Goal: Information Seeking & Learning: Learn about a topic

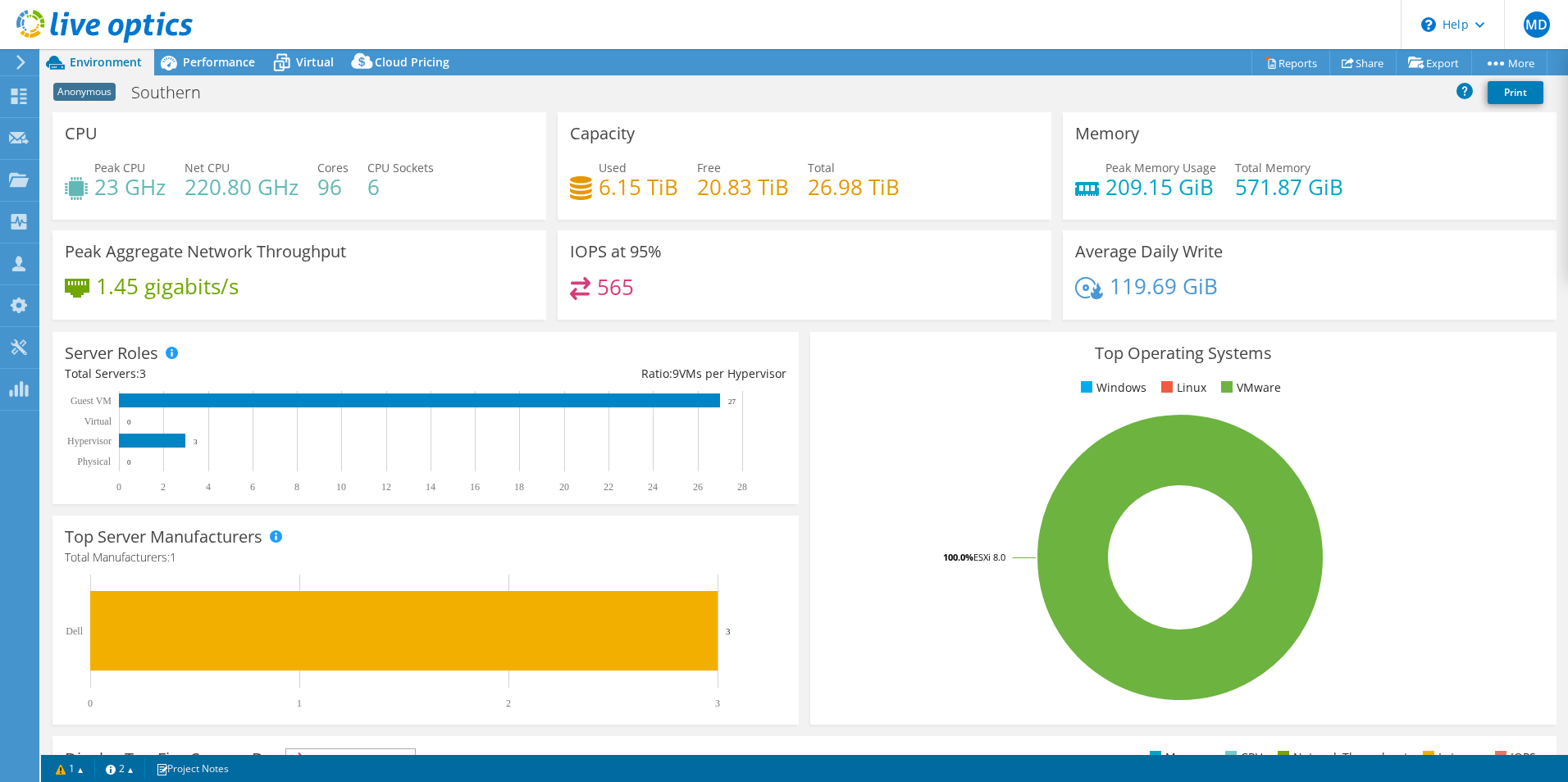
select select "USD"
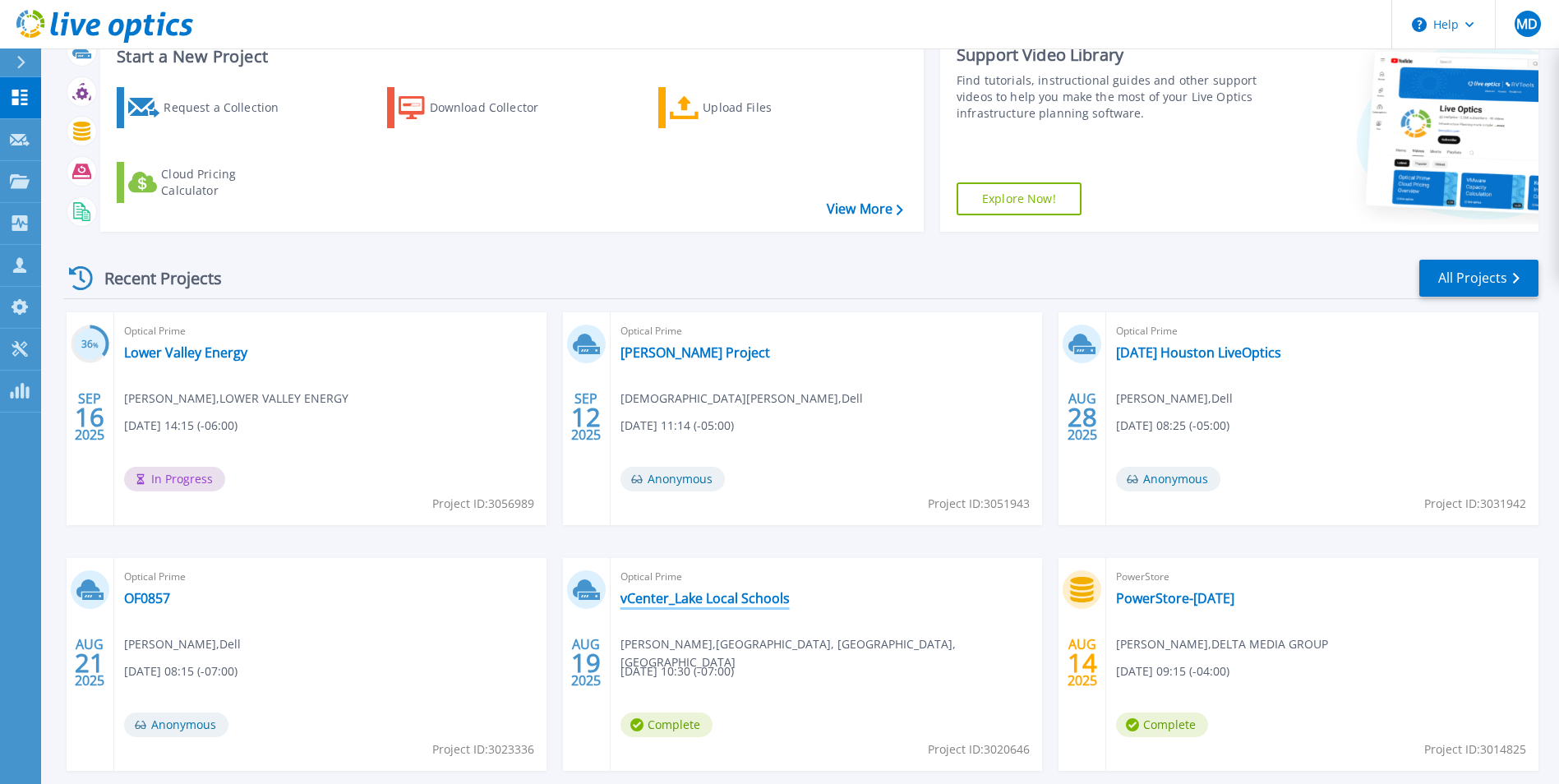
scroll to position [32, 0]
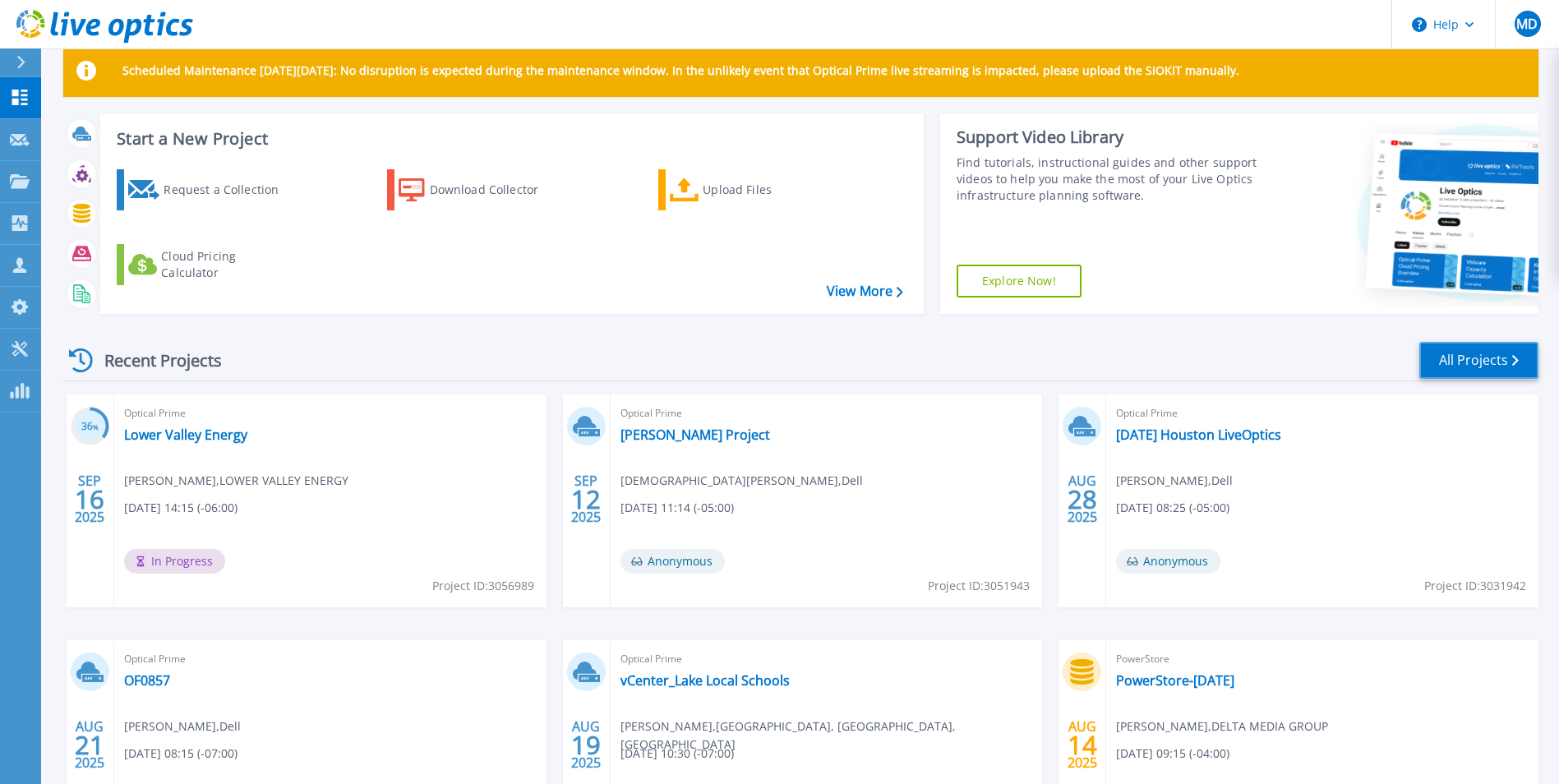
click at [1508, 359] on link "All Projects" at bounding box center [1479, 360] width 120 height 37
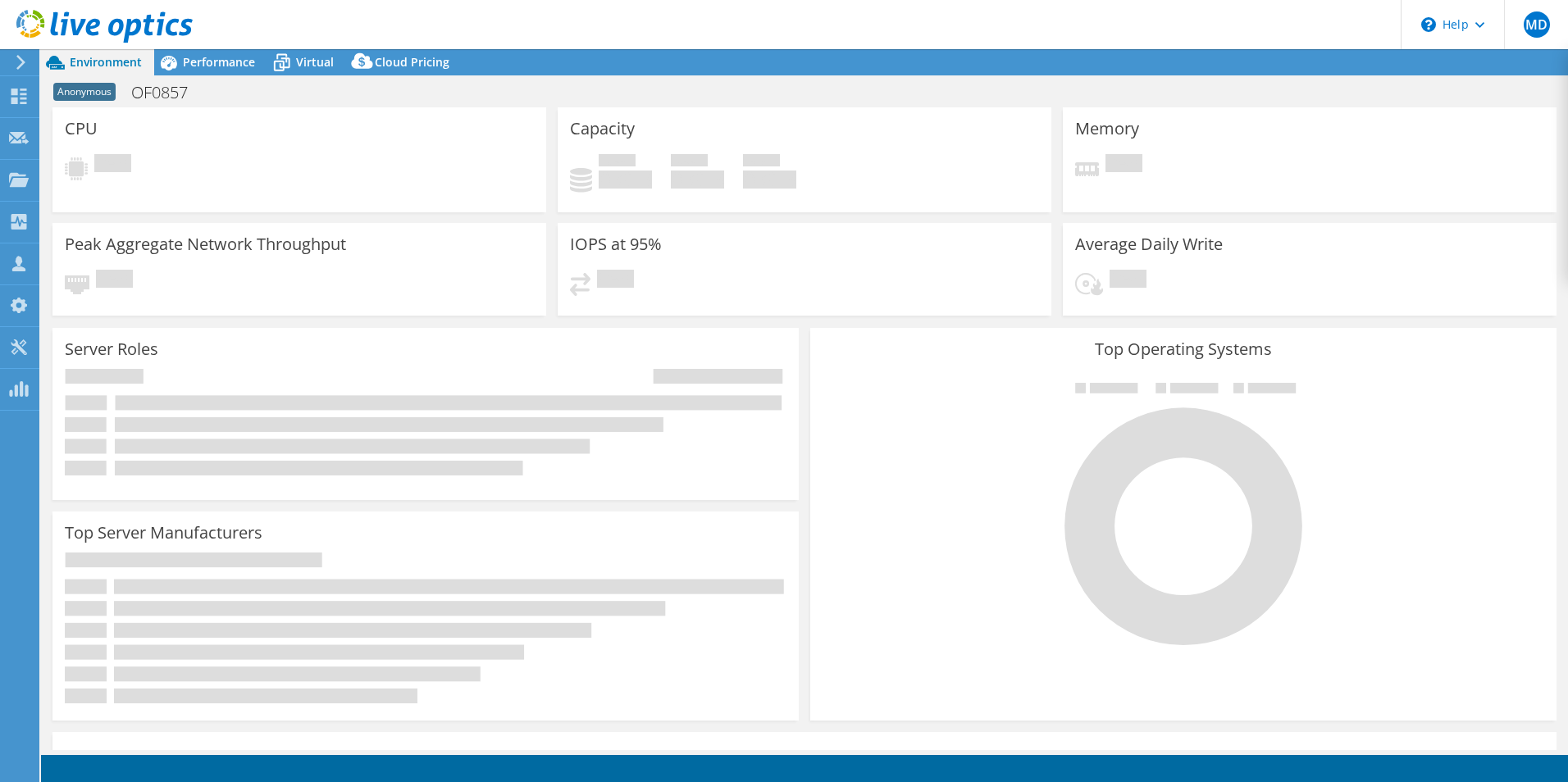
select select "USD"
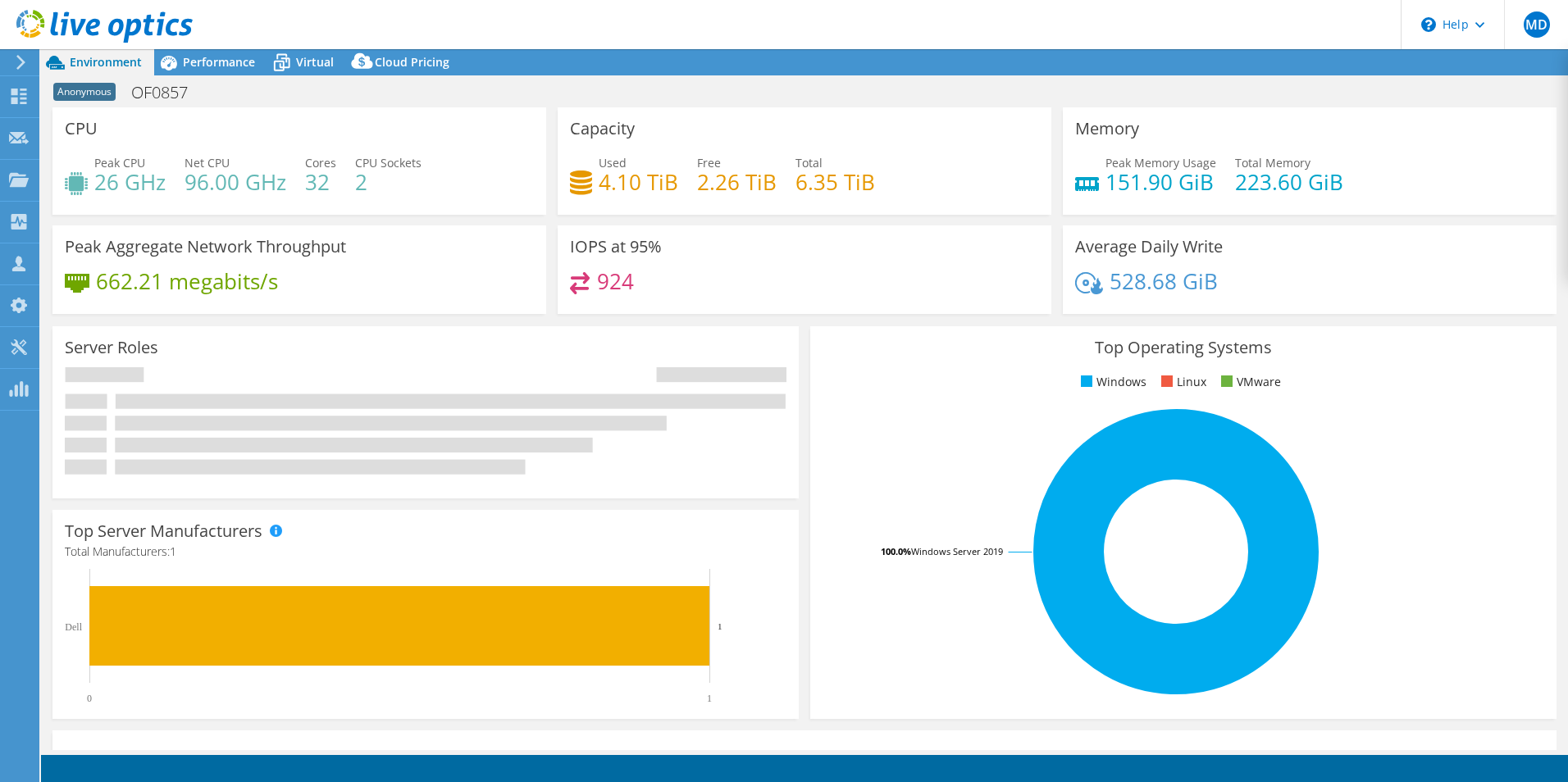
click at [544, 140] on div "CPU Peak CPU 26 GHz Net CPU 96.00 GHz Cores 32 CPU Sockets 2" at bounding box center [299, 162] width 506 height 108
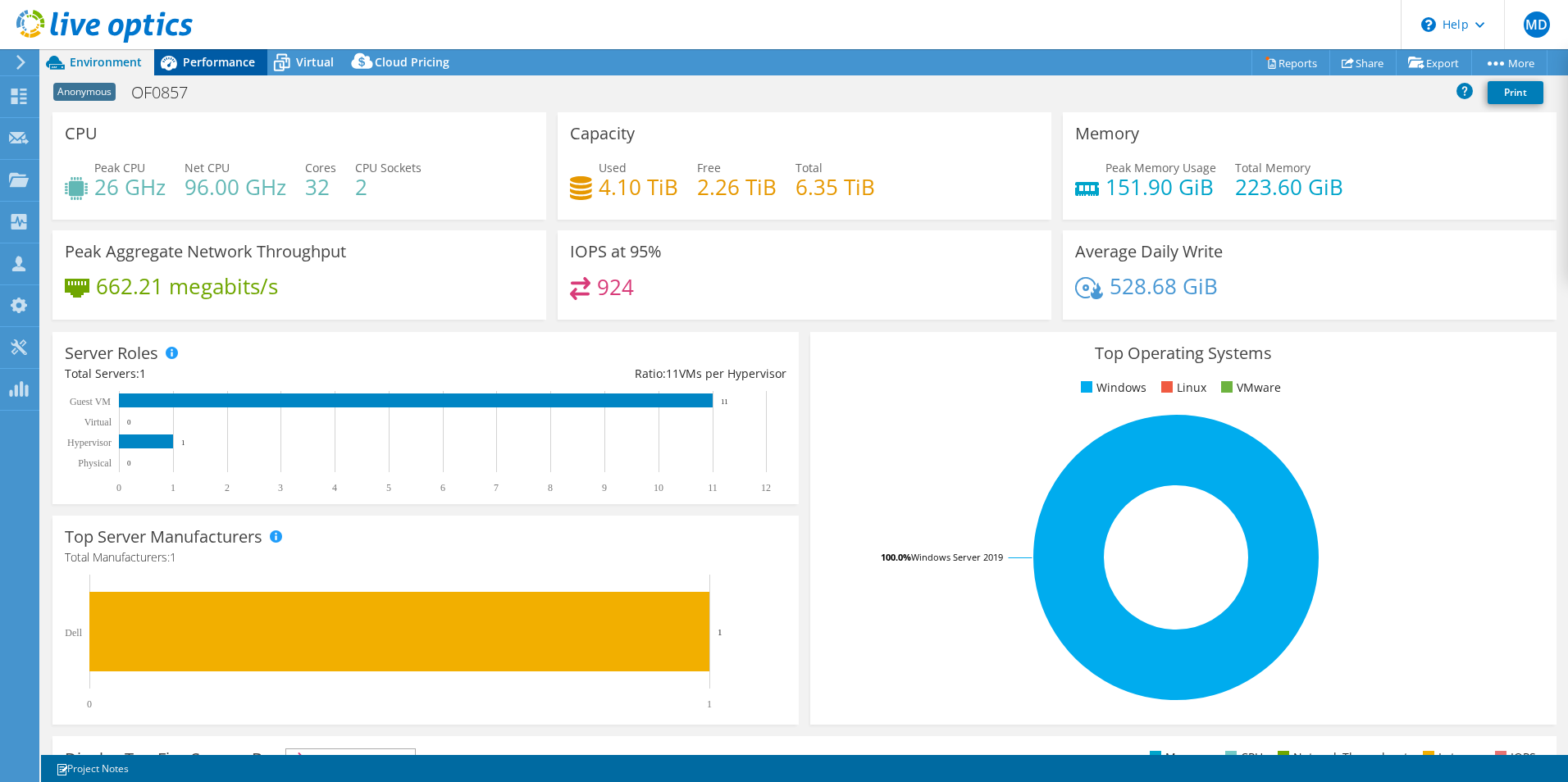
click at [222, 70] on div "Performance" at bounding box center [211, 62] width 114 height 27
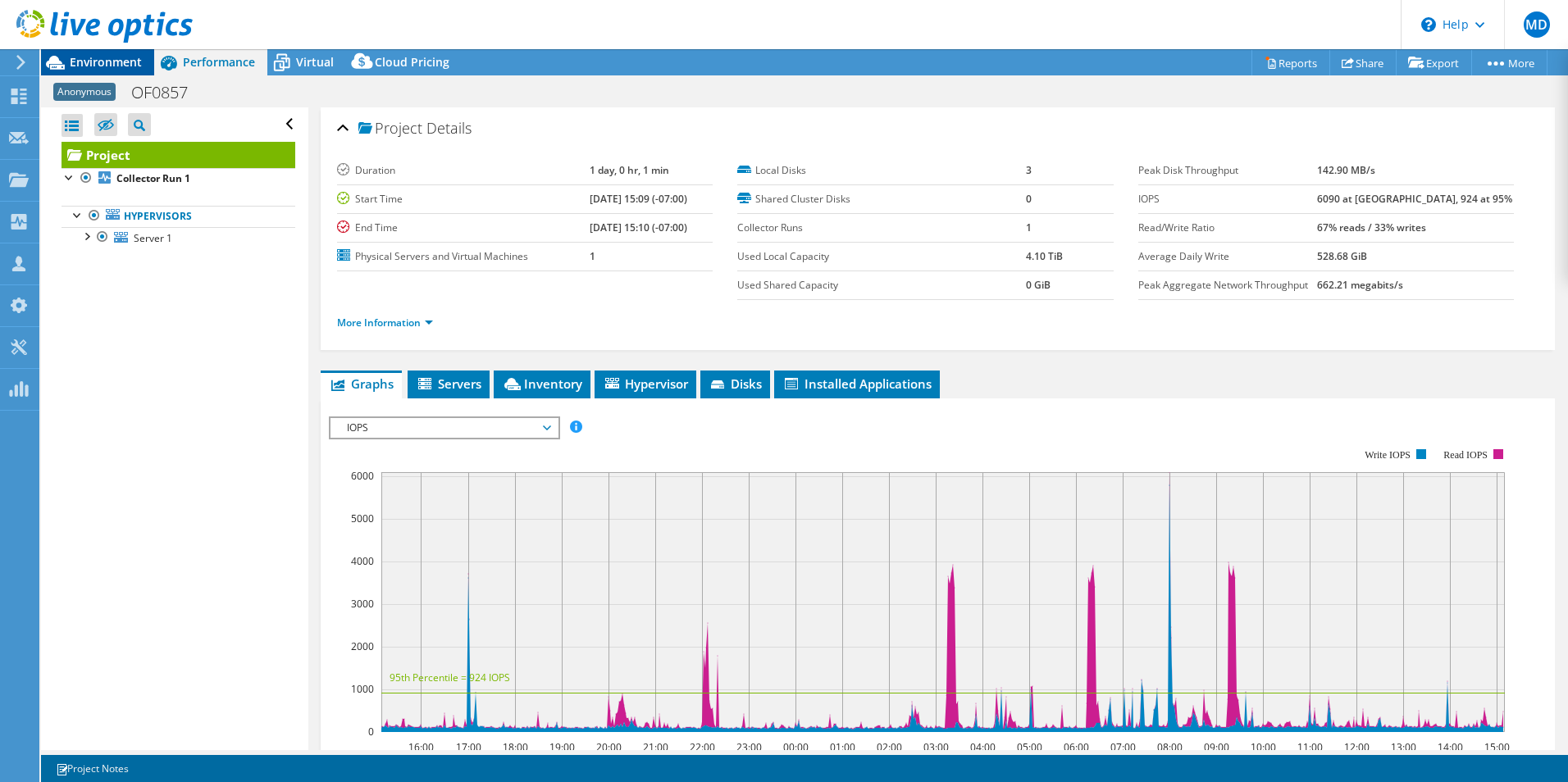
click at [120, 63] on span "Environment" at bounding box center [105, 61] width 72 height 16
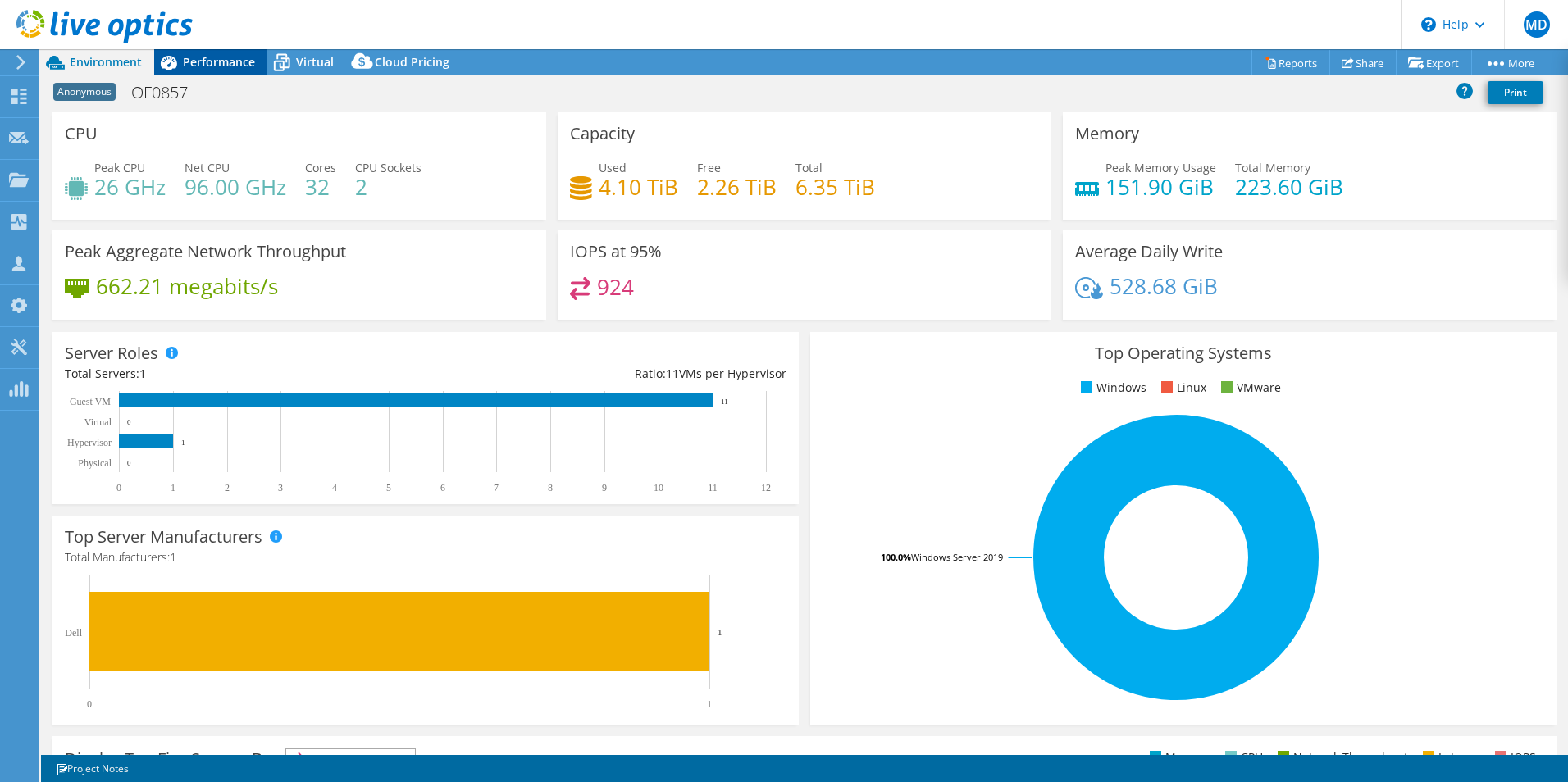
click at [214, 61] on span "Performance" at bounding box center [219, 61] width 72 height 16
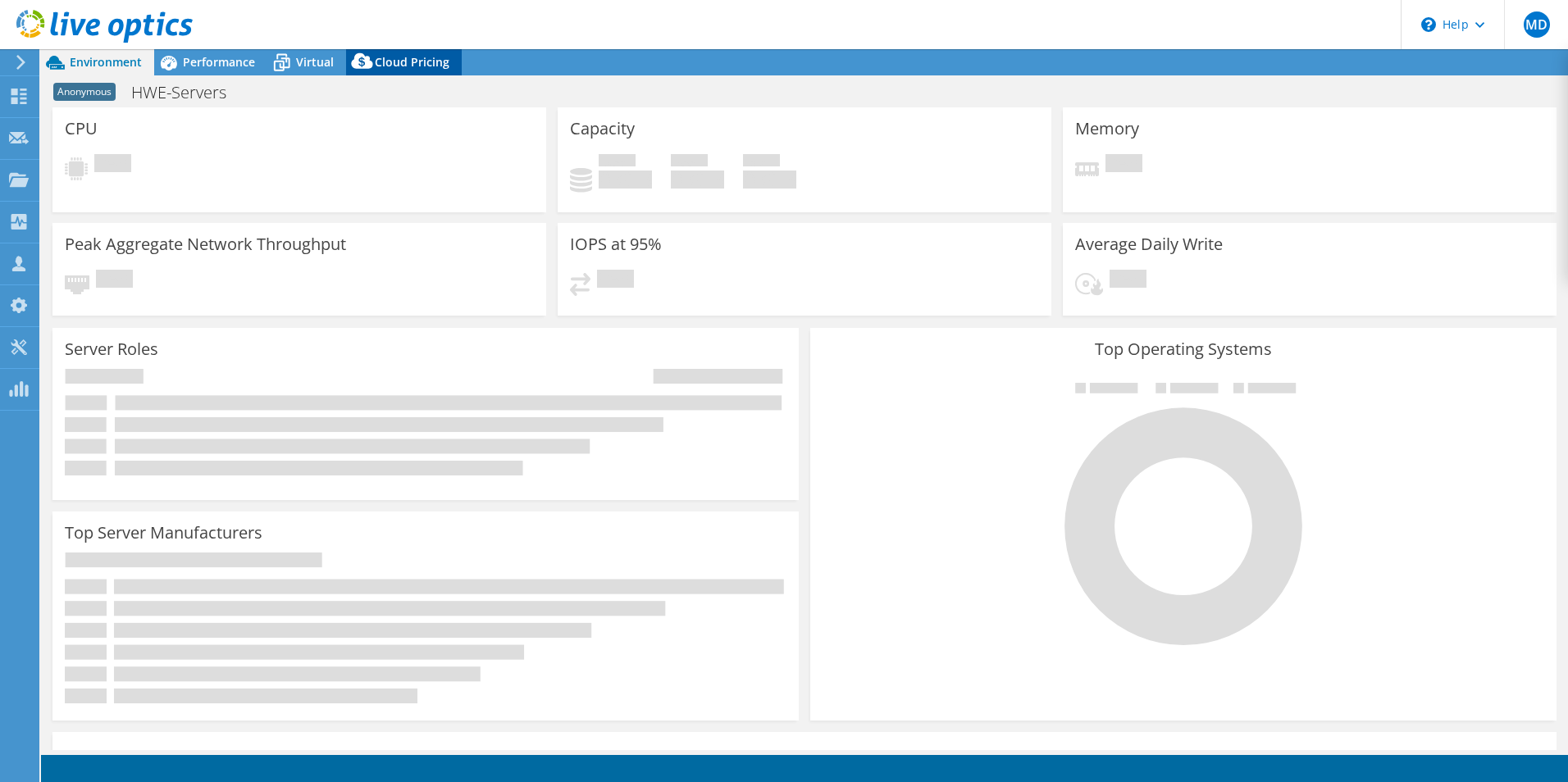
select select "USD"
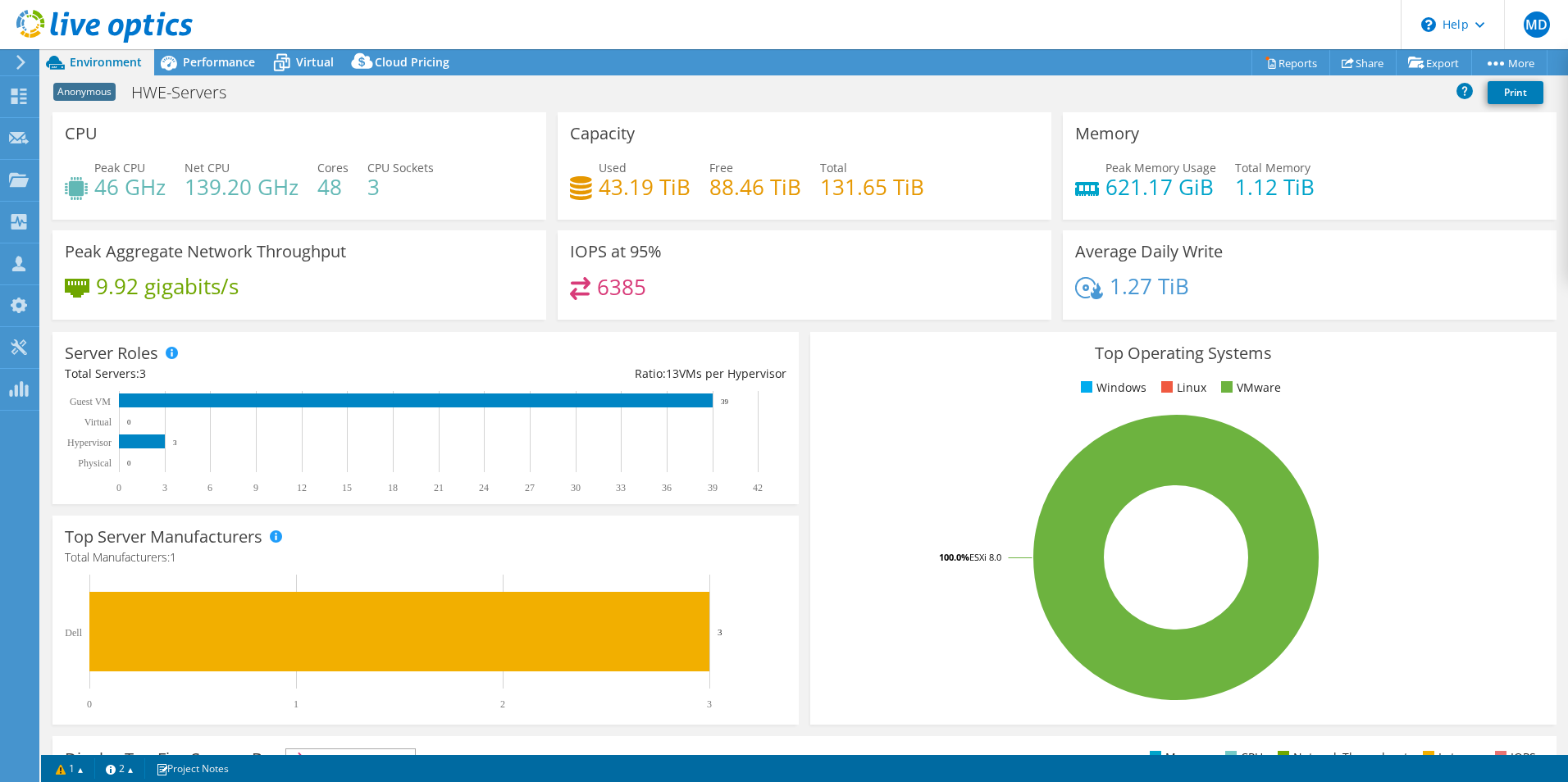
click at [460, 216] on div "CPU Peak CPU 46 GHz Net CPU 139.20 GHz Cores 48 CPU Sockets 3" at bounding box center [299, 167] width 494 height 108
click at [242, 64] on span "Performance" at bounding box center [219, 61] width 72 height 16
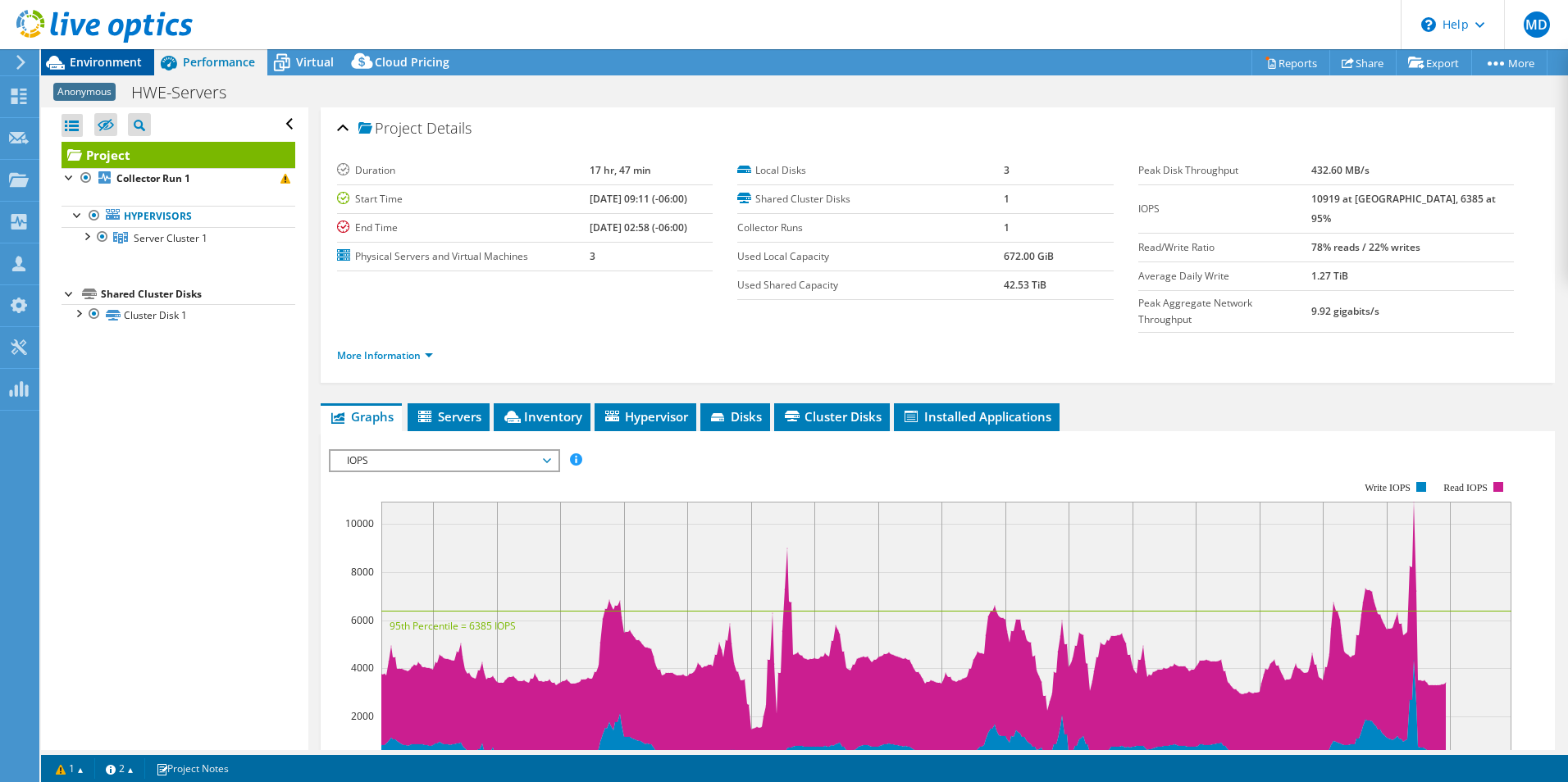
click at [119, 67] on span "Environment" at bounding box center [105, 61] width 72 height 16
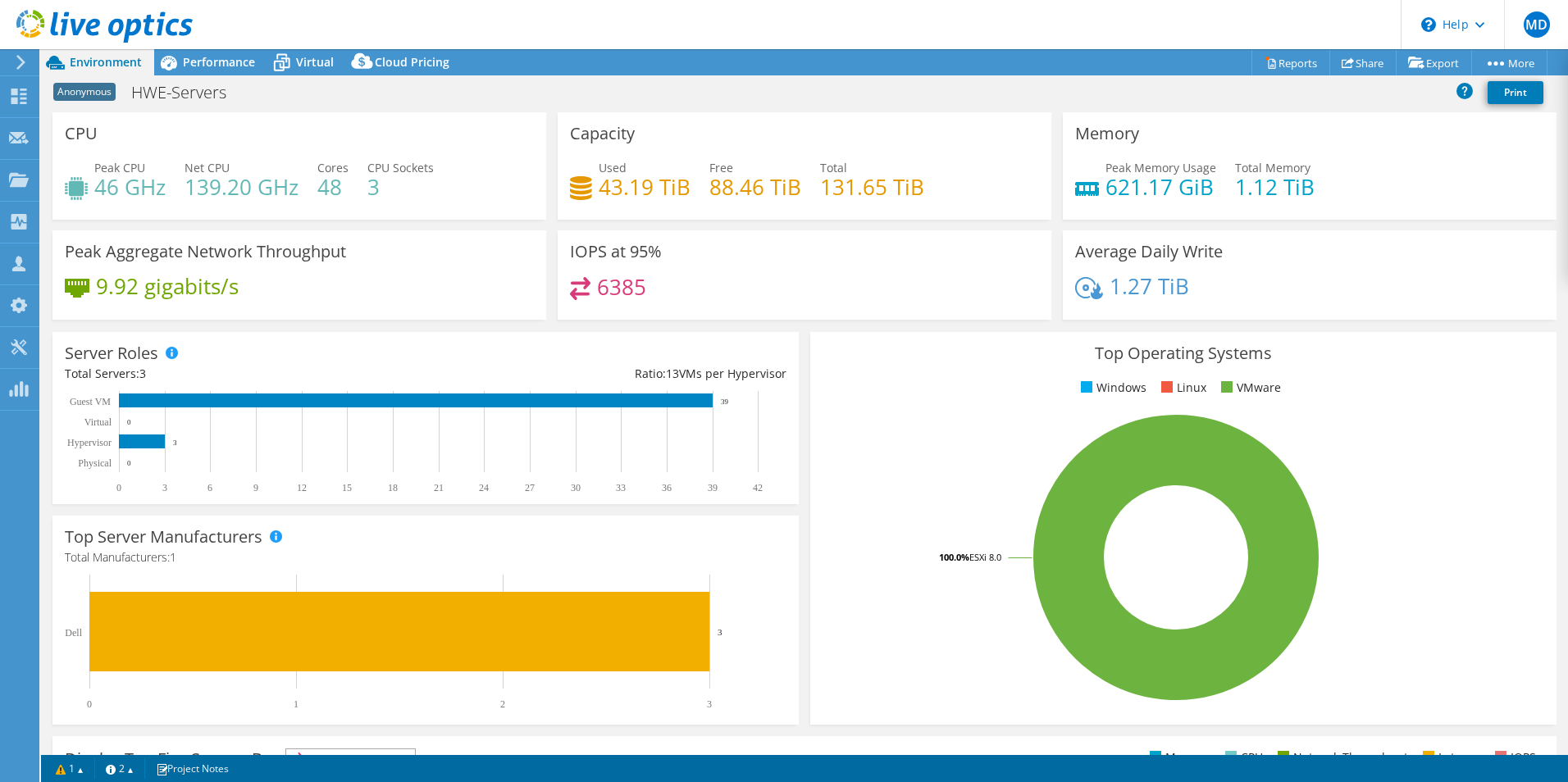
click at [586, 332] on div "Server Roles Physical Servers represent bare metal servers that were targets of…" at bounding box center [425, 418] width 747 height 172
click at [208, 61] on span "Performance" at bounding box center [219, 61] width 72 height 16
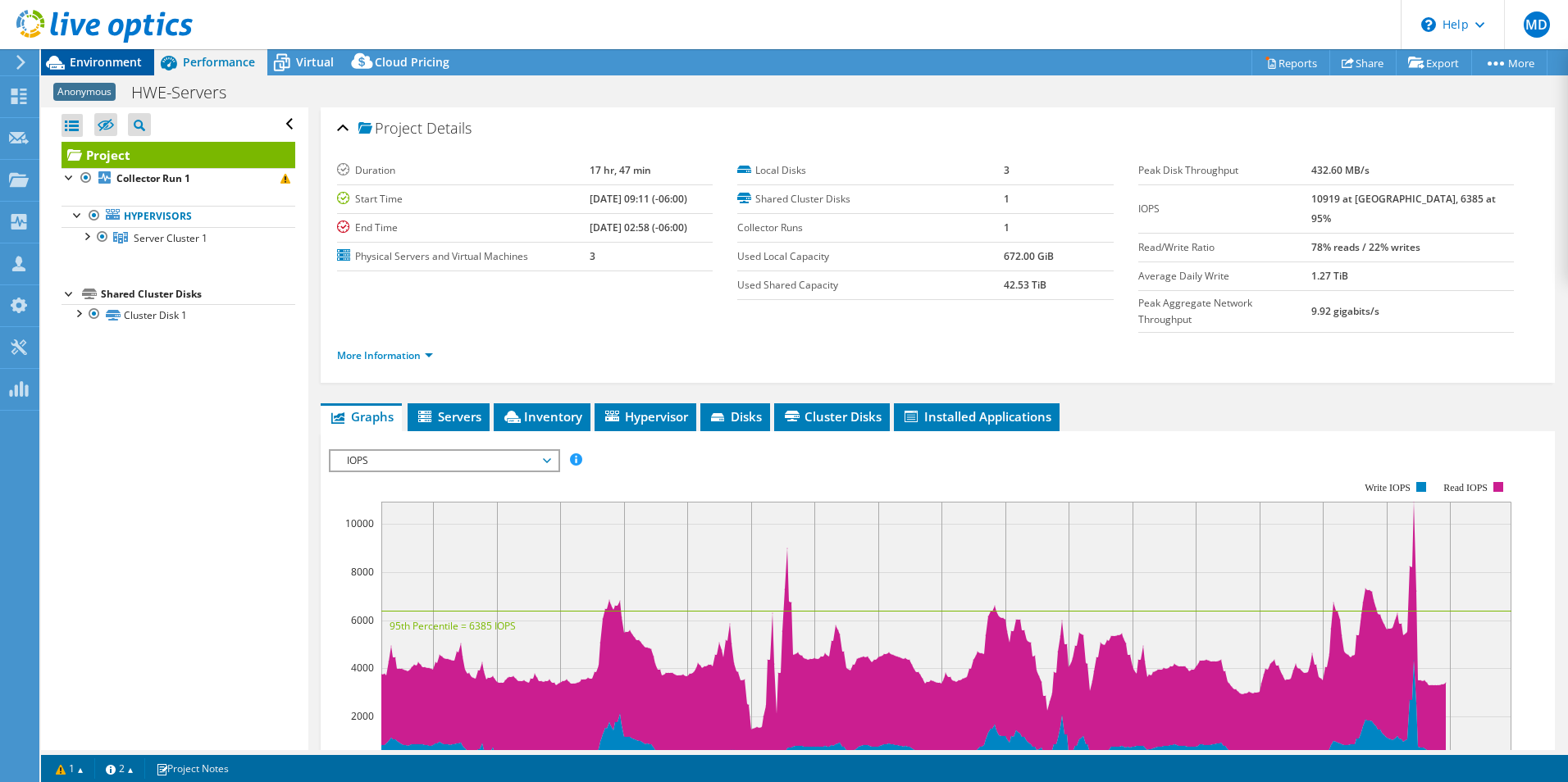
click at [72, 70] on div "Environment" at bounding box center [97, 62] width 114 height 27
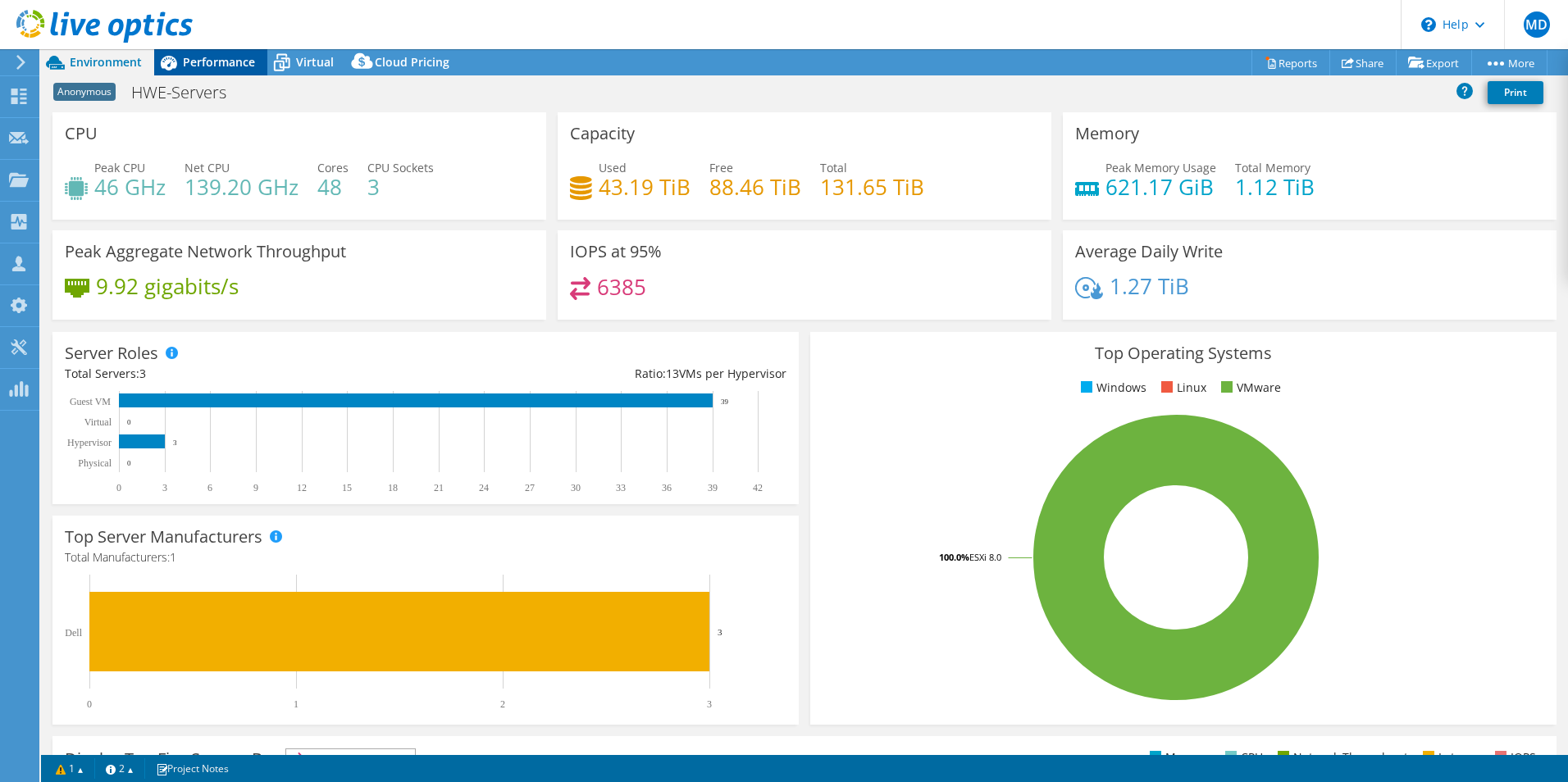
click at [244, 64] on span "Performance" at bounding box center [219, 61] width 72 height 16
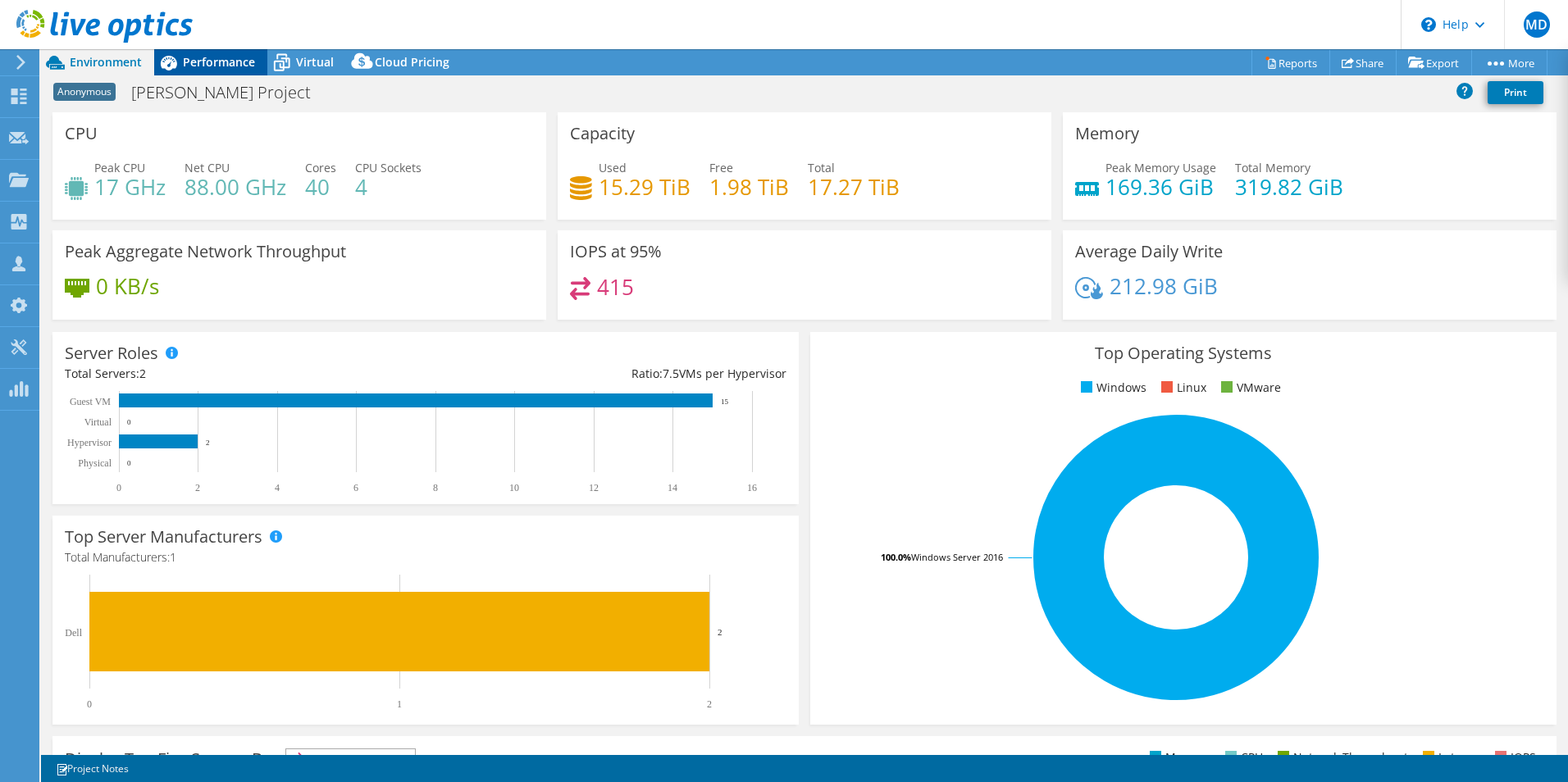
click at [243, 60] on span "Performance" at bounding box center [219, 61] width 72 height 16
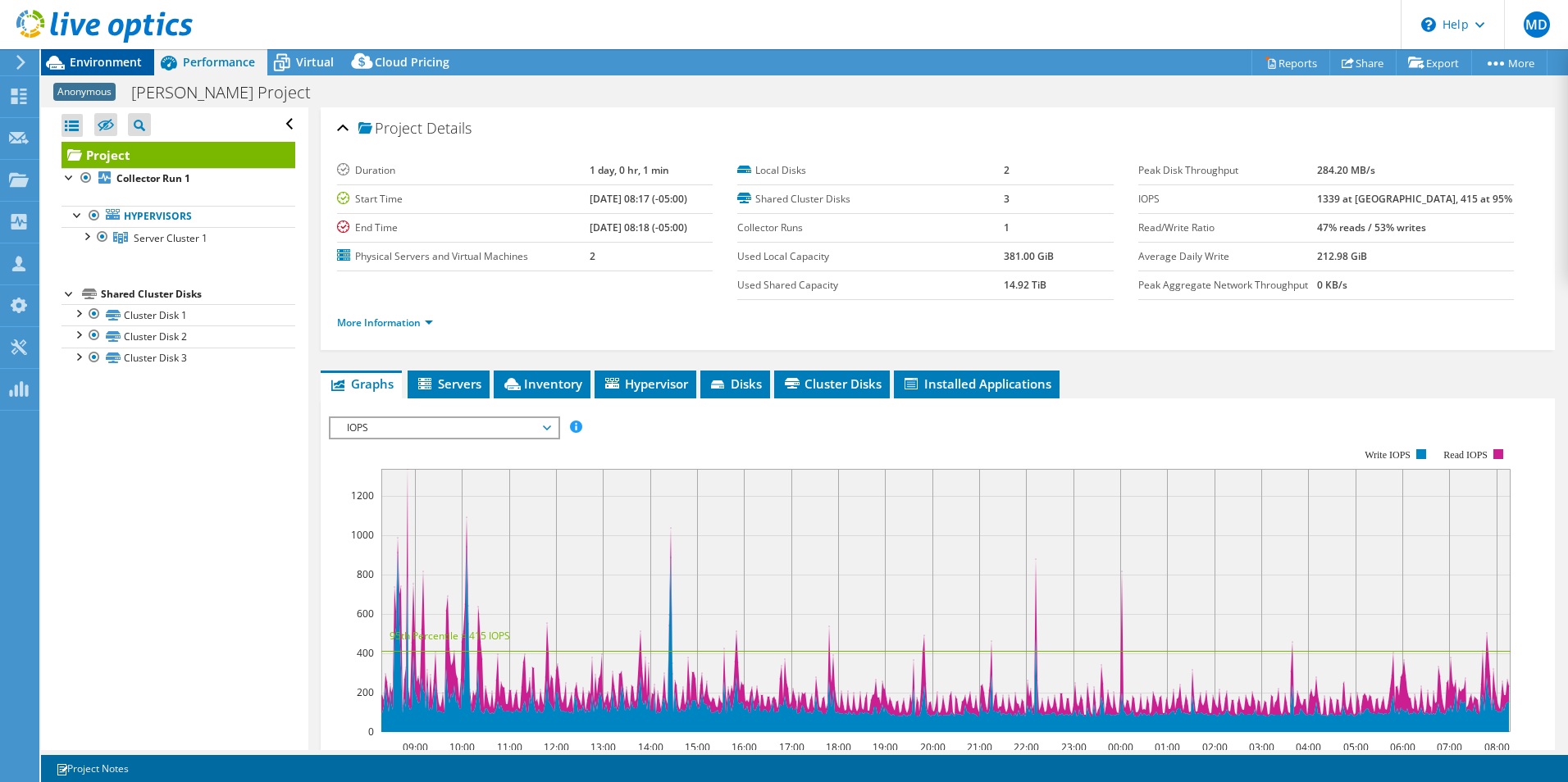
click at [132, 63] on span "Environment" at bounding box center [105, 61] width 72 height 16
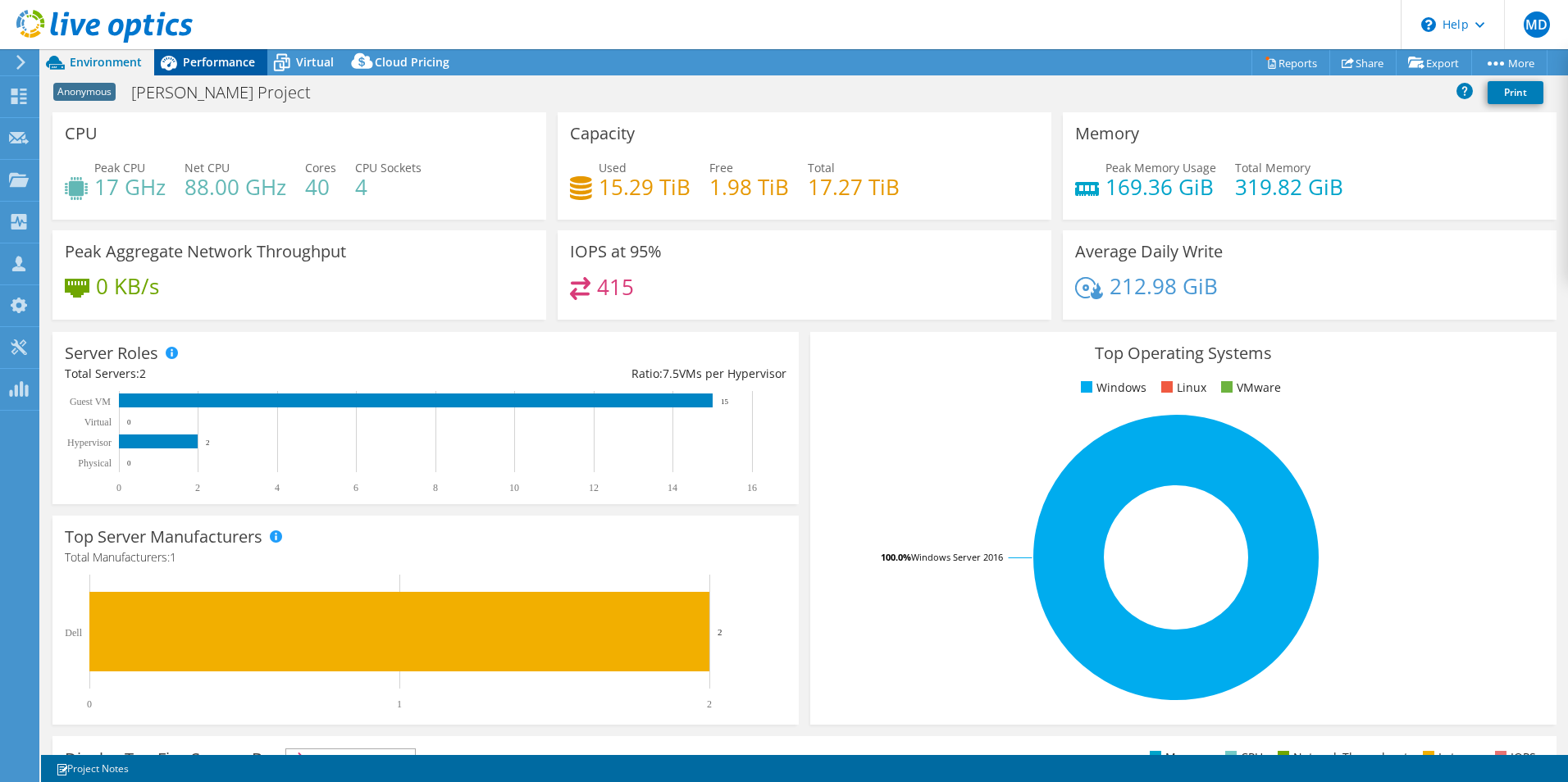
click at [226, 56] on span "Performance" at bounding box center [219, 61] width 72 height 16
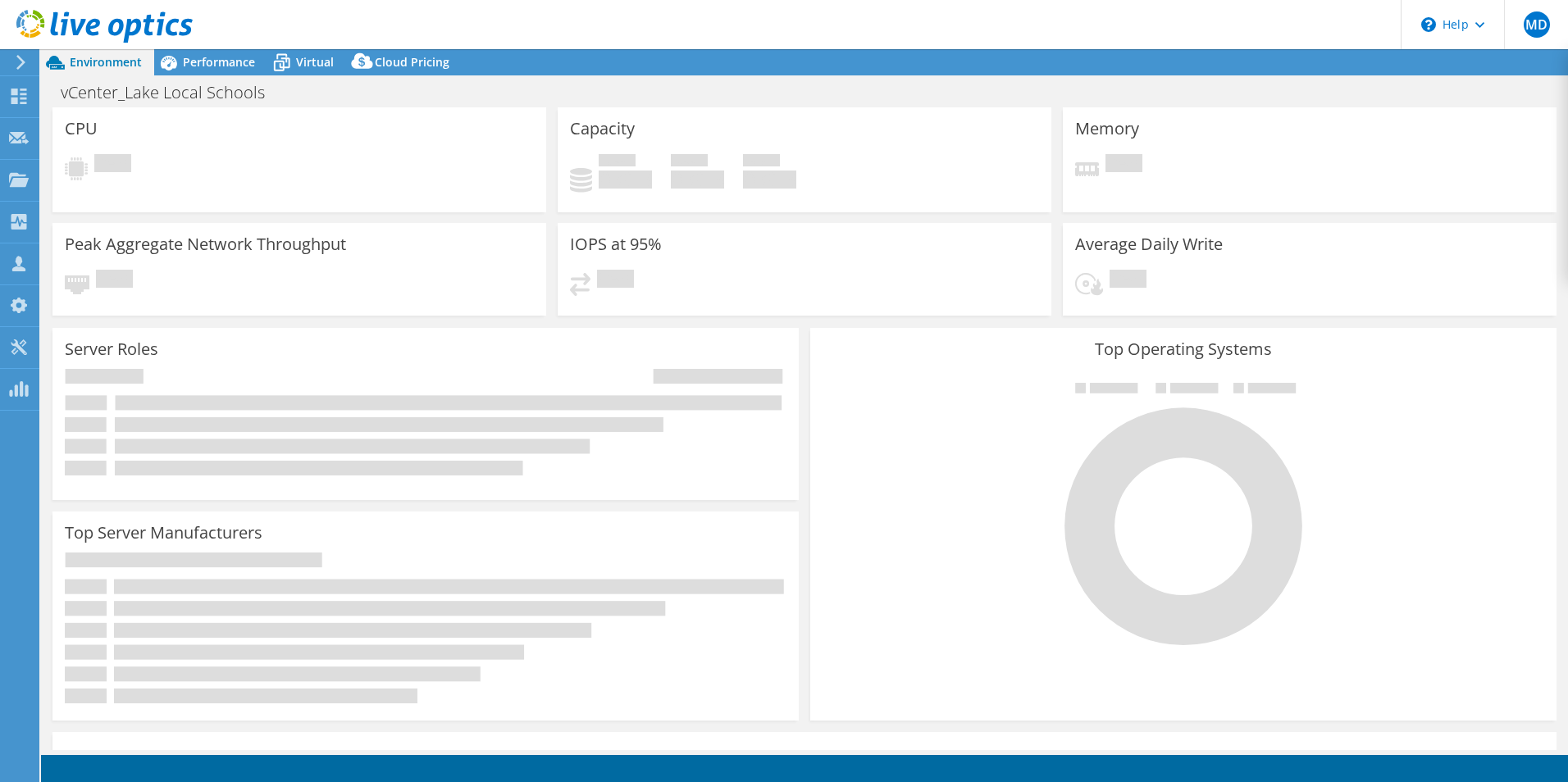
select select "USD"
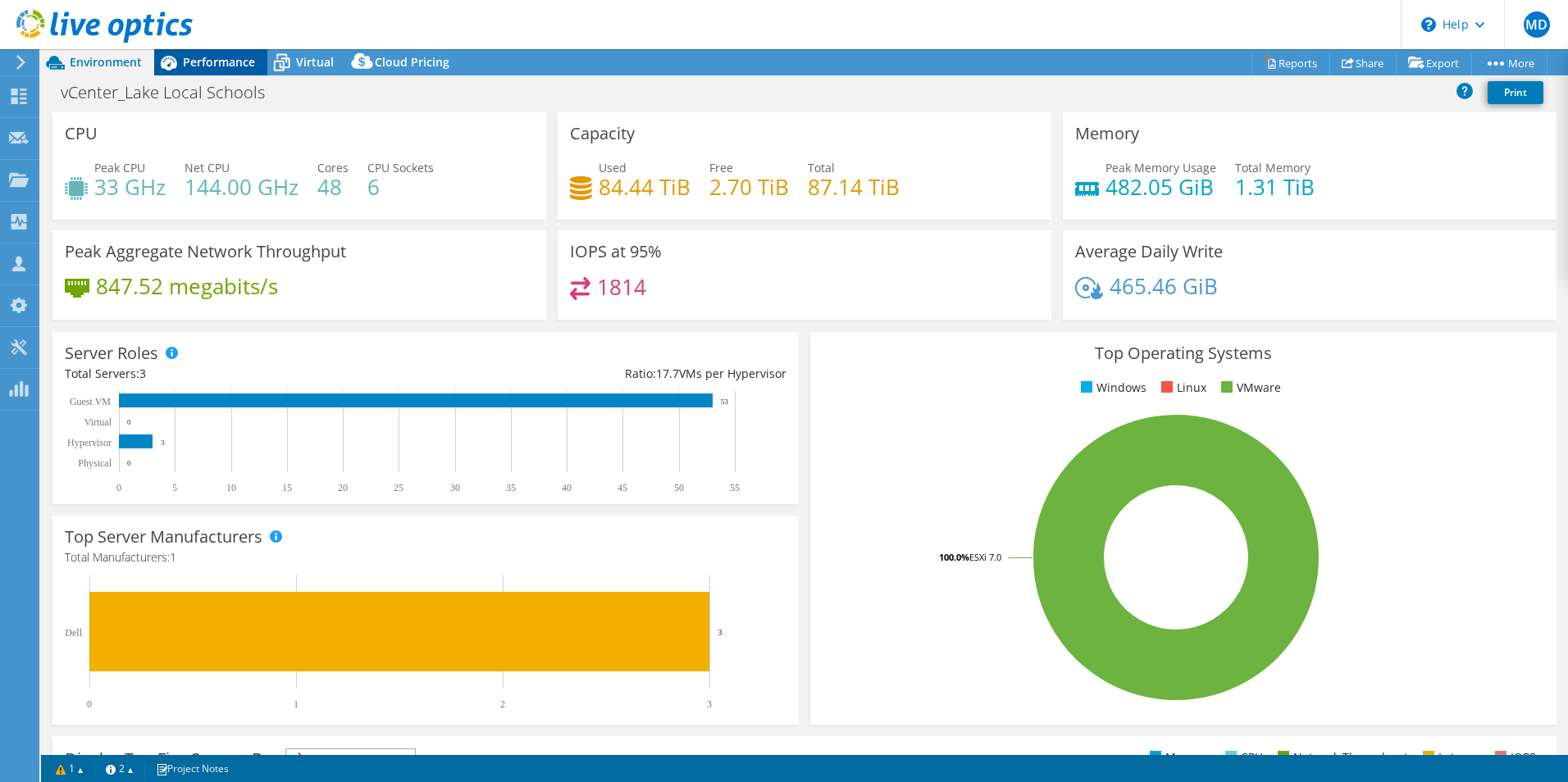
click at [192, 56] on span "Performance" at bounding box center [219, 61] width 72 height 16
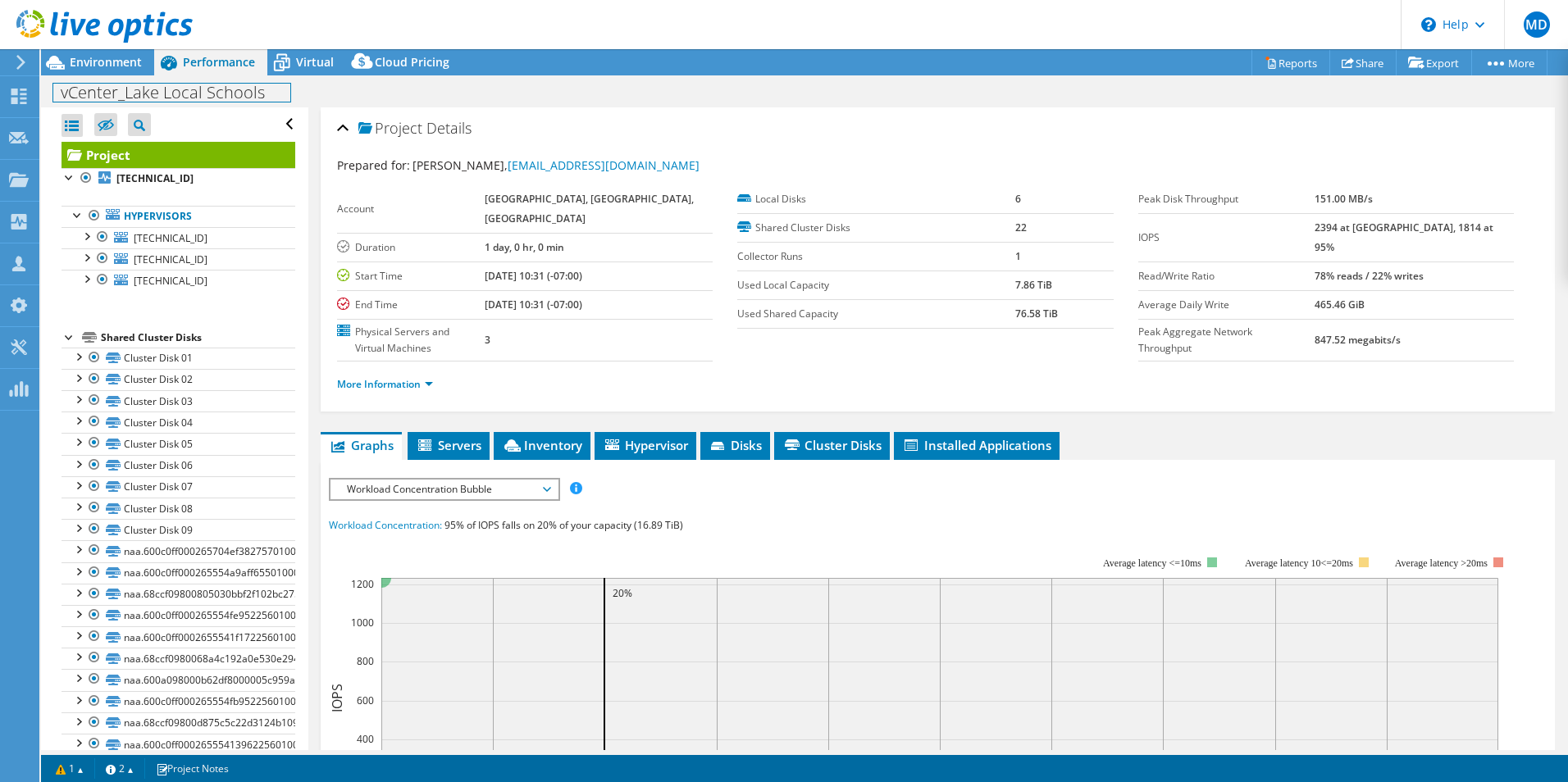
click at [111, 76] on div "vCenter_Lake Local Schools Print" at bounding box center [804, 91] width 1527 height 32
click at [119, 62] on span "Environment" at bounding box center [105, 61] width 72 height 16
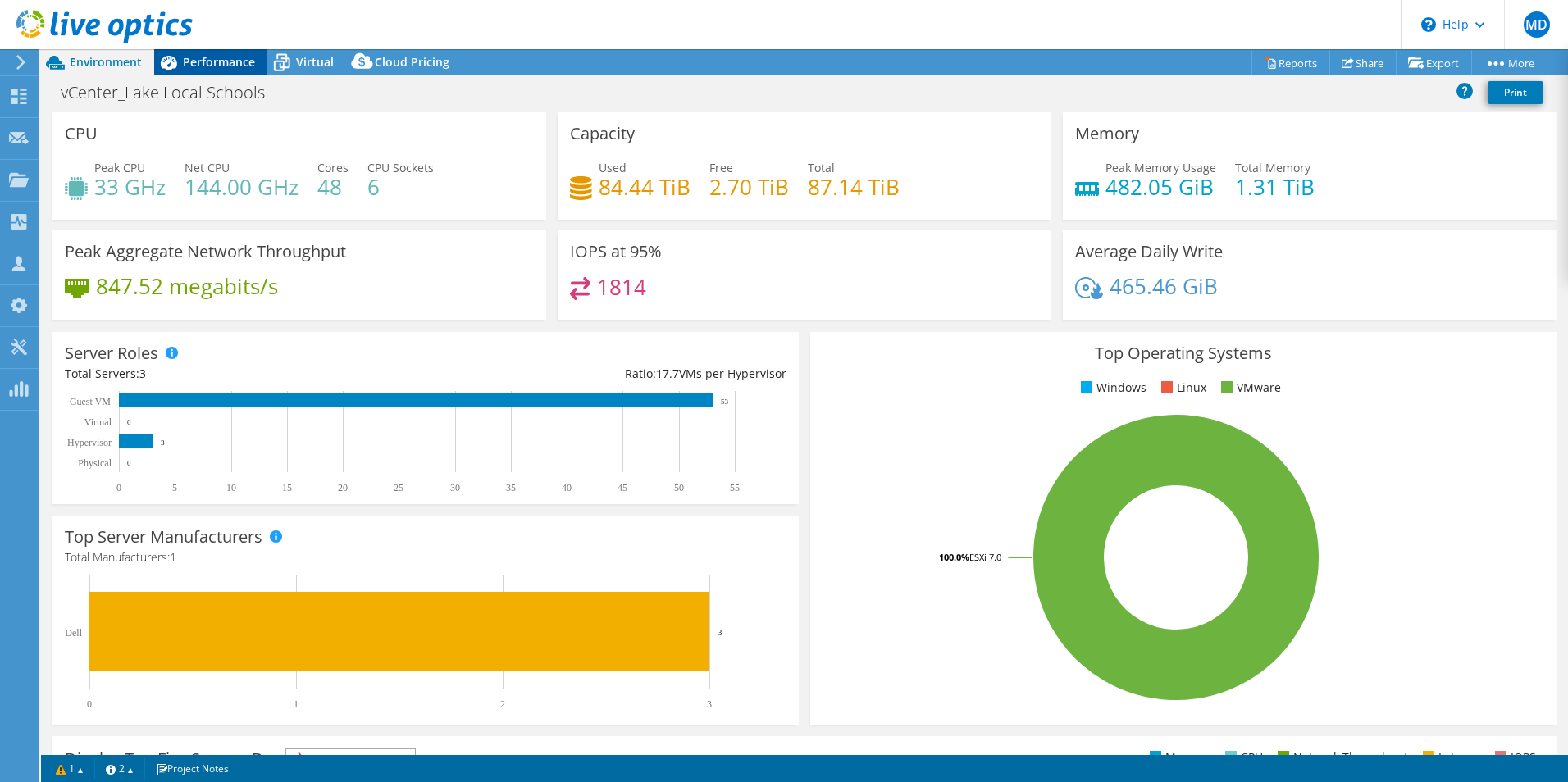
click at [198, 56] on span "Performance" at bounding box center [219, 61] width 72 height 16
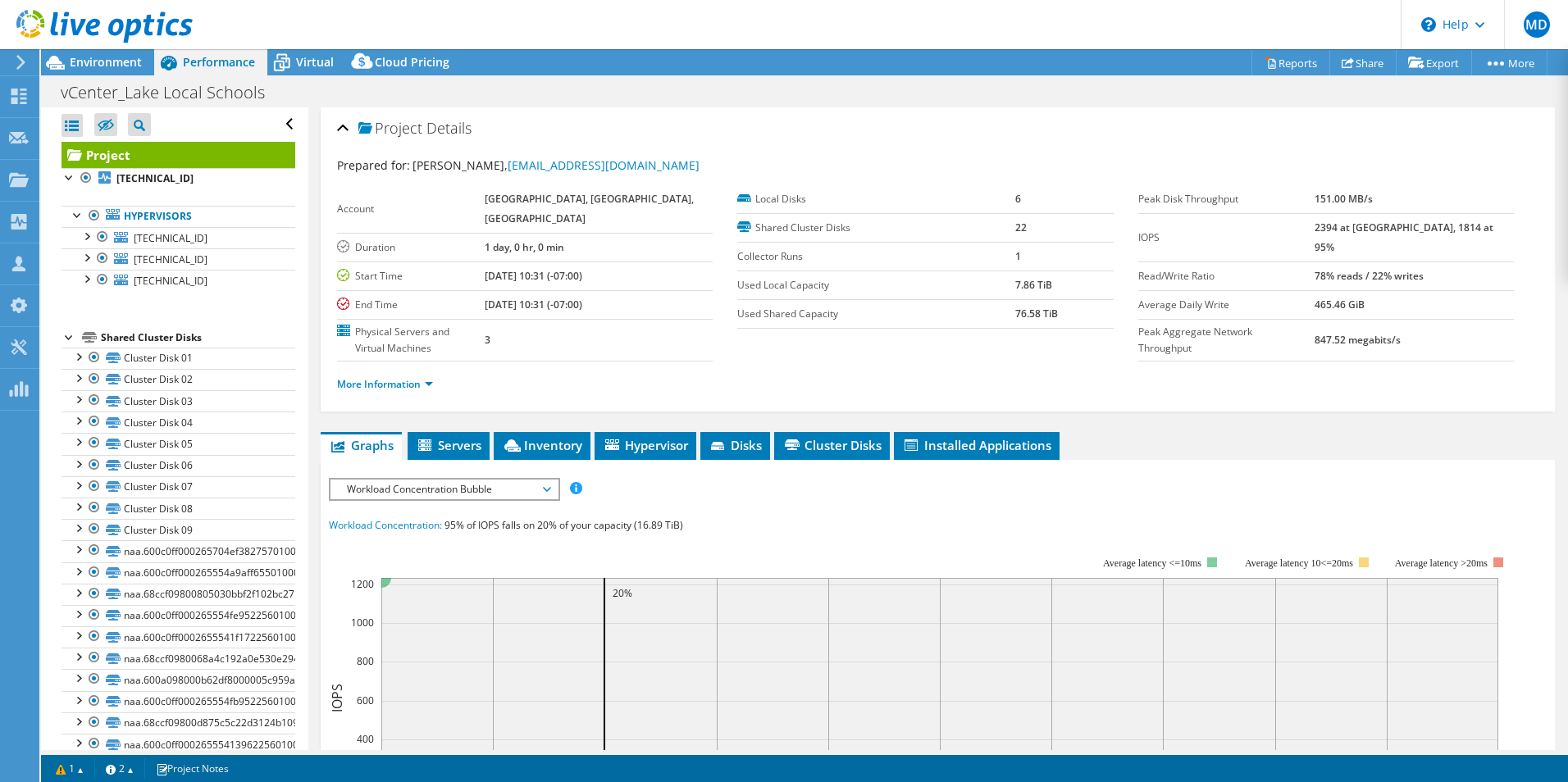
scroll to position [89, 0]
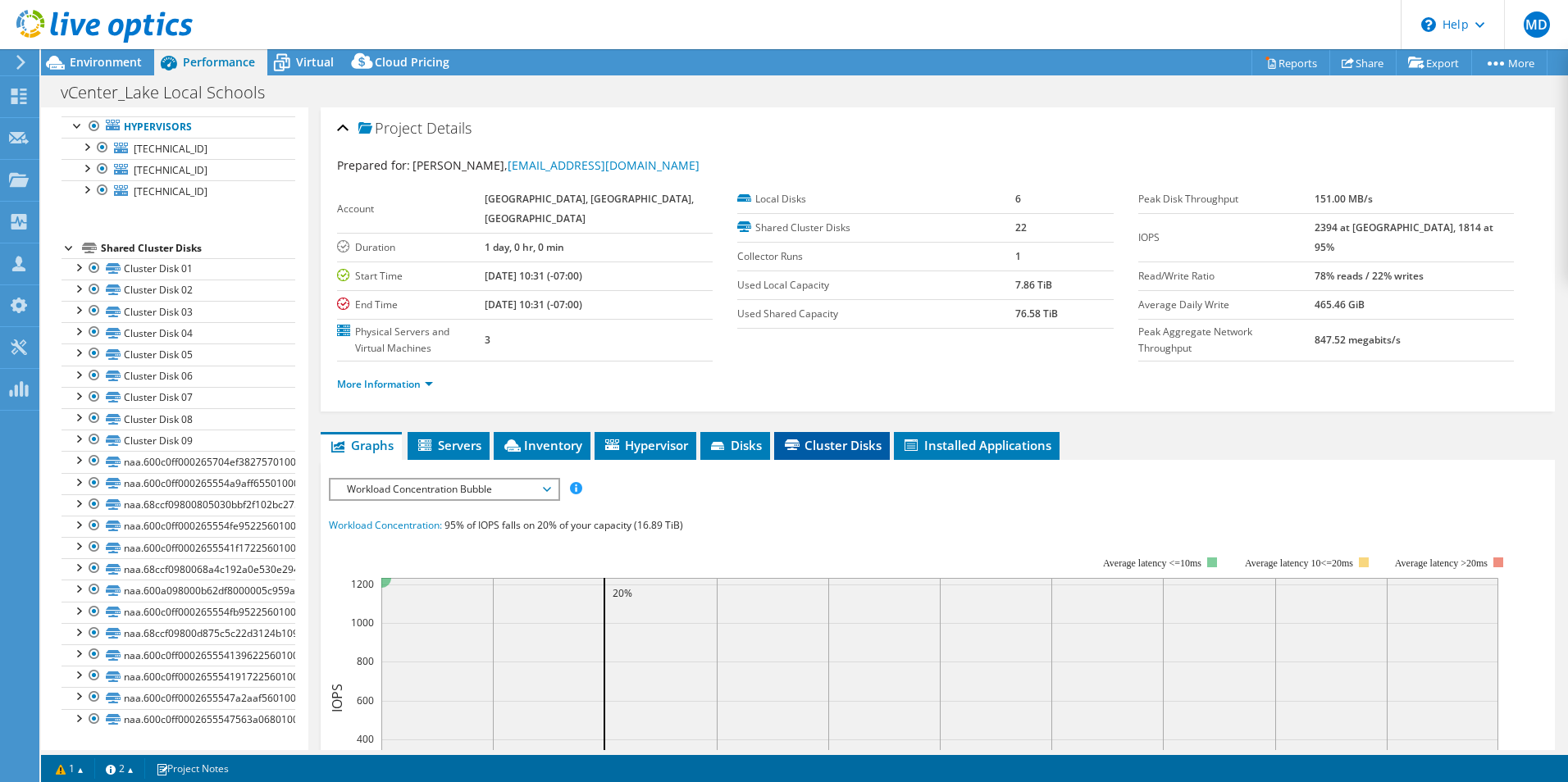
click at [876, 438] on span "Cluster Disks" at bounding box center [832, 446] width 99 height 17
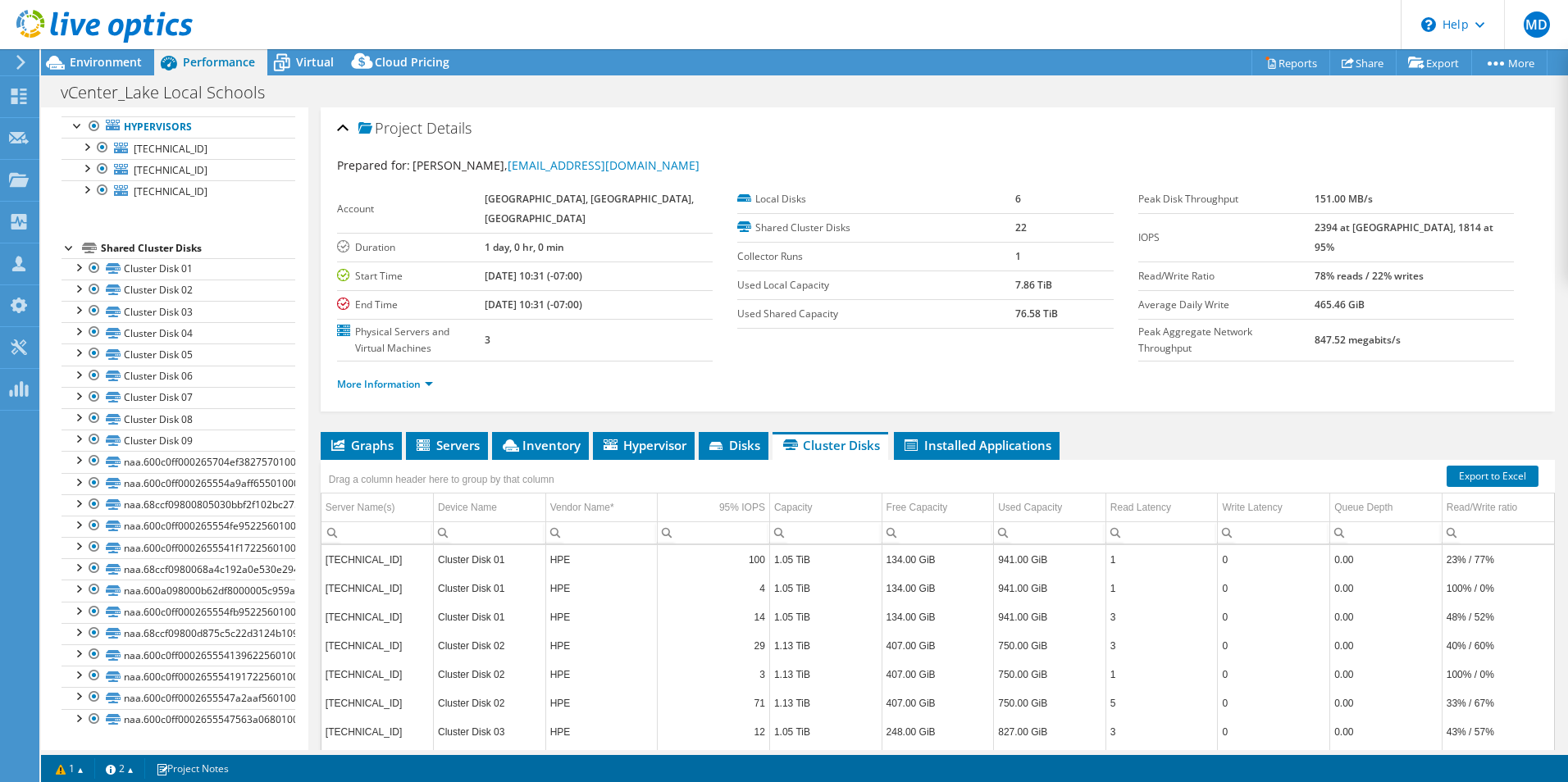
click at [1089, 432] on ul "Graphs Servers Inventory Hypervisor Disks Cluster Disks Installed Applications" at bounding box center [937, 447] width 1234 height 28
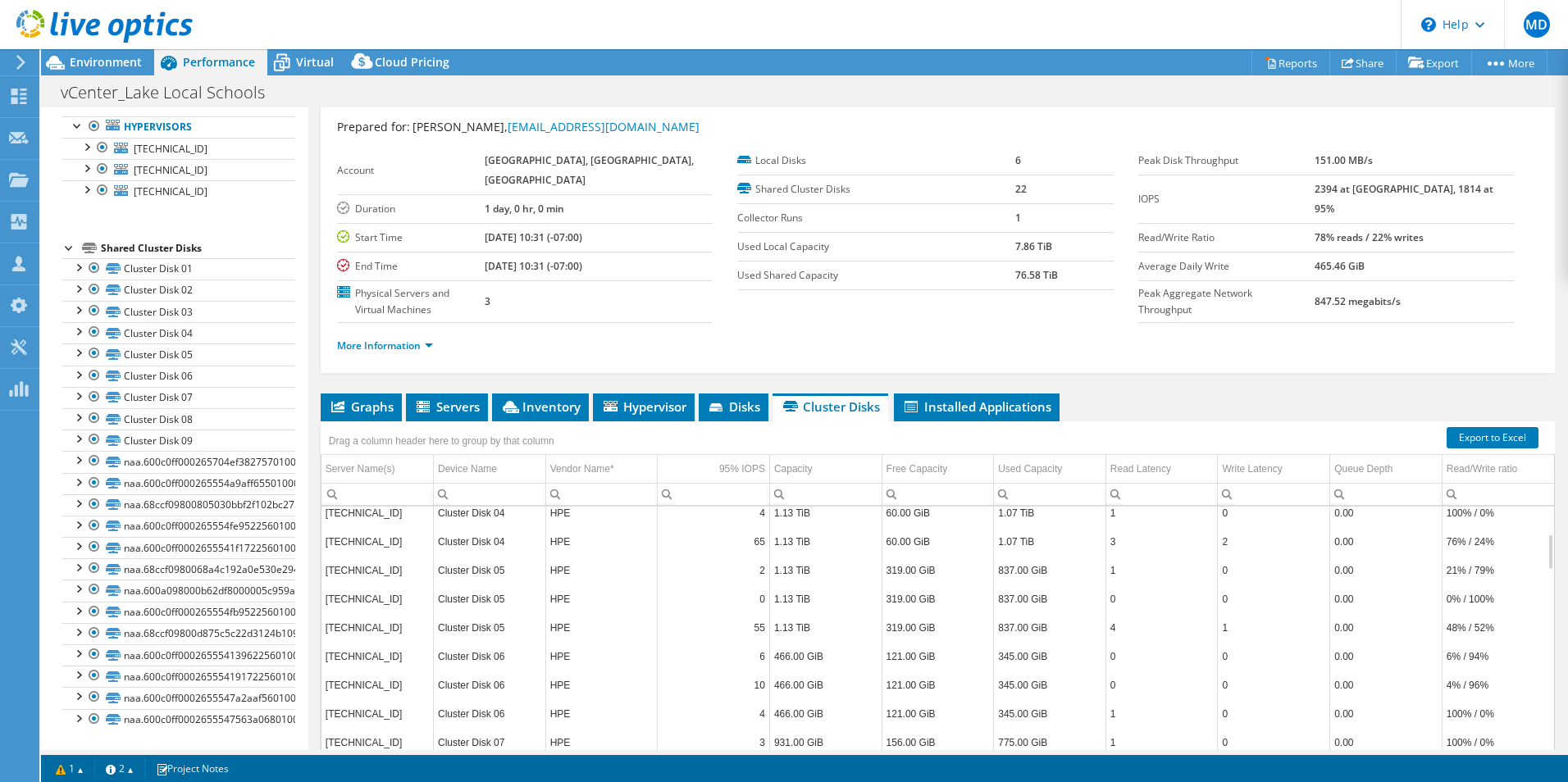
scroll to position [0, 0]
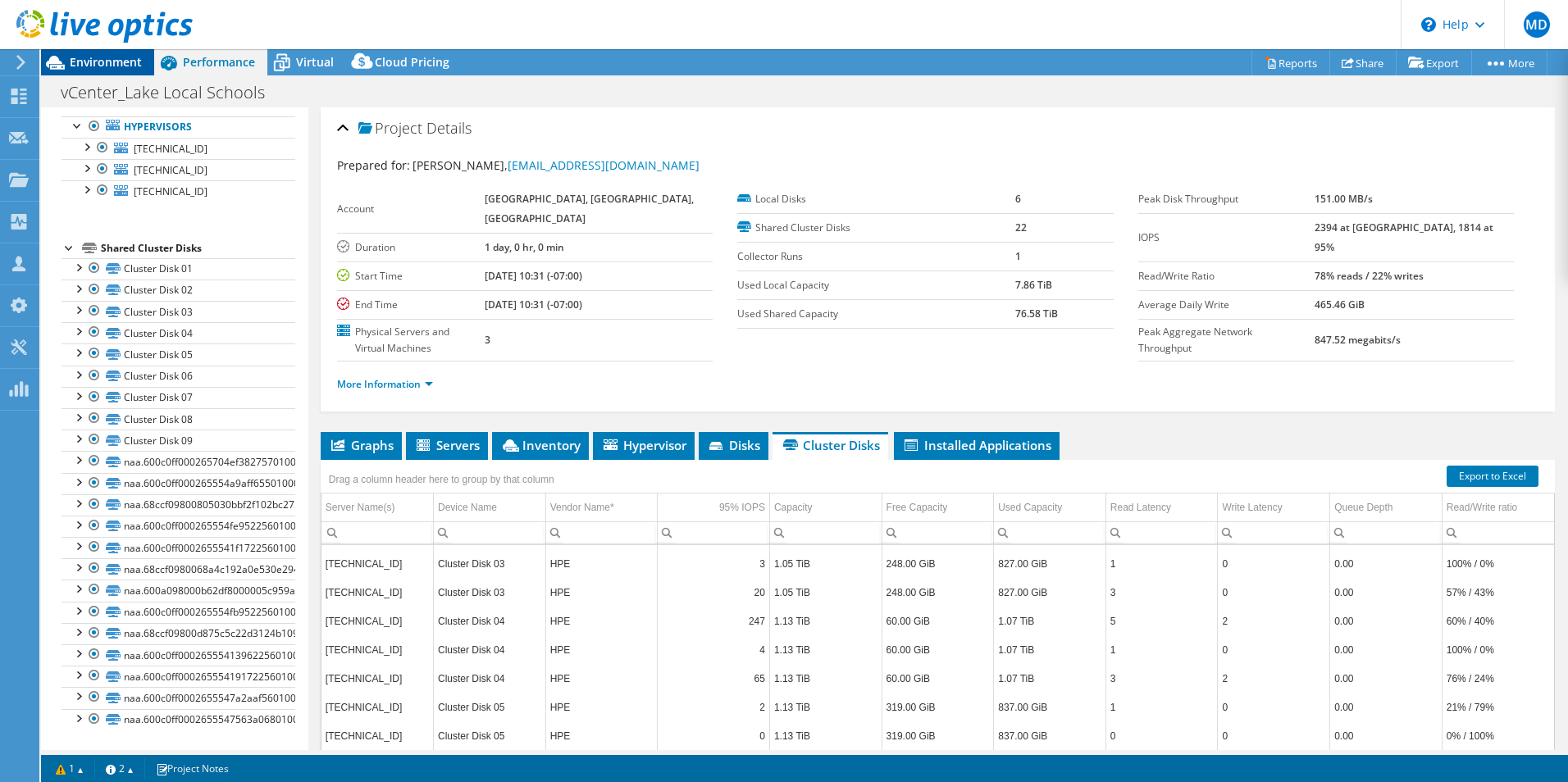
click at [119, 71] on div "Environment" at bounding box center [97, 62] width 114 height 27
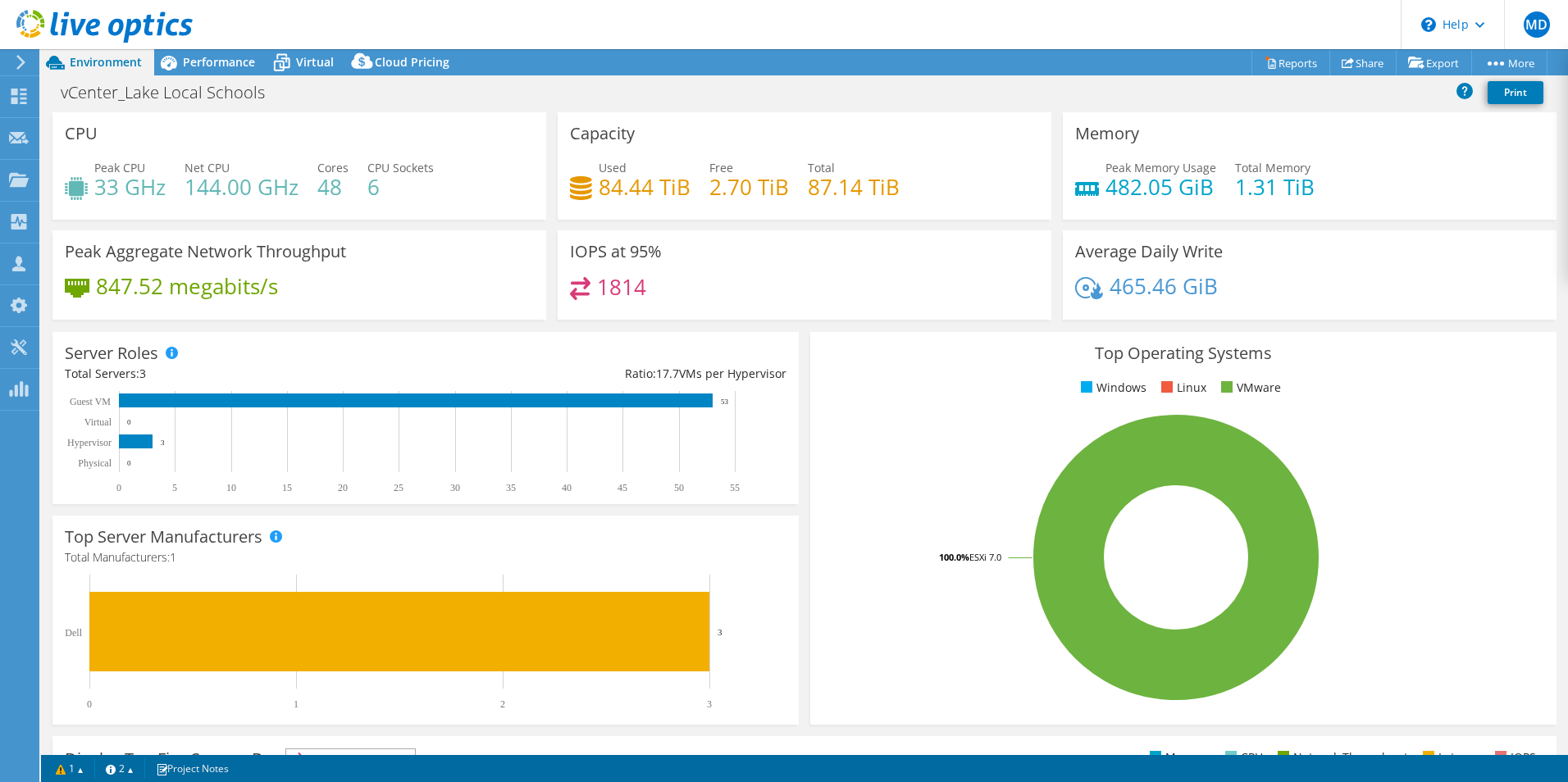
click at [512, 93] on div "vCenter_Lake Local Schools Print" at bounding box center [804, 92] width 1527 height 31
click at [245, 65] on span "Performance" at bounding box center [219, 61] width 72 height 16
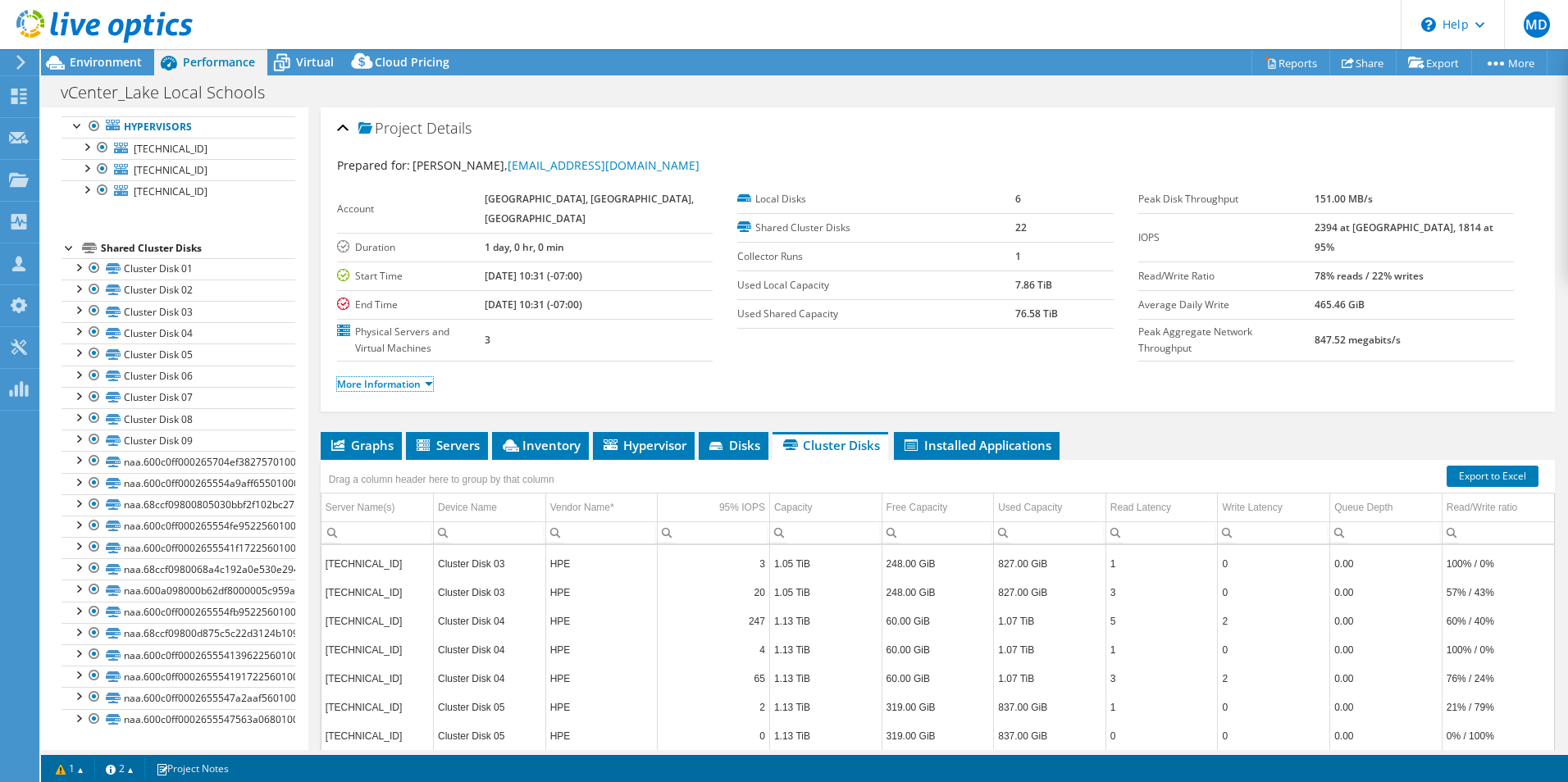
drag, startPoint x: 387, startPoint y: 382, endPoint x: 404, endPoint y: 371, distance: 20.2
click at [387, 382] on link "More Information" at bounding box center [385, 384] width 96 height 14
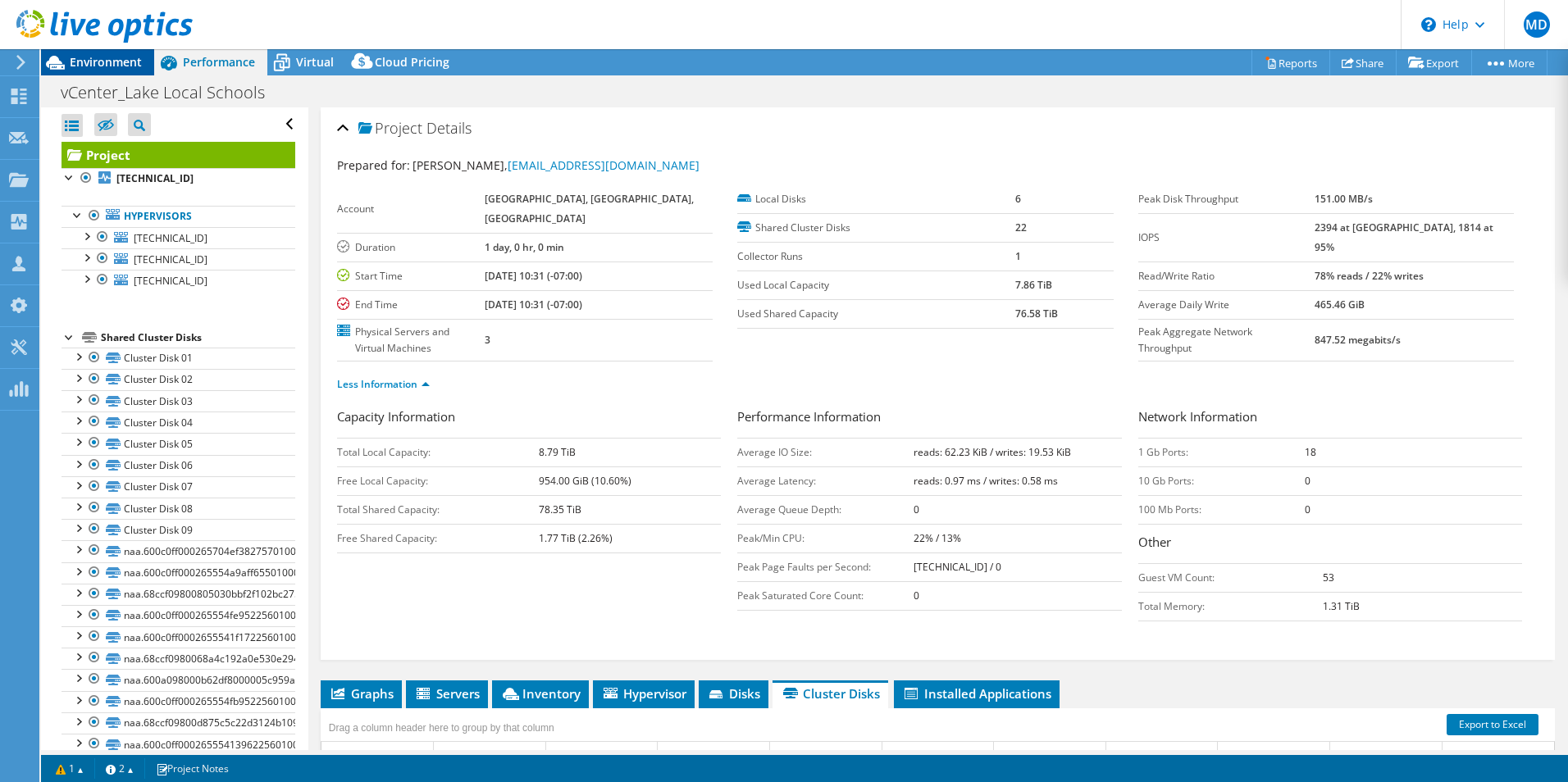
click at [104, 68] on span "Environment" at bounding box center [105, 61] width 72 height 16
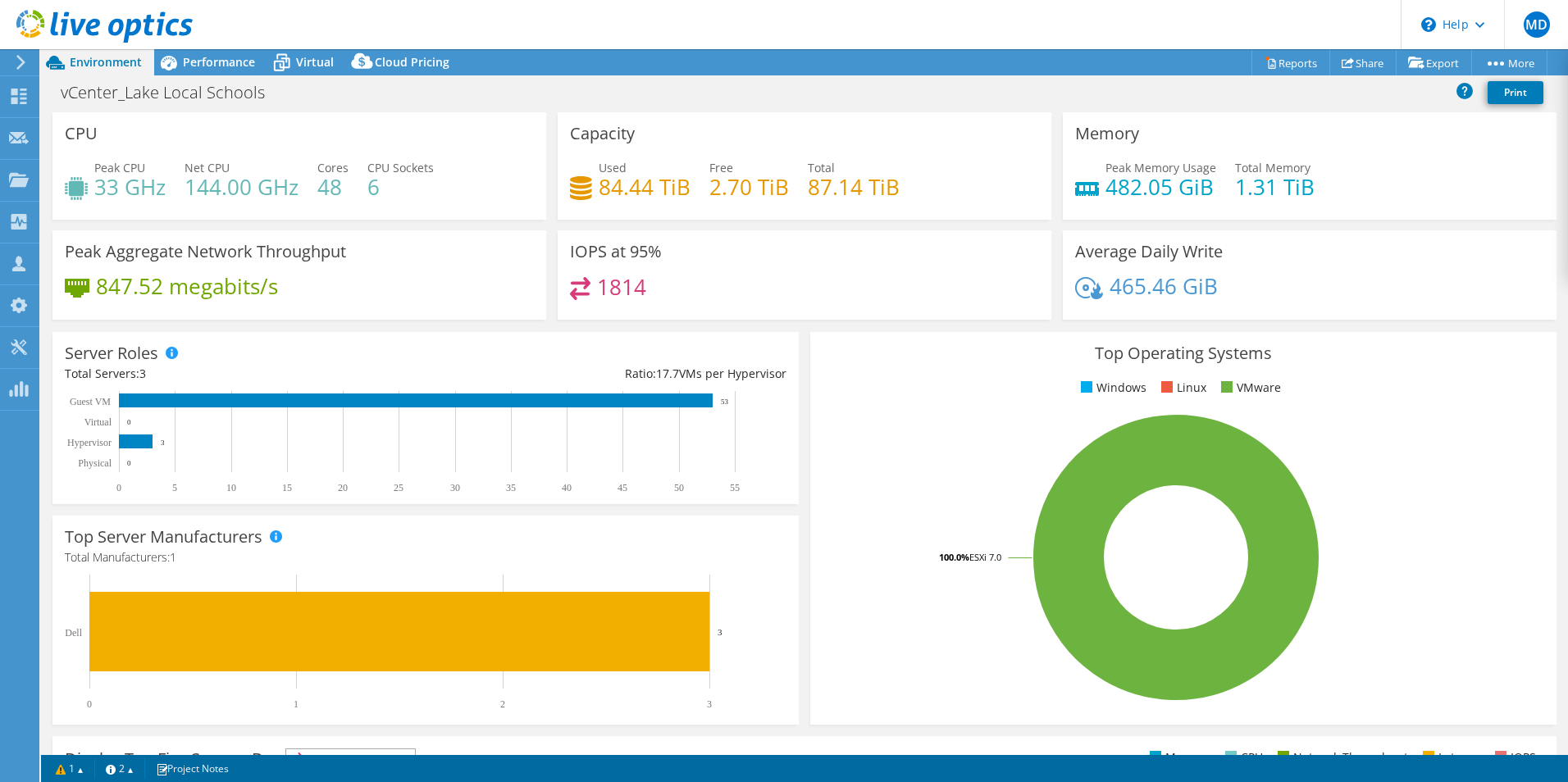
click at [537, 143] on div "CPU Peak CPU 33 GHz Net CPU 144.00 GHz Cores 48 CPU Sockets 6" at bounding box center [299, 167] width 494 height 108
click at [1085, 331] on div "Top Operating Systems Windows Linux VMware 100.0% ESXi 7.0" at bounding box center [1183, 529] width 757 height 404
click at [1058, 332] on div "Top Operating Systems Windows Linux VMware 100.0% ESXi 7.0" at bounding box center [1183, 529] width 747 height 393
click at [301, 72] on div "Virtual" at bounding box center [307, 62] width 79 height 27
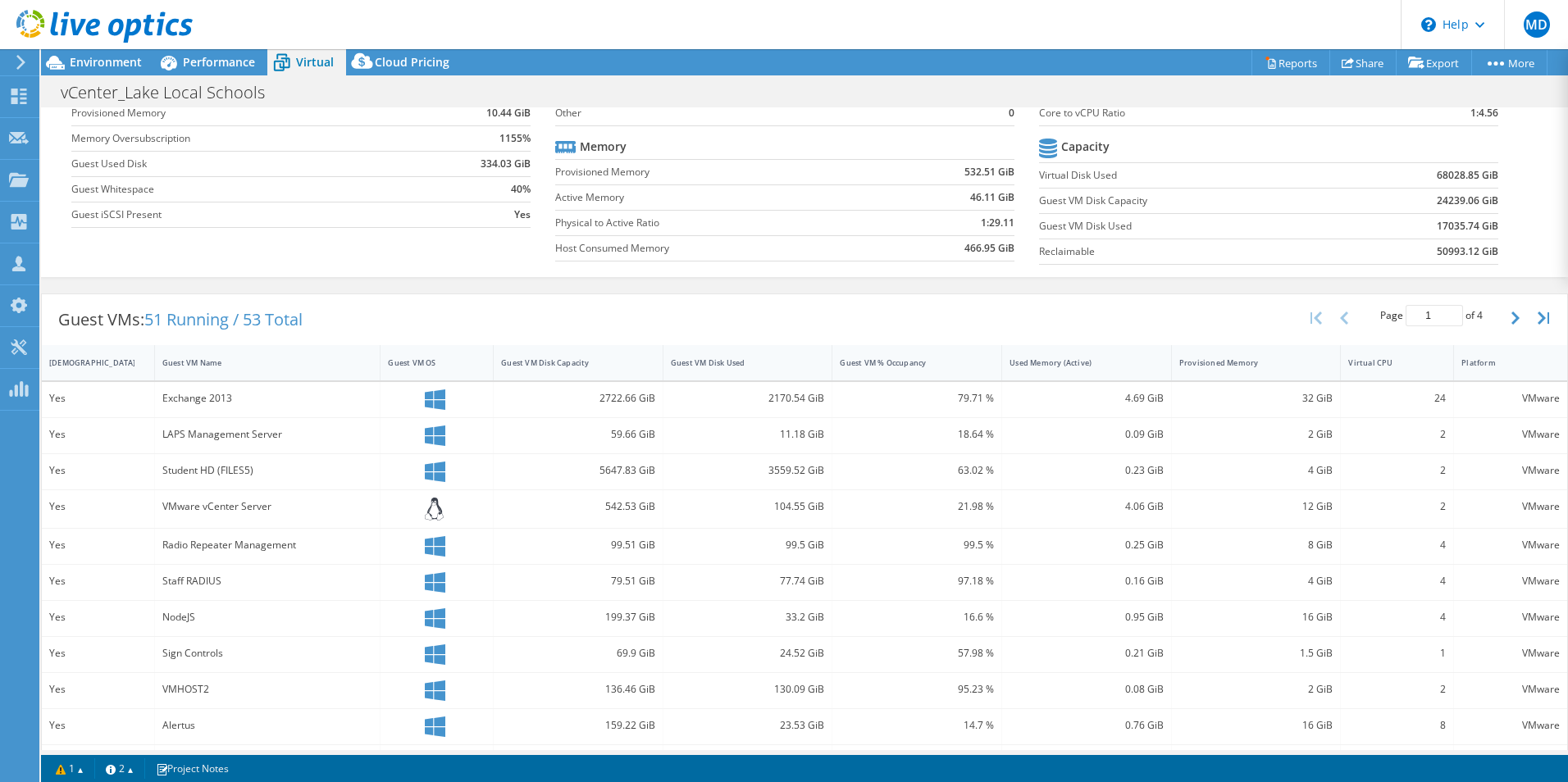
scroll to position [136, 0]
click at [783, 361] on div "Guest VM Disk Used" at bounding box center [738, 363] width 134 height 11
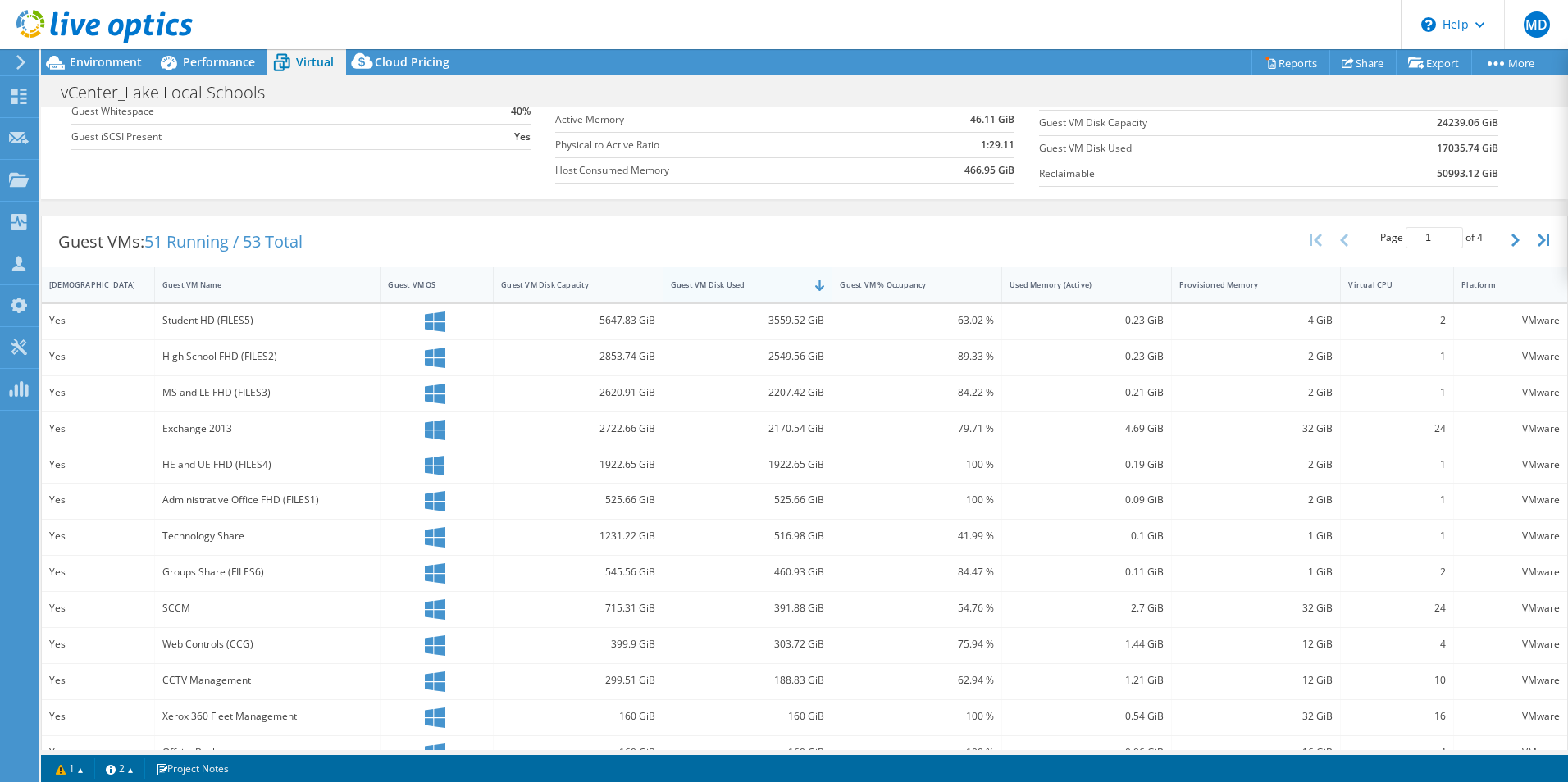
scroll to position [278, 0]
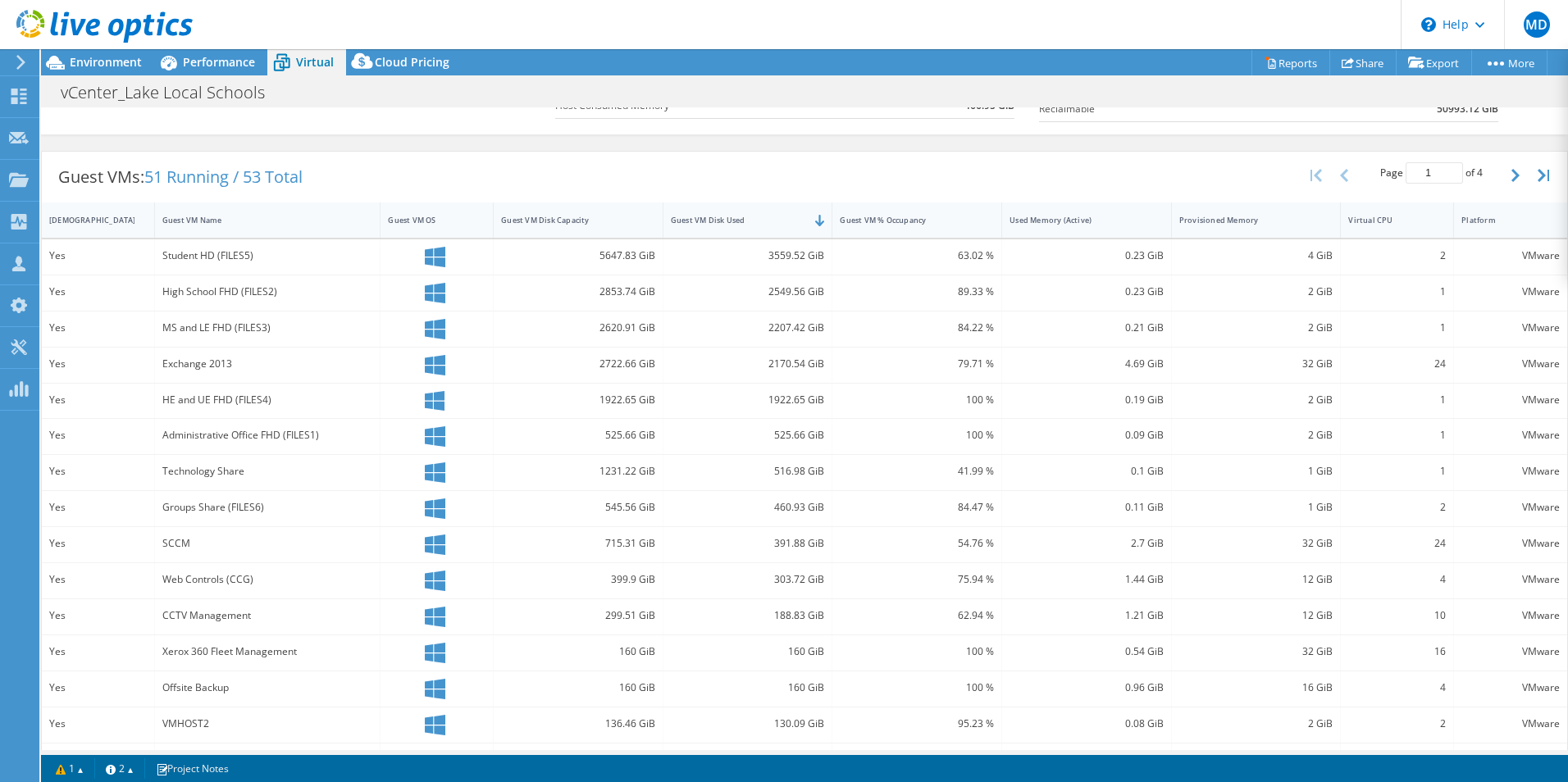
click at [230, 471] on div "Technology Share" at bounding box center [268, 471] width 211 height 18
drag, startPoint x: 230, startPoint y: 471, endPoint x: 296, endPoint y: 475, distance: 66.1
click at [296, 475] on div "Technology Share" at bounding box center [268, 471] width 211 height 18
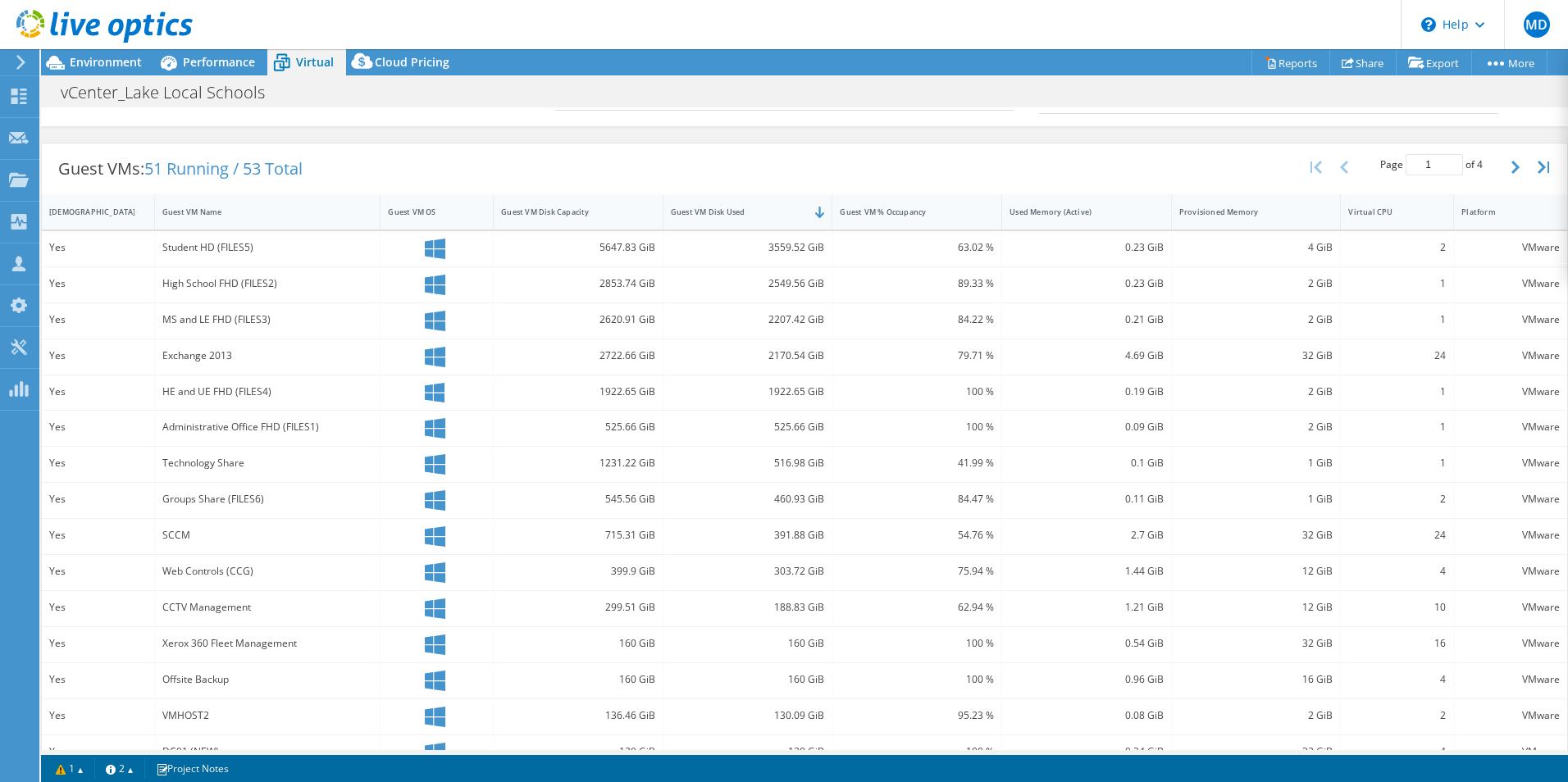
scroll to position [287, 0]
click at [707, 136] on div "Guest VMs: 51 Running / 53 Total Page 1 of 4 5 rows 10 rows 20 rows 25 rows 50 …" at bounding box center [804, 456] width 1527 height 645
click at [554, 143] on div "Guest VMs: 51 Running / 53 Total Page 1 of 4 5 rows 10 rows 20 rows 25 rows 50 …" at bounding box center [804, 167] width 1526 height 51
click at [498, 133] on div "Guest VMs: 51 Running / 53 Total Page 1 of 4 5 rows 10 rows 20 rows 25 rows 50 …" at bounding box center [804, 456] width 1527 height 645
click at [474, 136] on div "Guest VMs: 51 Running / 53 Total Page 1 of 4 5 rows 10 rows 20 rows 25 rows 50 …" at bounding box center [804, 456] width 1527 height 645
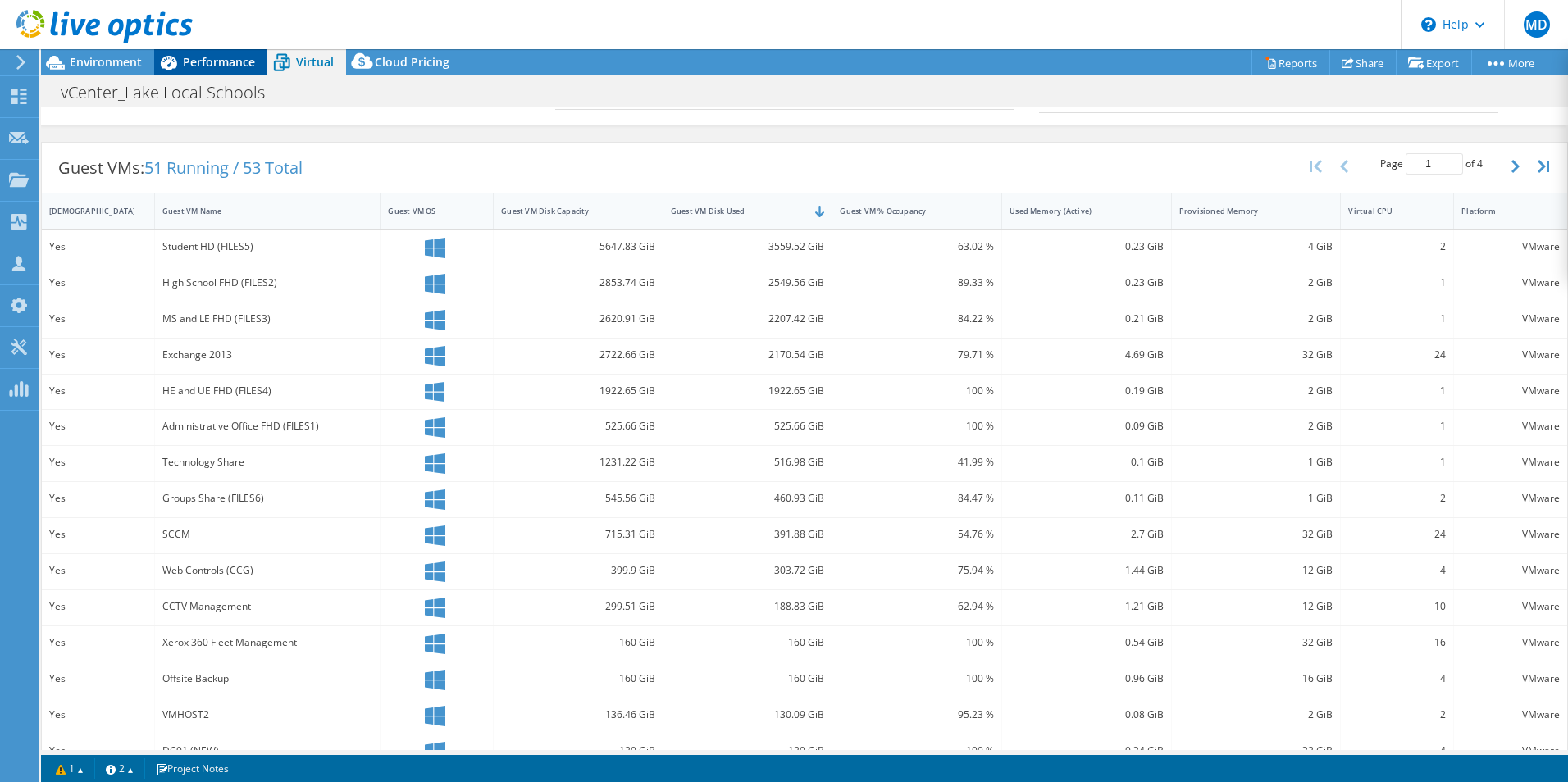
click at [199, 64] on span "Performance" at bounding box center [219, 61] width 72 height 16
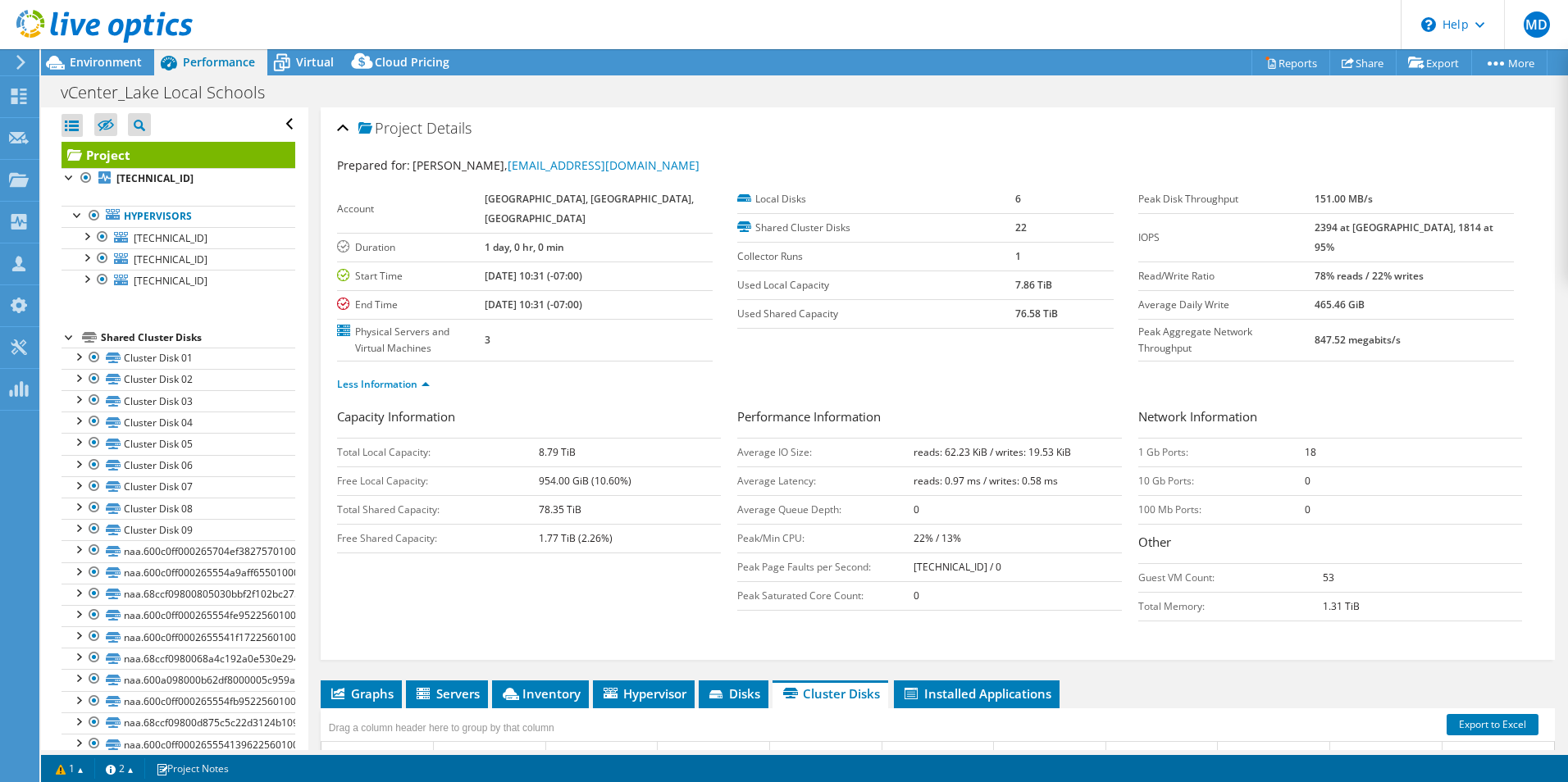
scroll to position [0, 0]
click at [103, 62] on span "Environment" at bounding box center [105, 61] width 72 height 16
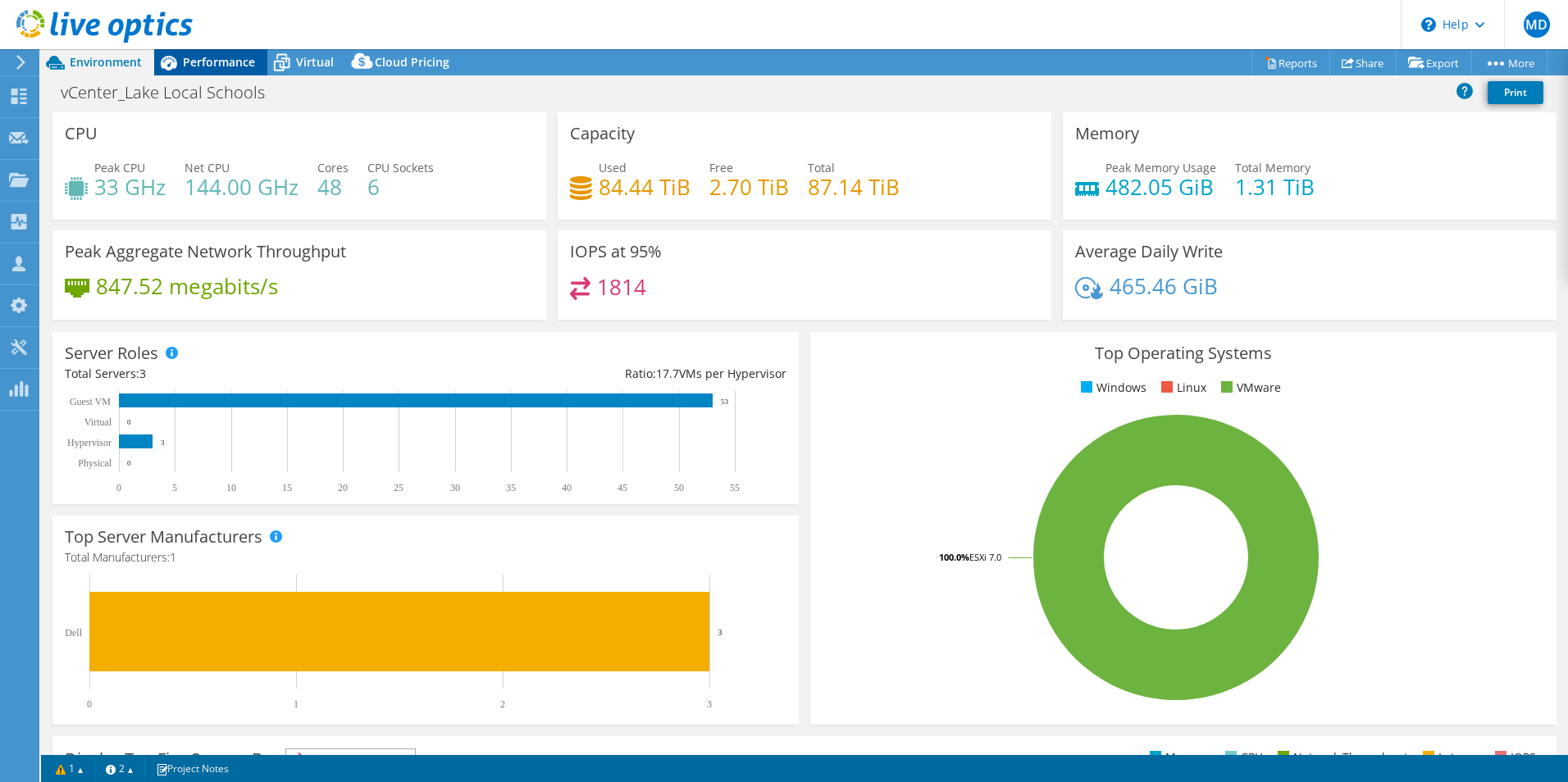
click at [230, 65] on span "Performance" at bounding box center [219, 61] width 72 height 16
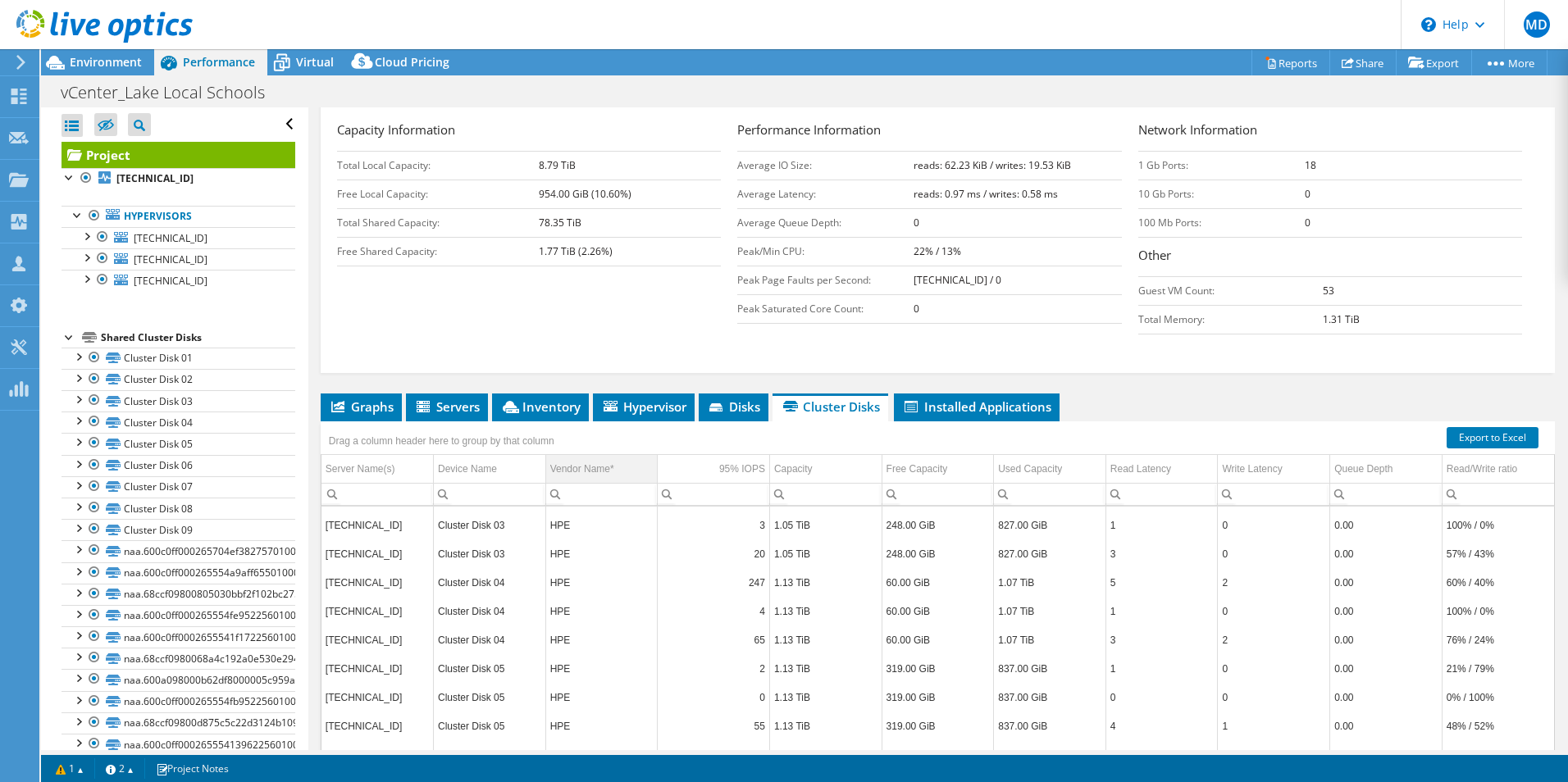
scroll to position [301, 0]
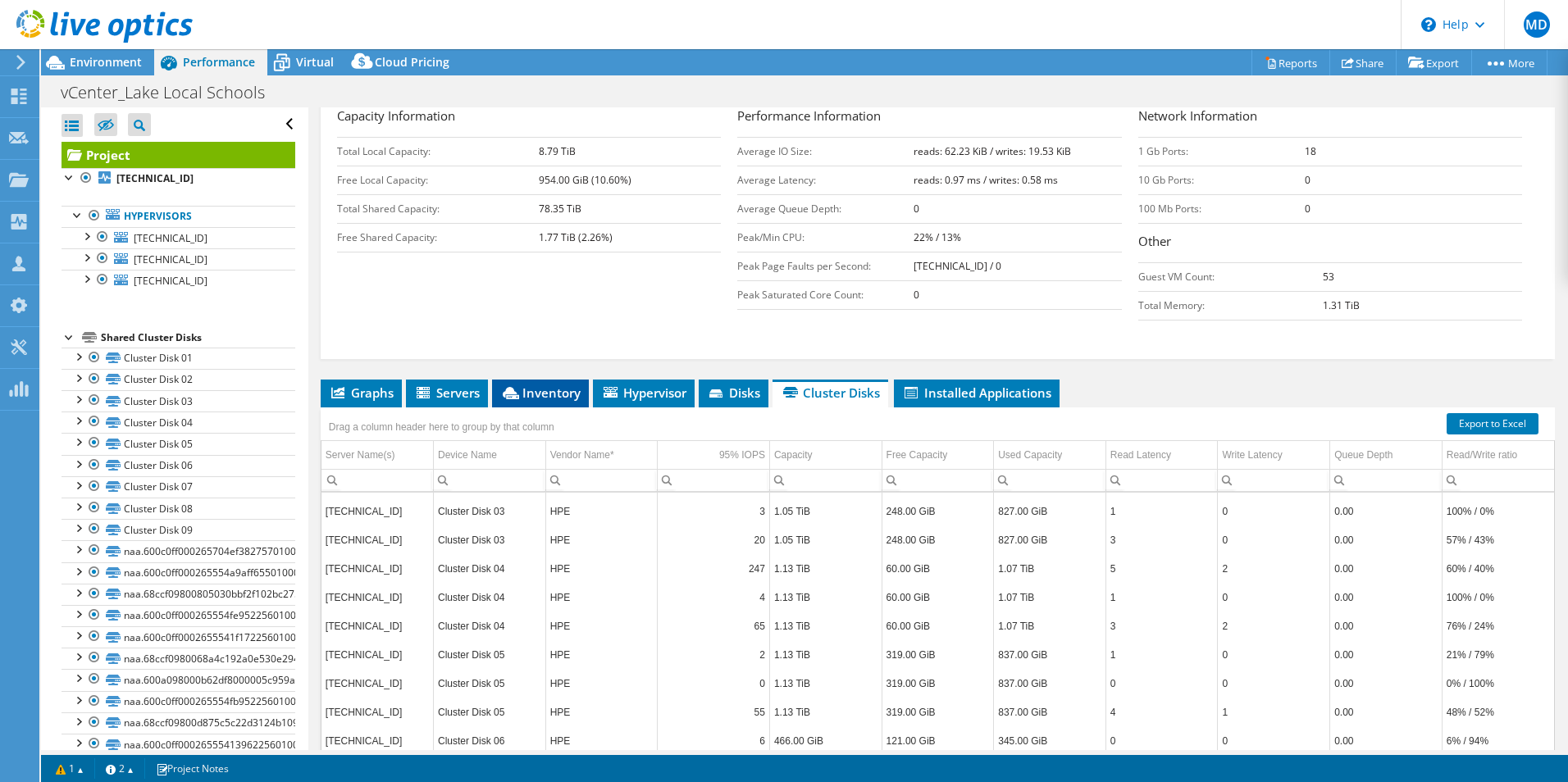
click at [547, 399] on span "Inventory" at bounding box center [540, 393] width 80 height 17
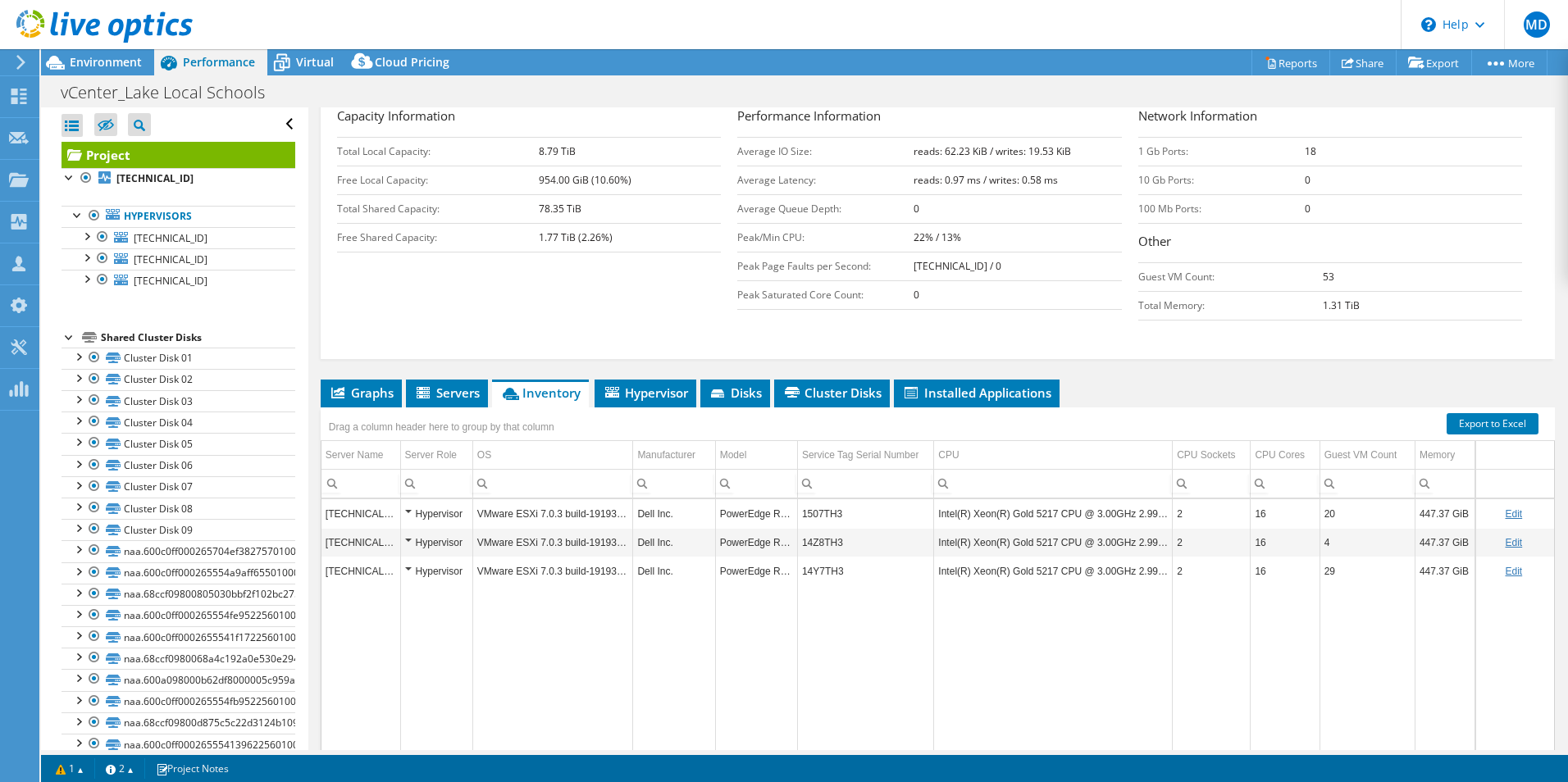
scroll to position [369, 0]
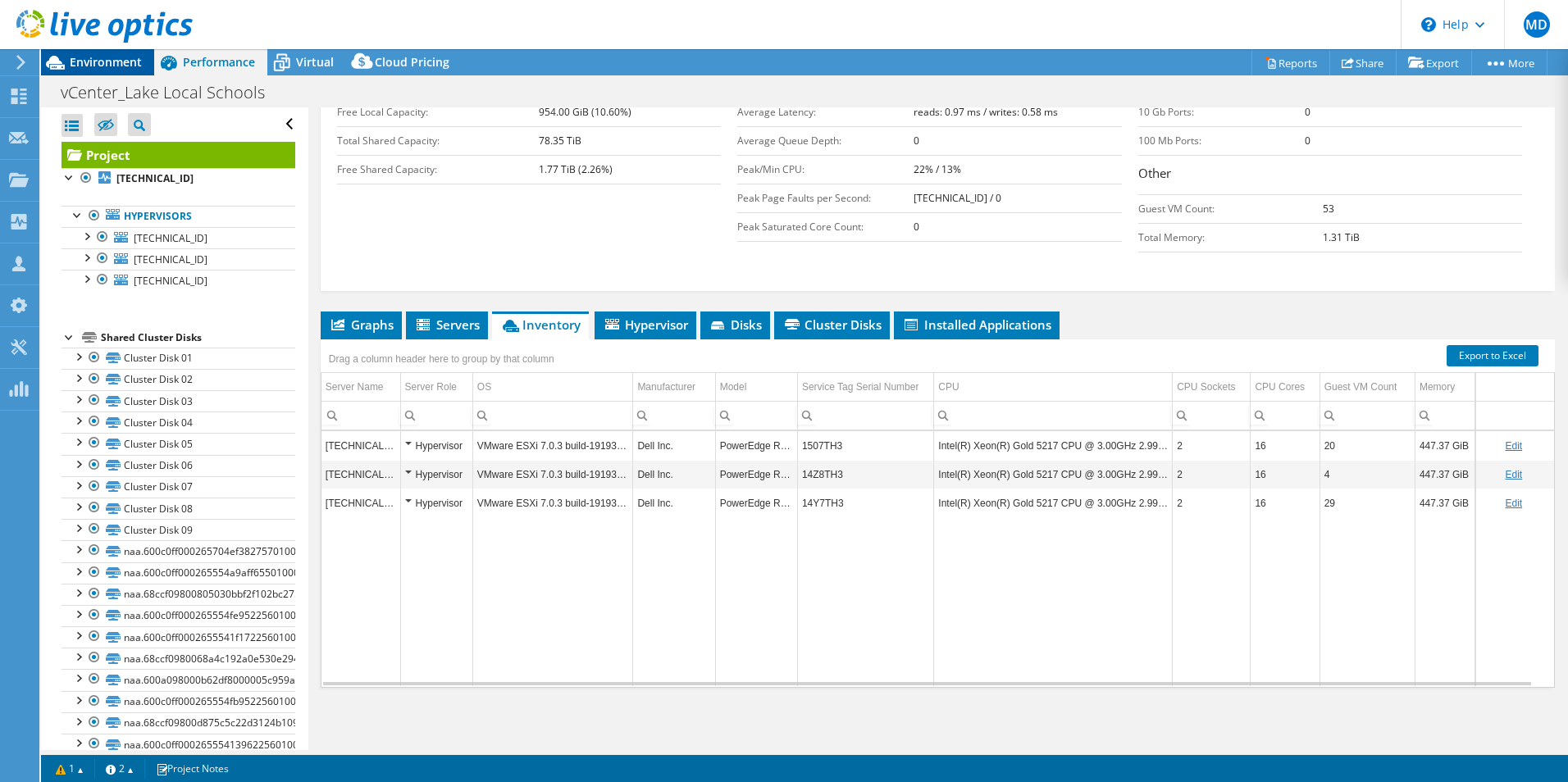
click at [134, 65] on span "Environment" at bounding box center [105, 61] width 72 height 16
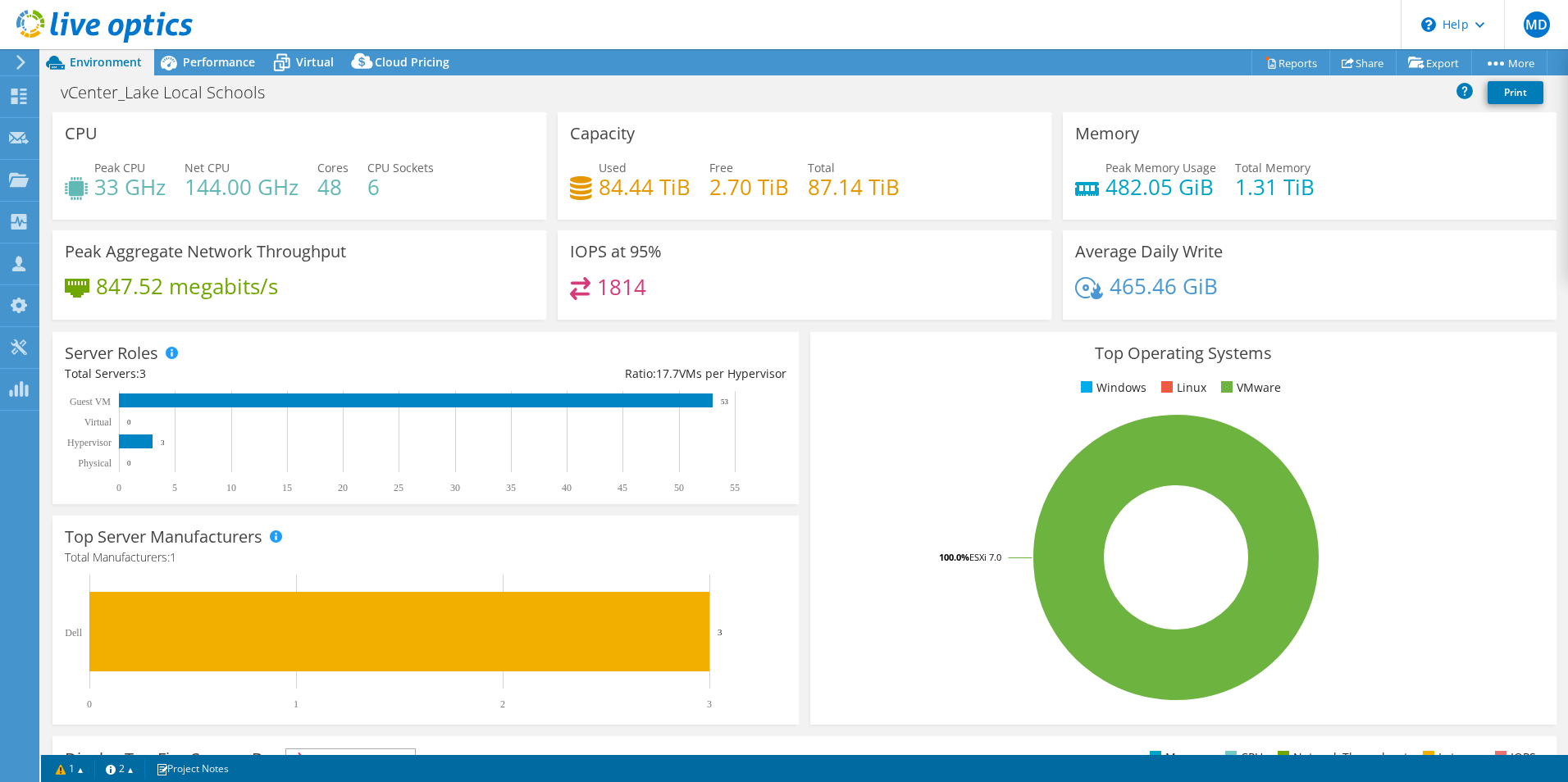
click at [86, 130] on h3 "CPU" at bounding box center [81, 133] width 33 height 18
drag, startPoint x: 86, startPoint y: 130, endPoint x: 249, endPoint y: 146, distance: 163.8
click at [249, 146] on div "CPU Peak CPU 33 GHz Net CPU 144.00 GHz Cores 48 CPU Sockets 6" at bounding box center [299, 167] width 494 height 108
click at [1108, 138] on h3 "Memory" at bounding box center [1106, 133] width 64 height 18
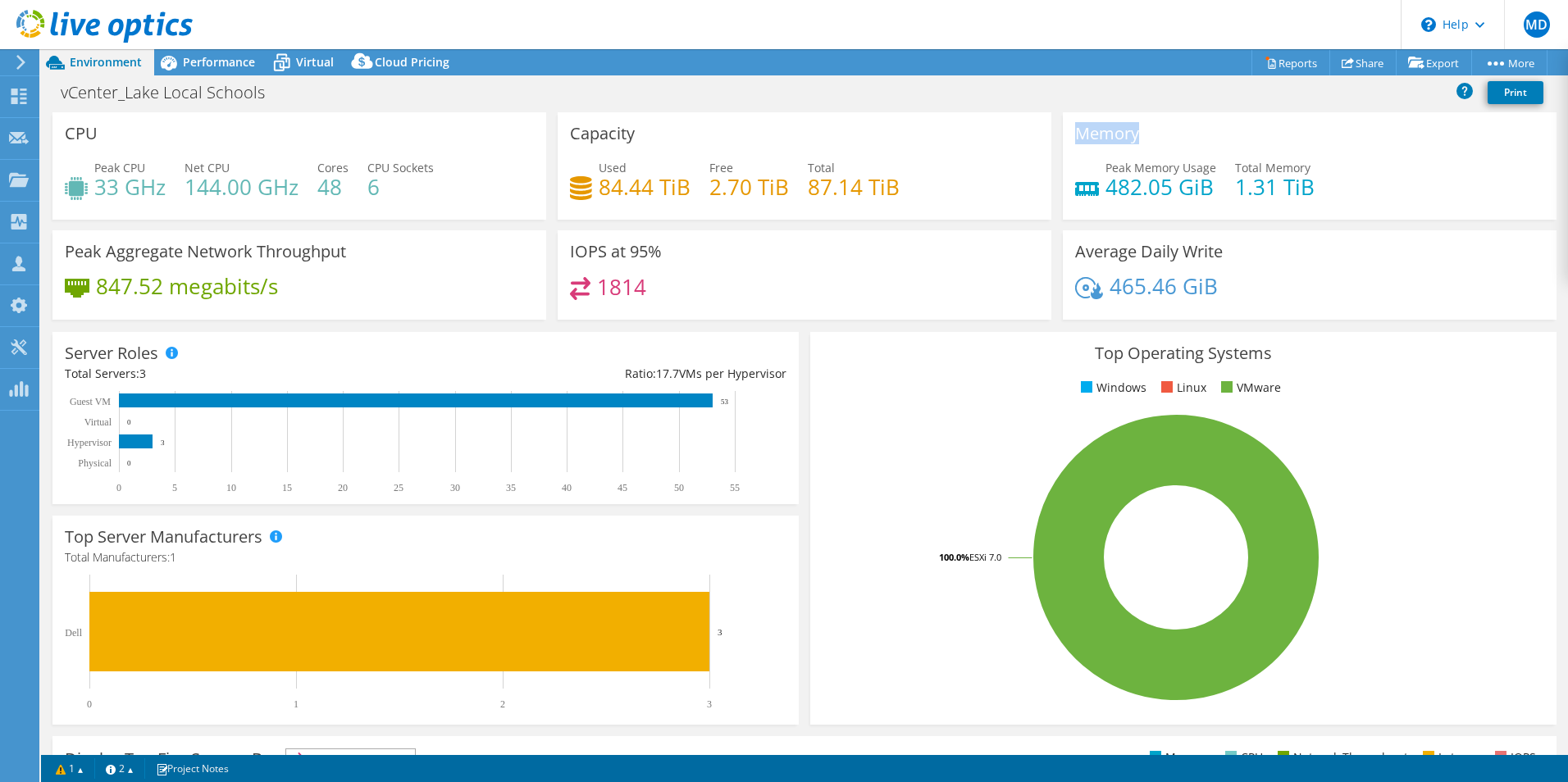
click at [1108, 138] on h3 "Memory" at bounding box center [1106, 133] width 64 height 18
click at [935, 126] on div "Capacity Used 84.44 TiB Free 2.70 TiB Total 87.14 TiB" at bounding box center [805, 167] width 494 height 108
click at [1124, 188] on h4 "482.05 GiB" at bounding box center [1161, 187] width 111 height 18
click at [986, 125] on div "Capacity Used 84.44 TiB Free 2.70 TiB Total 87.14 TiB" at bounding box center [805, 167] width 494 height 108
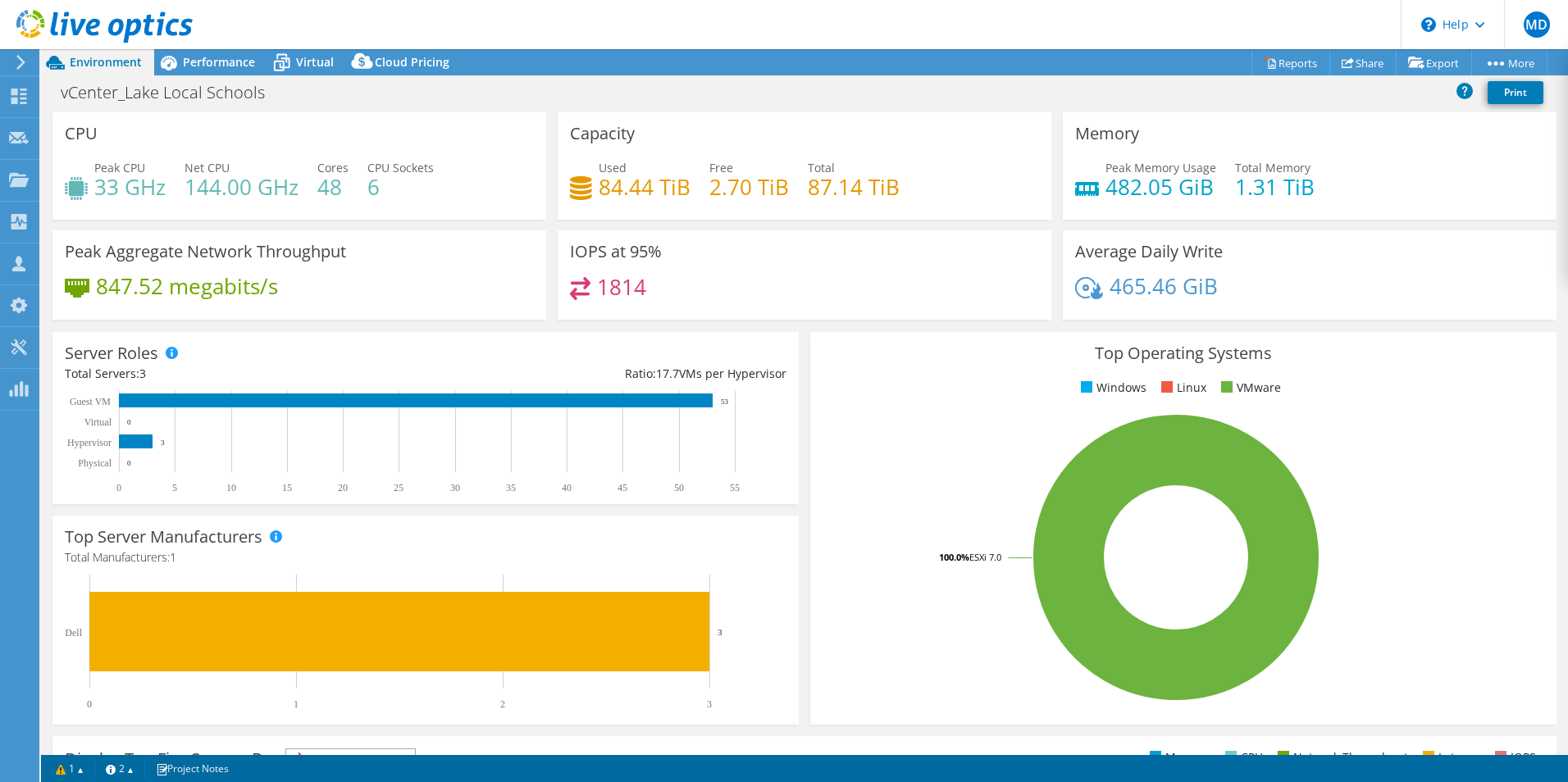
click at [908, 233] on div "IOPS at 95% 1814" at bounding box center [805, 275] width 494 height 89
click at [305, 75] on div "Virtual" at bounding box center [307, 62] width 79 height 27
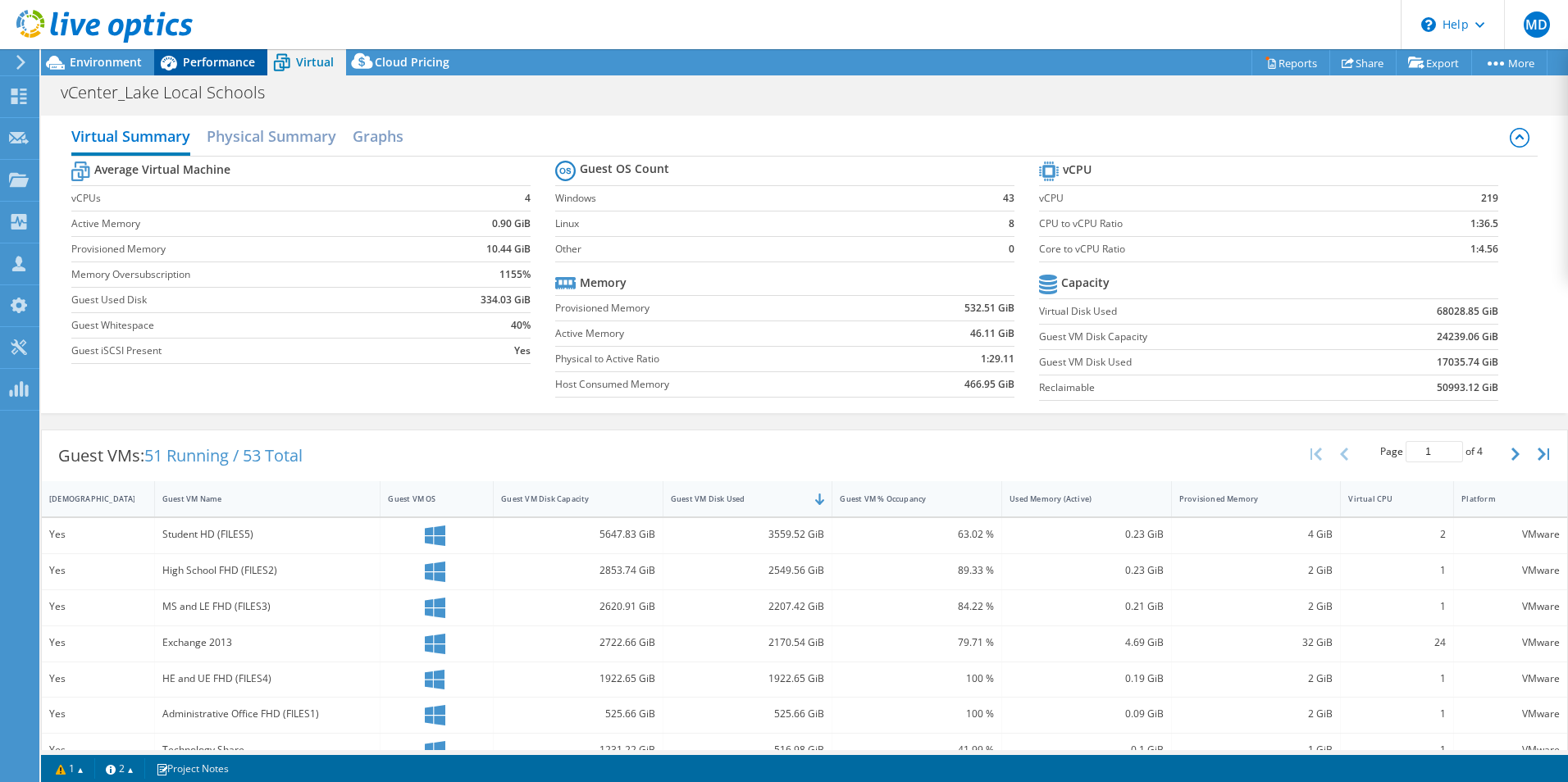
click at [235, 61] on span "Performance" at bounding box center [219, 61] width 72 height 16
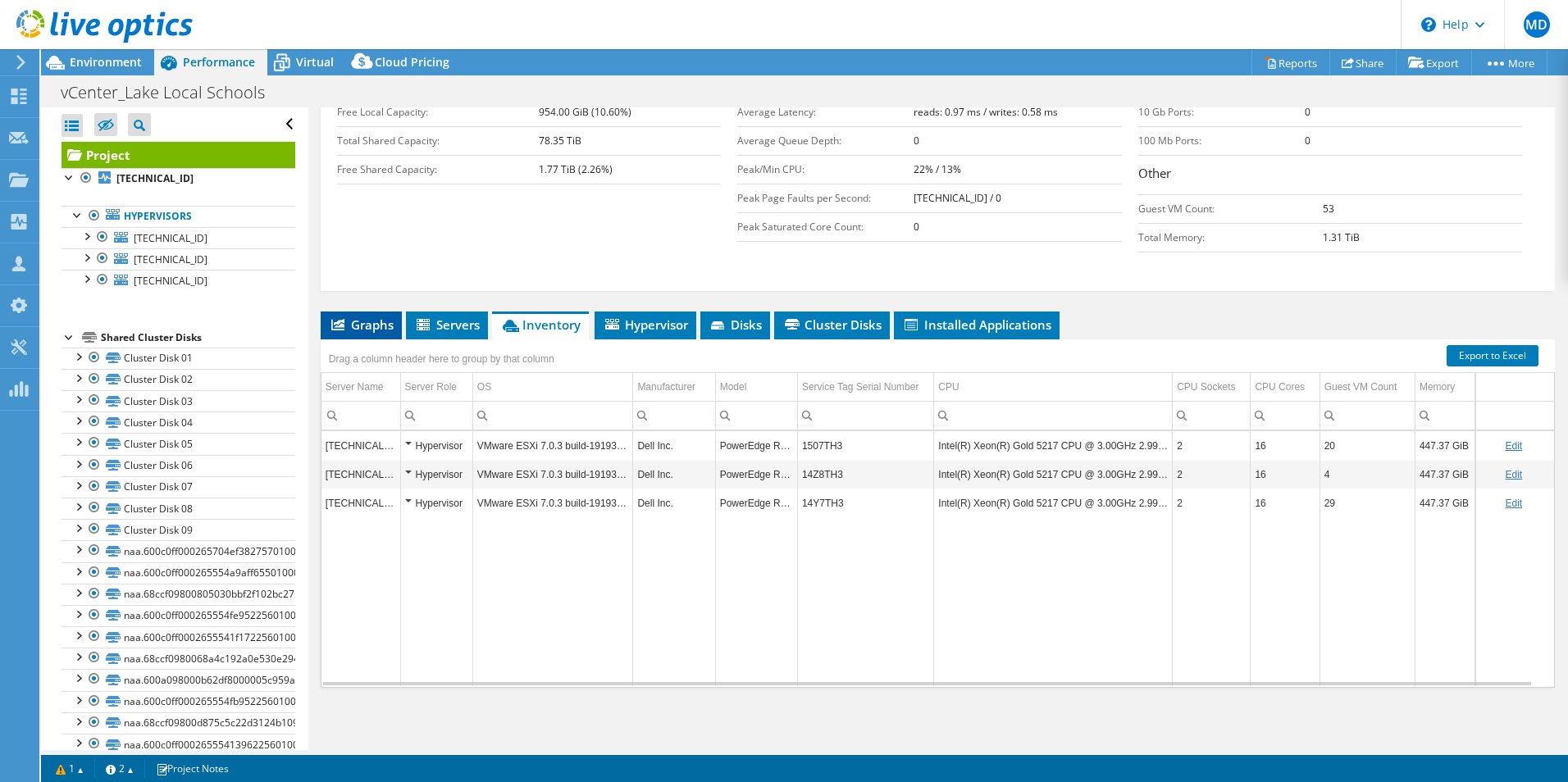
click at [378, 328] on span "Graphs" at bounding box center [361, 325] width 65 height 17
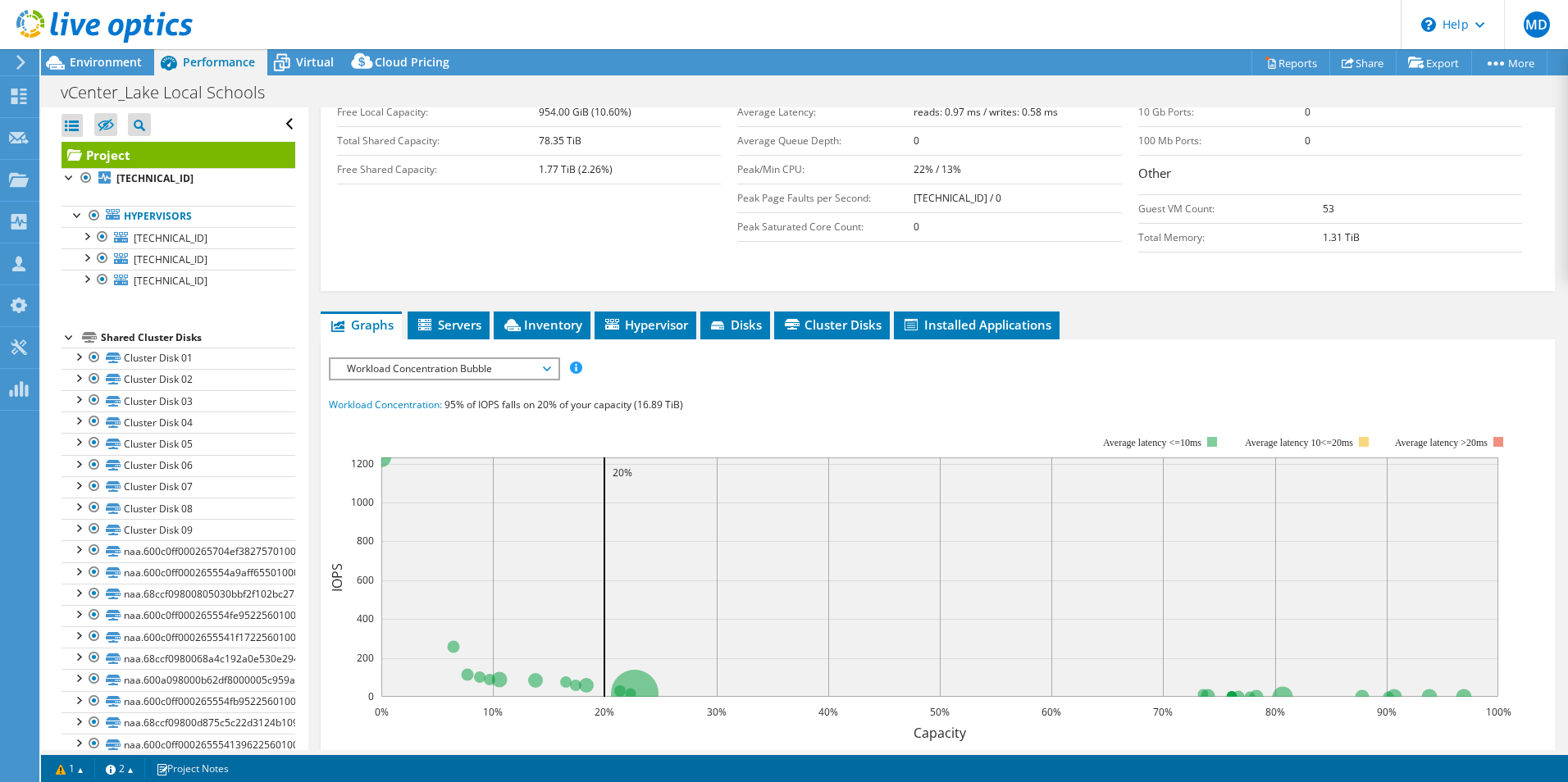
scroll to position [447, 0]
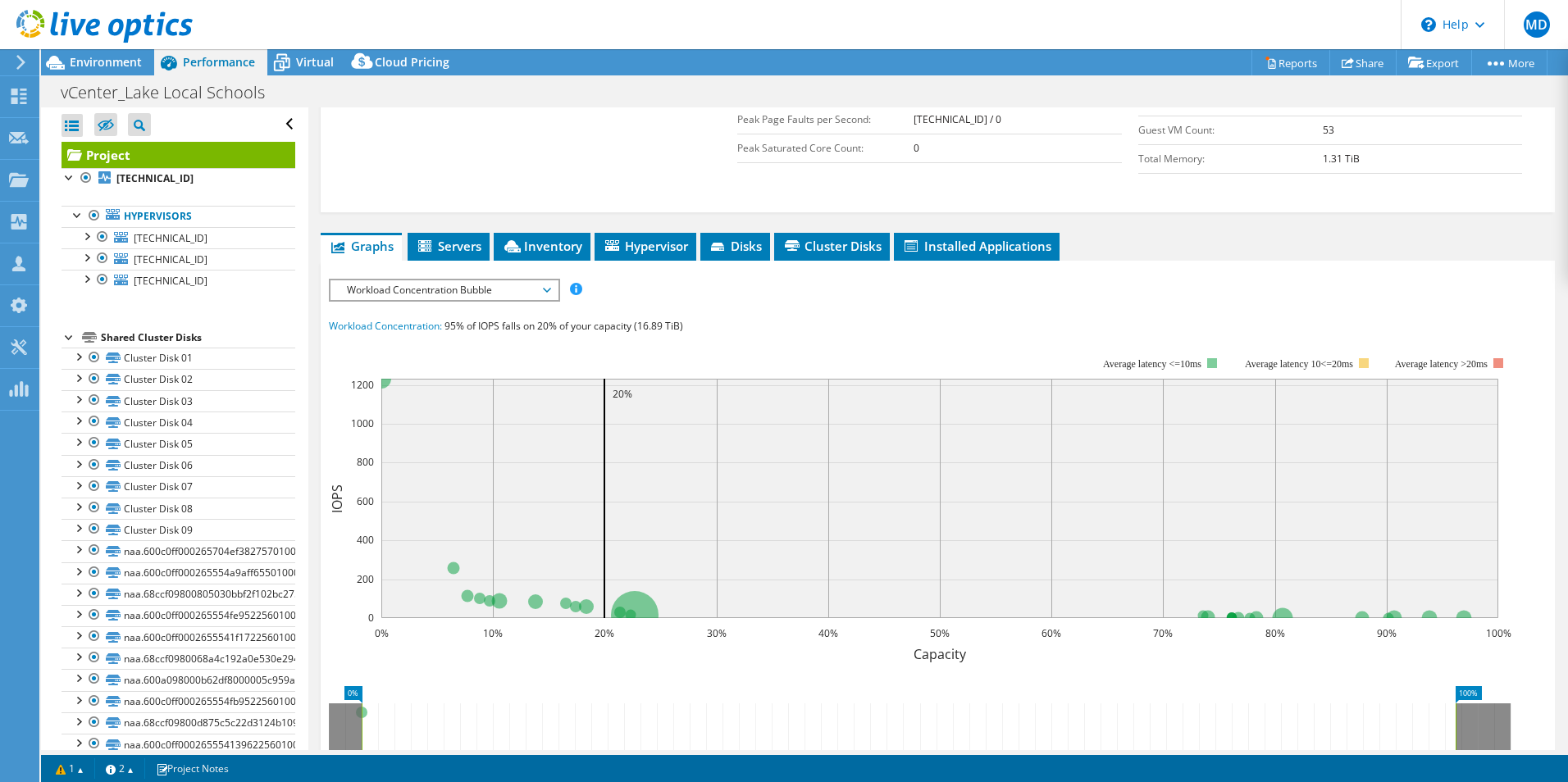
click at [516, 291] on span "Workload Concentration Bubble" at bounding box center [444, 290] width 211 height 20
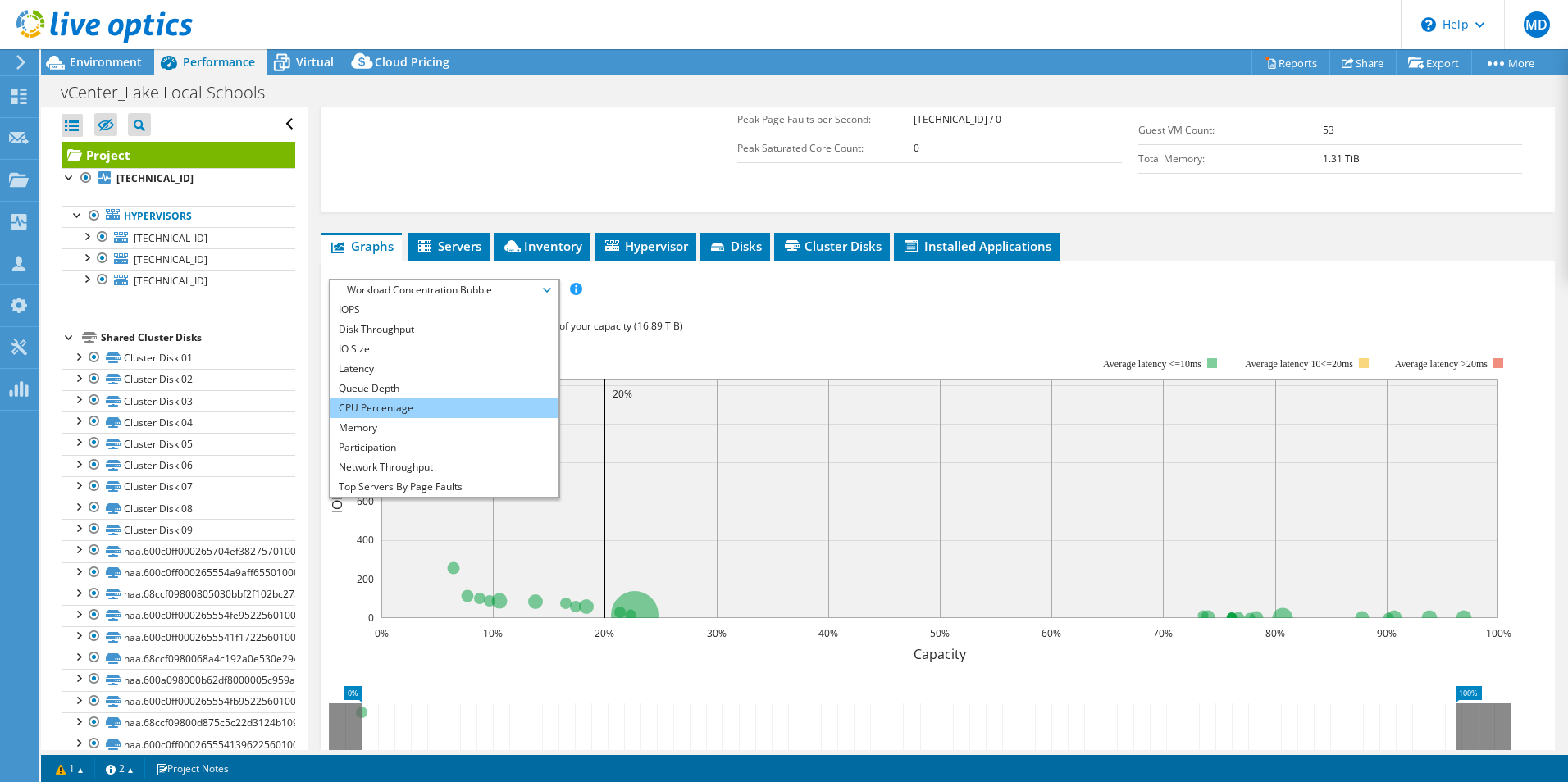
click at [445, 417] on li "CPU Percentage" at bounding box center [444, 408] width 227 height 20
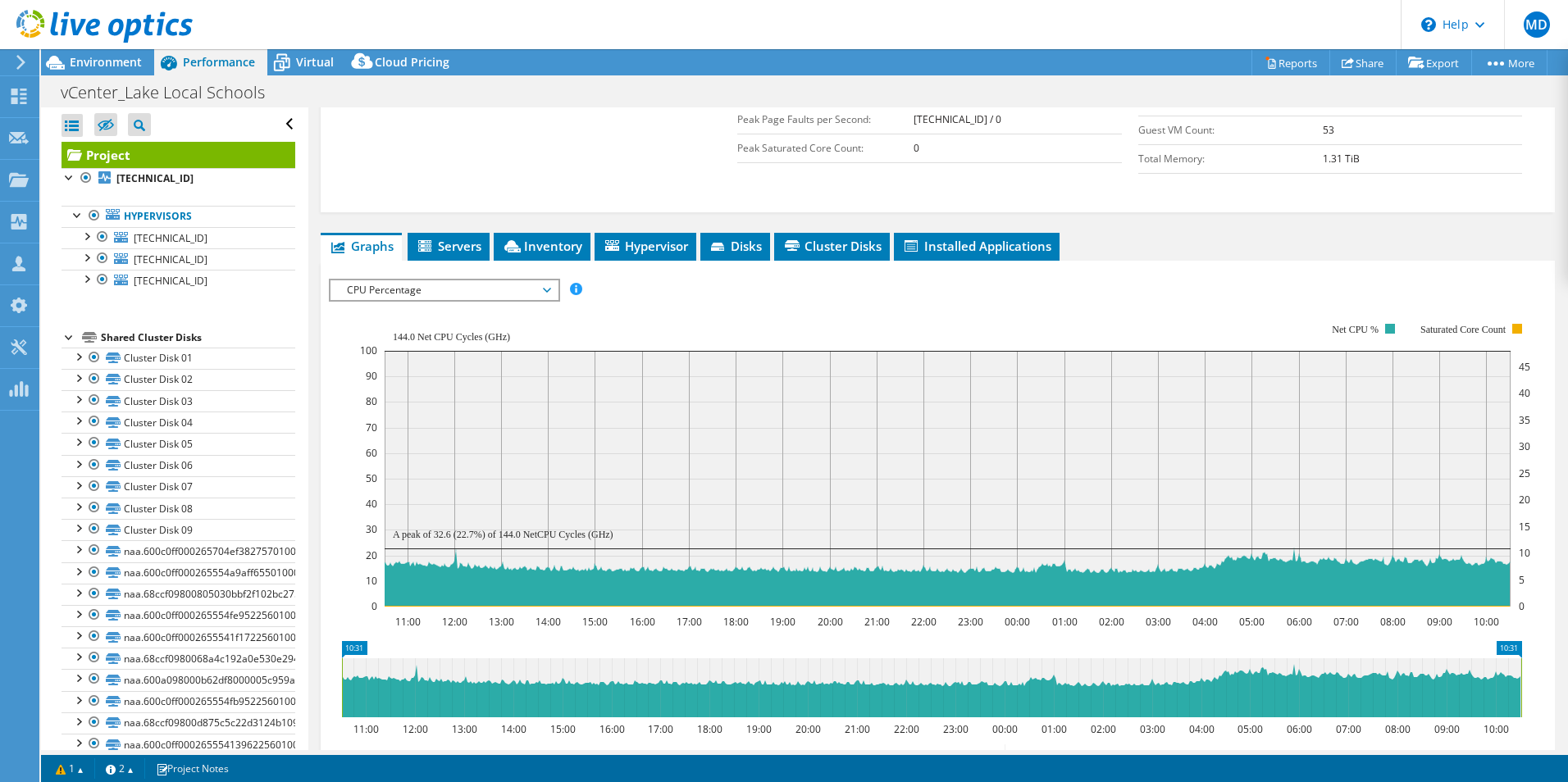
scroll to position [520, 0]
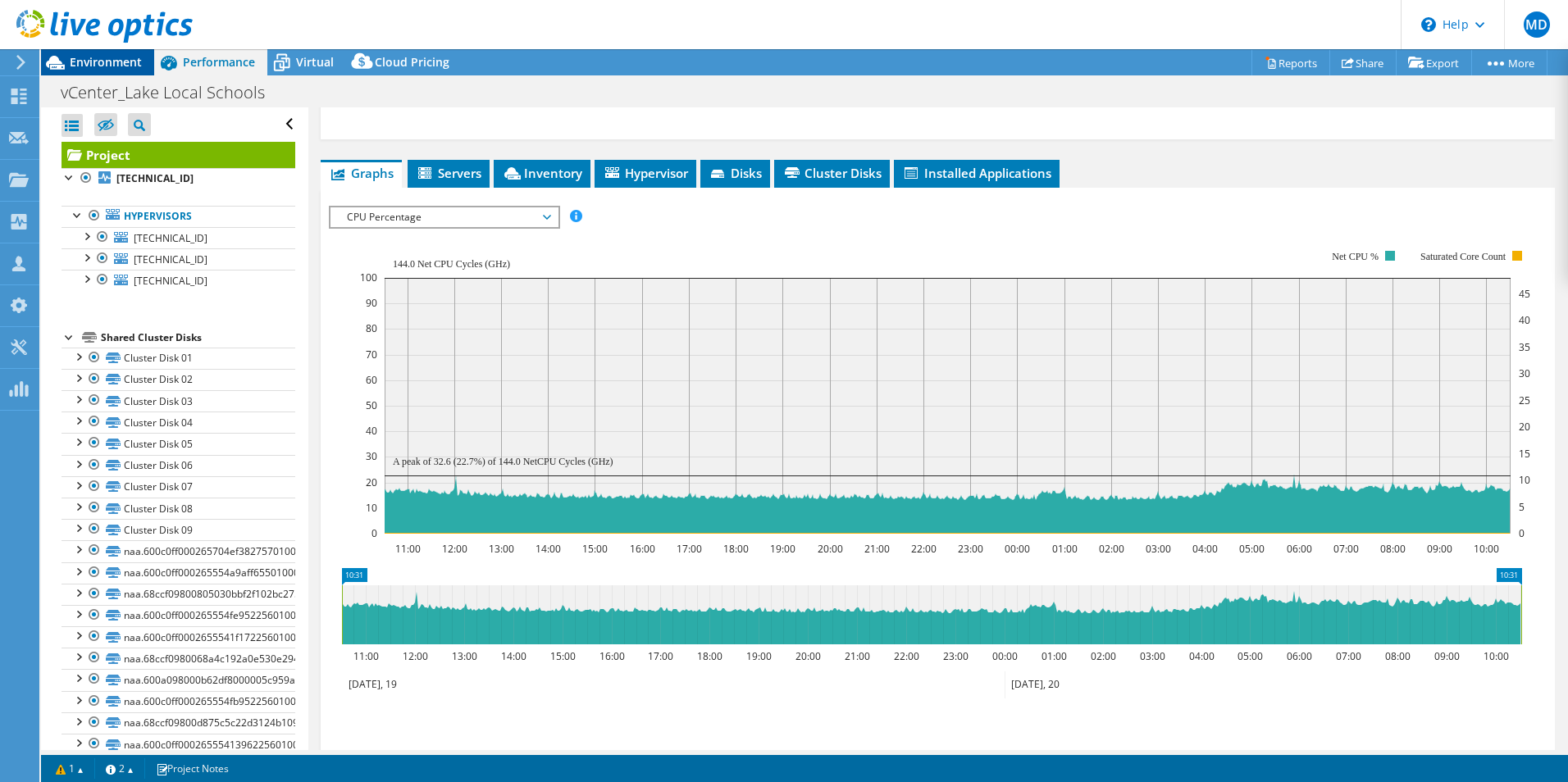
click at [131, 65] on span "Environment" at bounding box center [105, 61] width 72 height 16
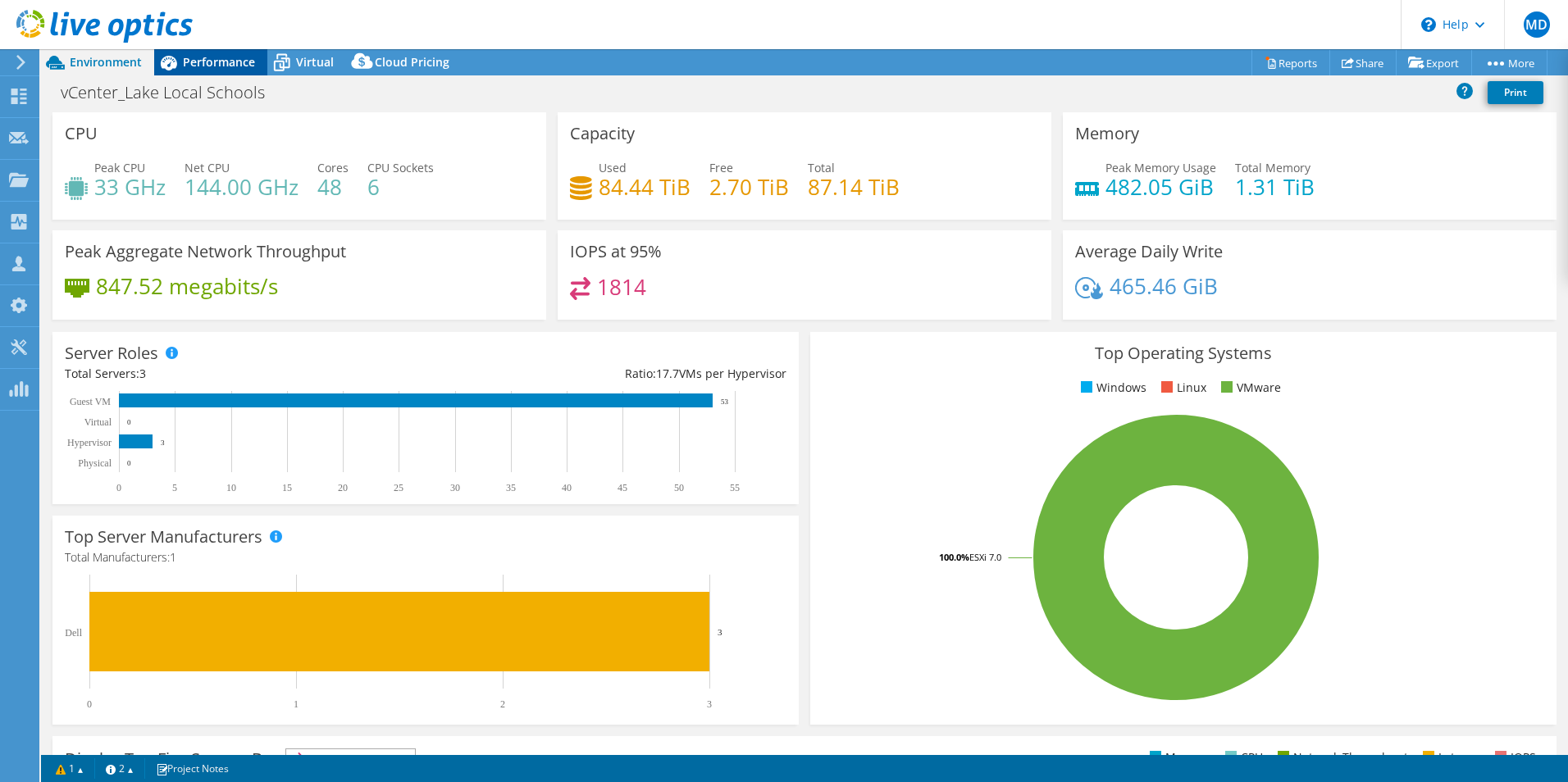
click at [234, 70] on div "Performance" at bounding box center [211, 62] width 114 height 27
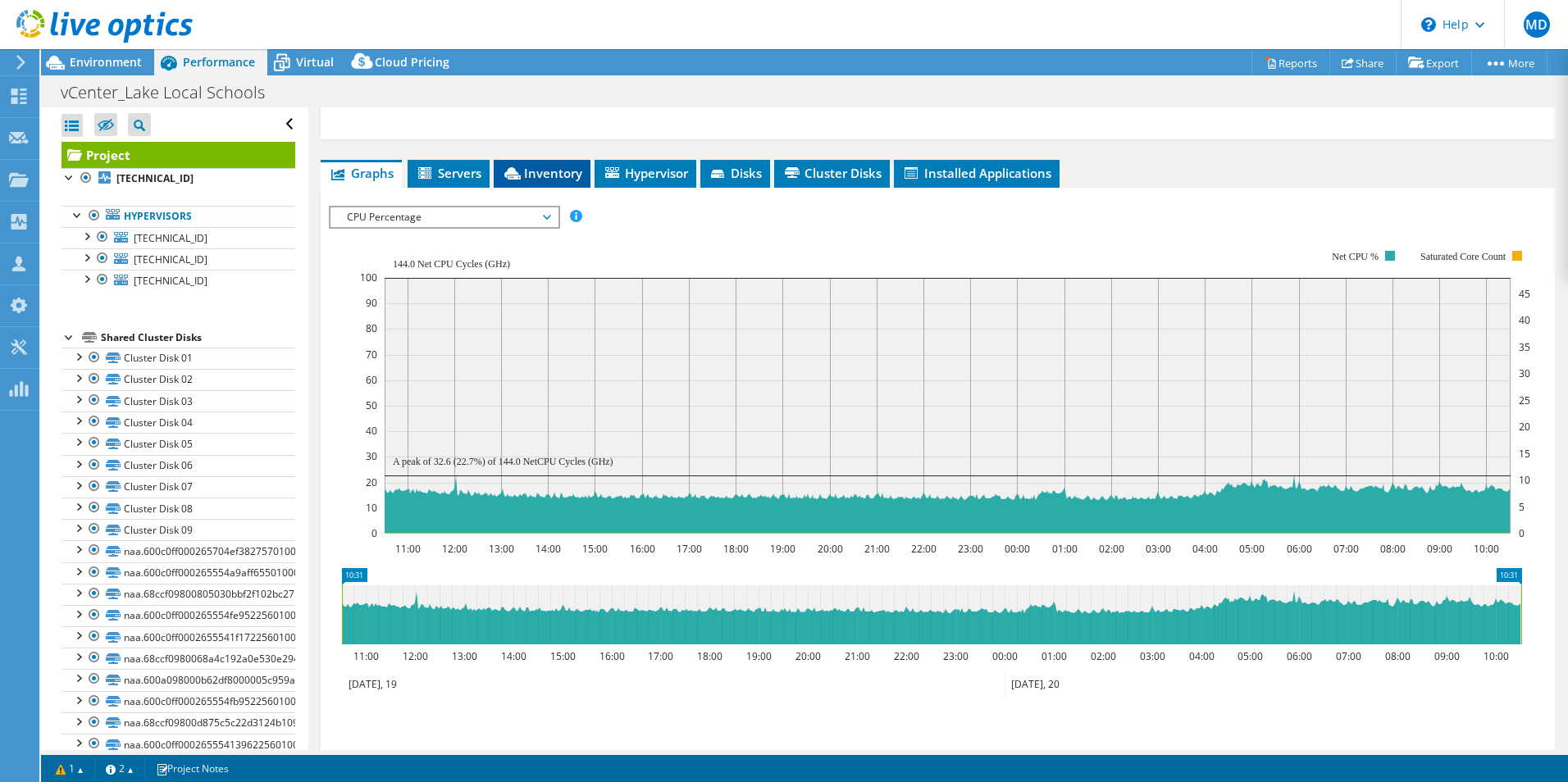
click at [582, 169] on span "Inventory" at bounding box center [542, 173] width 80 height 17
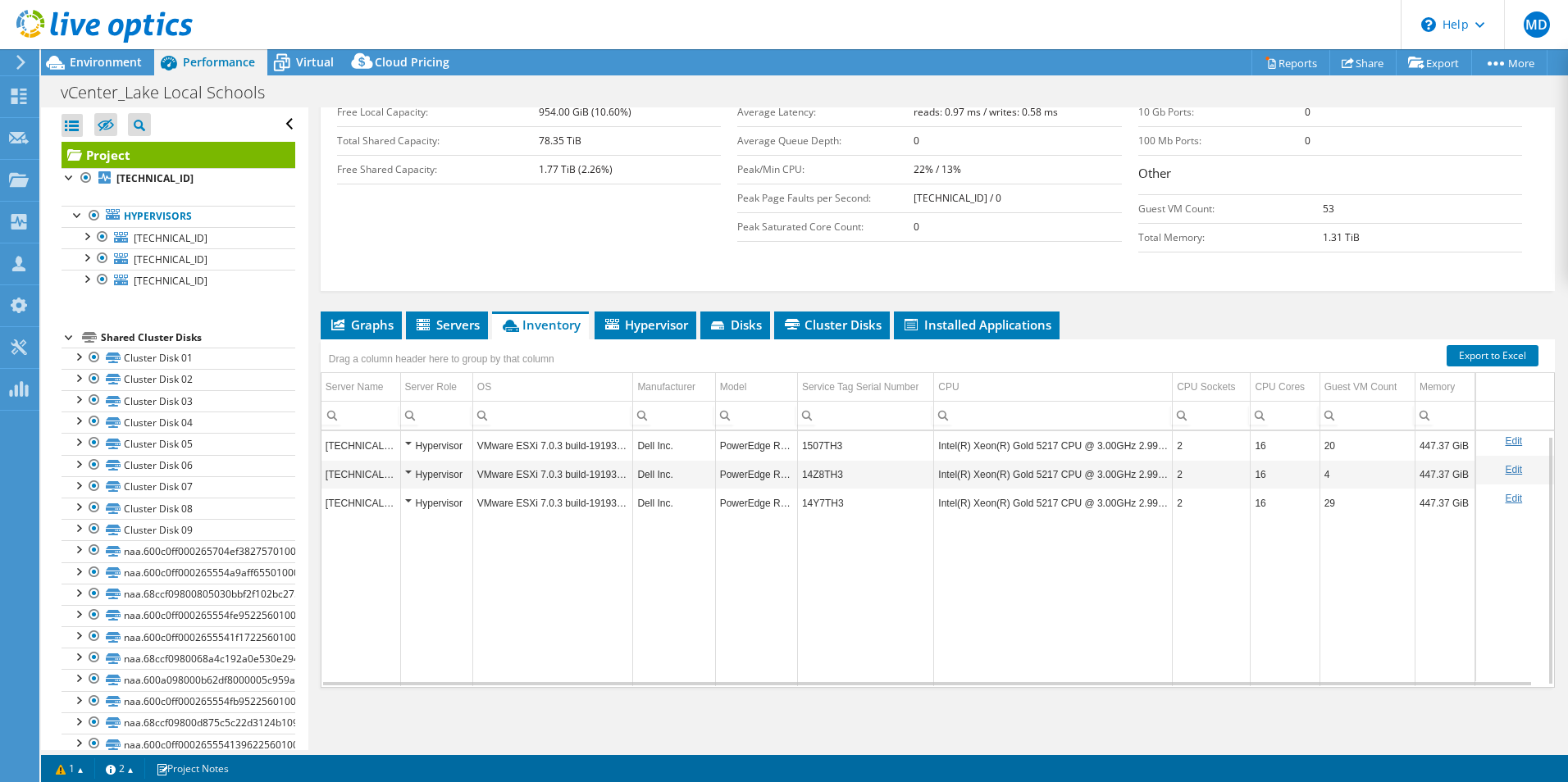
scroll to position [7, 0]
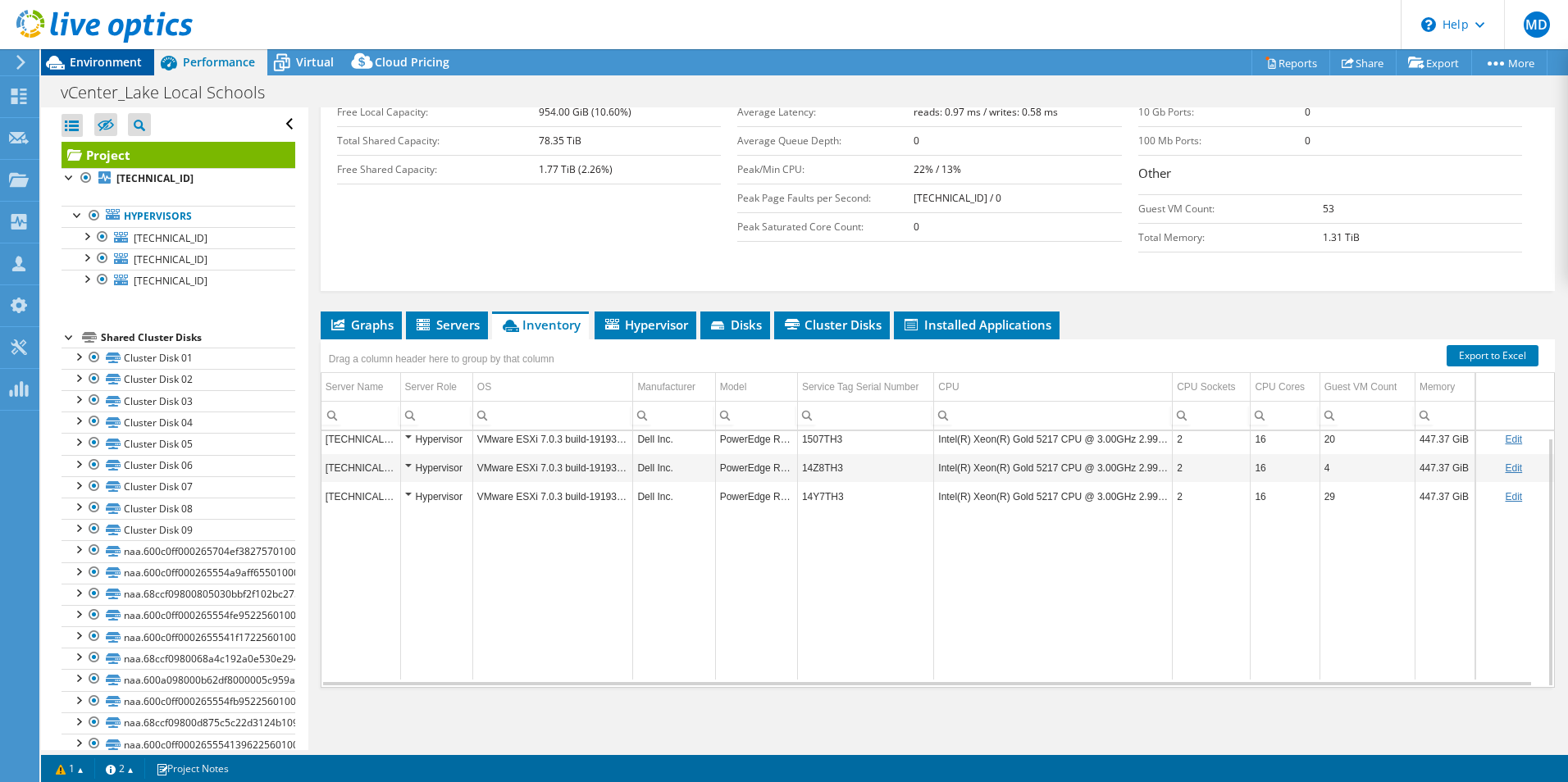
click at [116, 59] on span "Environment" at bounding box center [105, 61] width 72 height 16
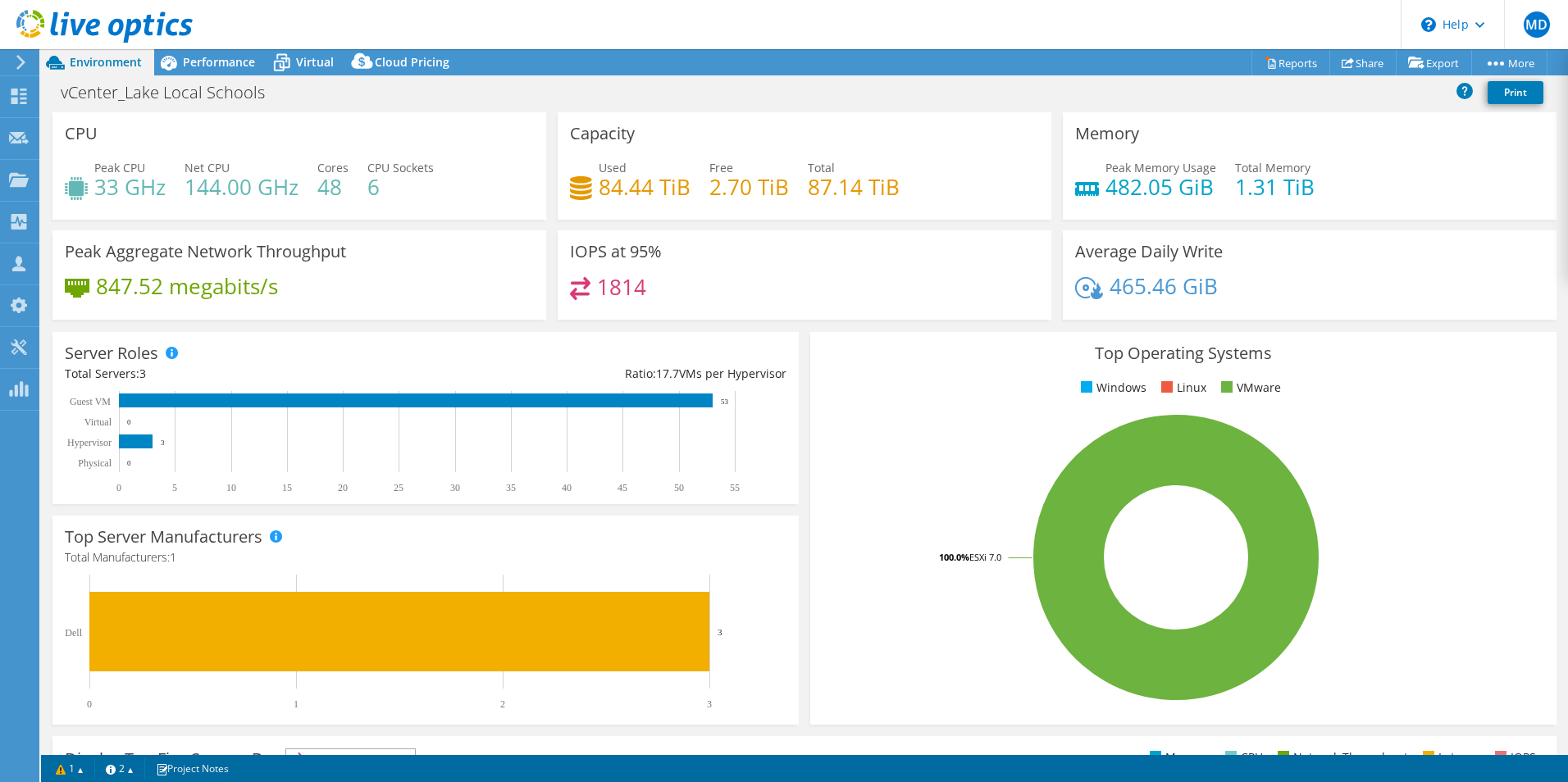
click at [1139, 188] on h4 "482.05 GiB" at bounding box center [1161, 187] width 111 height 18
drag, startPoint x: 1139, startPoint y: 188, endPoint x: 1233, endPoint y: 229, distance: 102.6
click at [1233, 229] on div "Memory Peak Memory Usage 482.05 GiB Total Memory 1.31 TiB" at bounding box center [1310, 171] width 506 height 118
click at [227, 60] on span "Performance" at bounding box center [219, 61] width 72 height 16
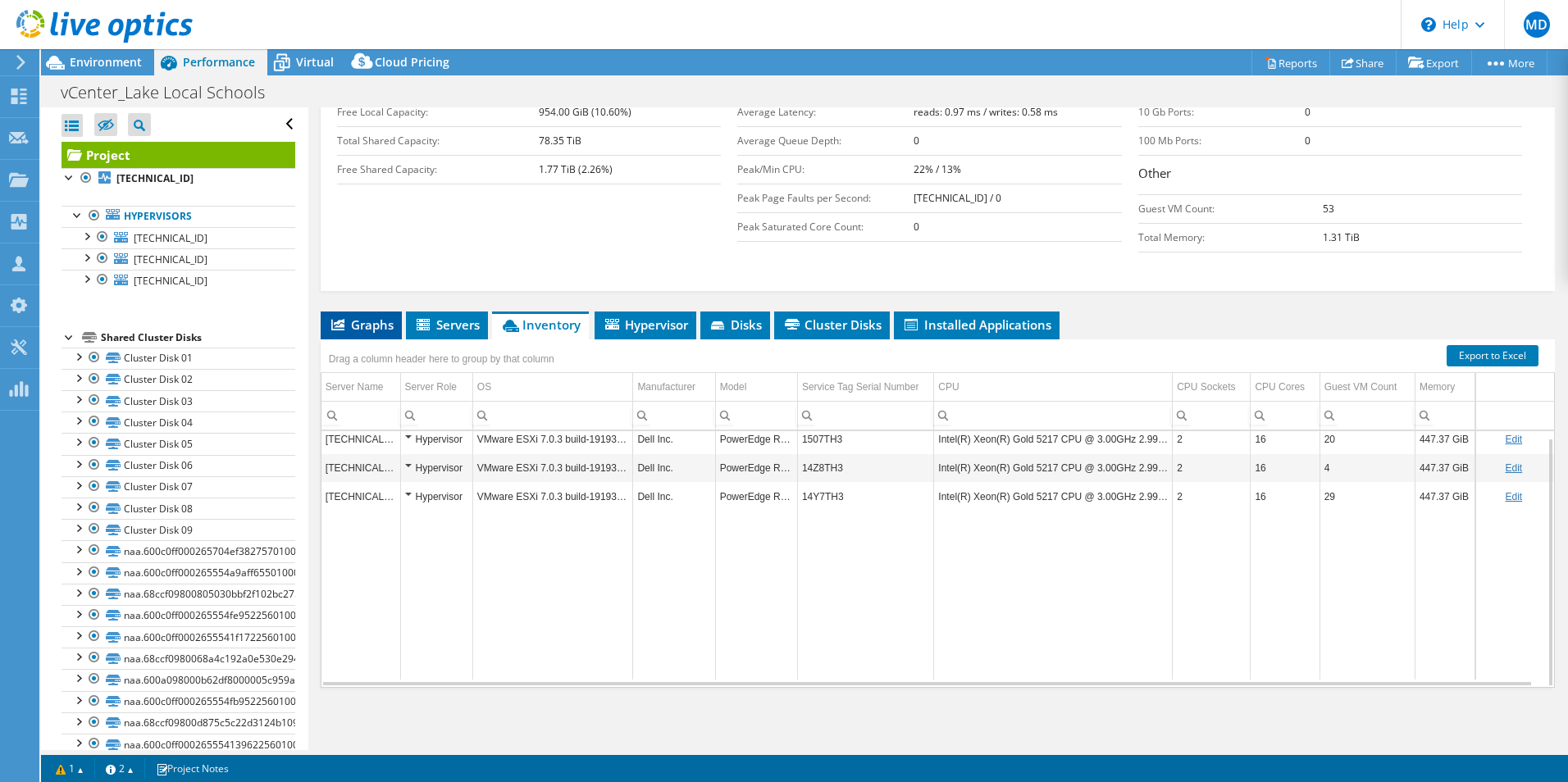
click at [363, 327] on span "Graphs" at bounding box center [361, 325] width 65 height 17
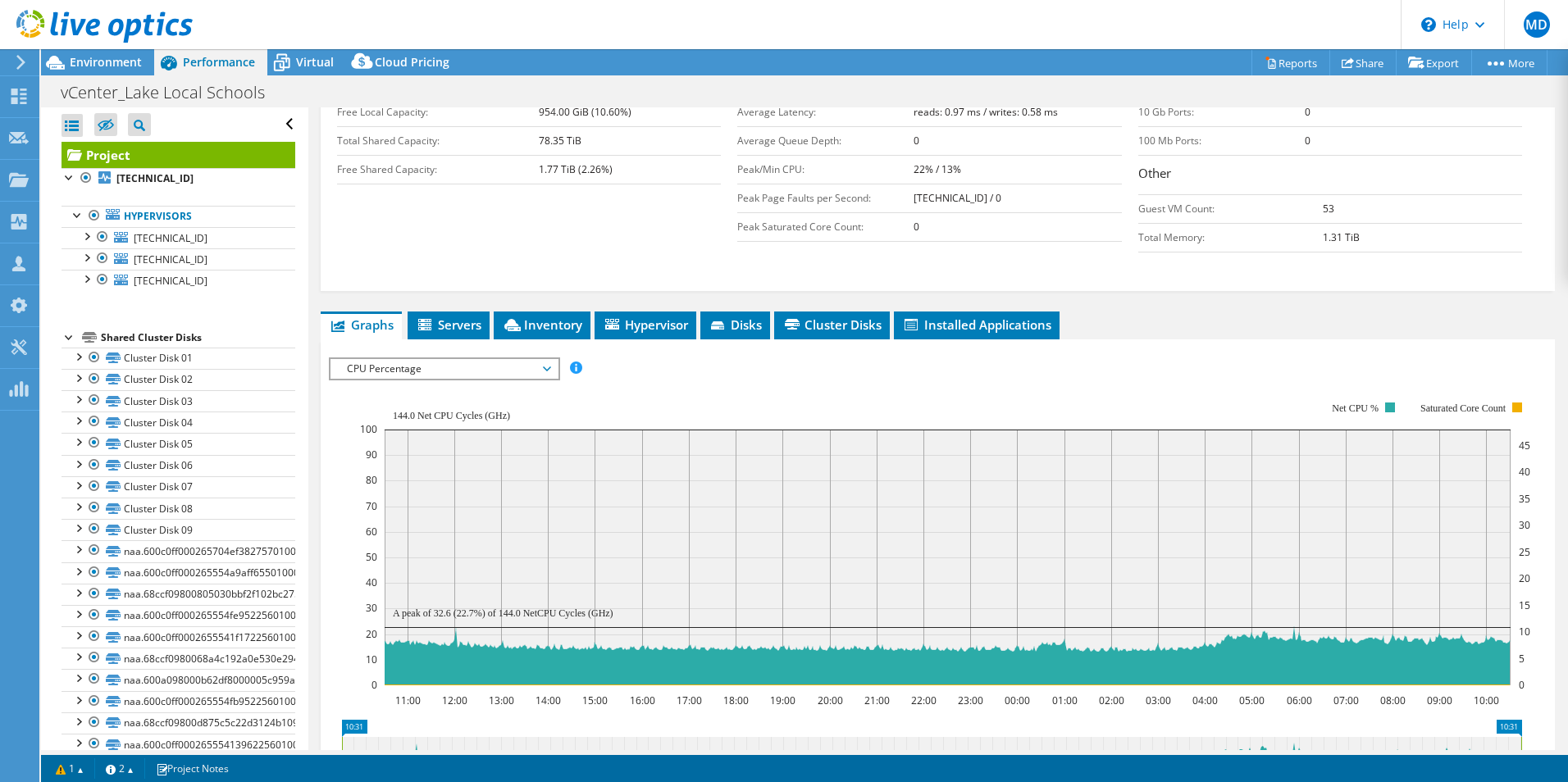
click at [467, 374] on span "CPU Percentage" at bounding box center [444, 369] width 211 height 20
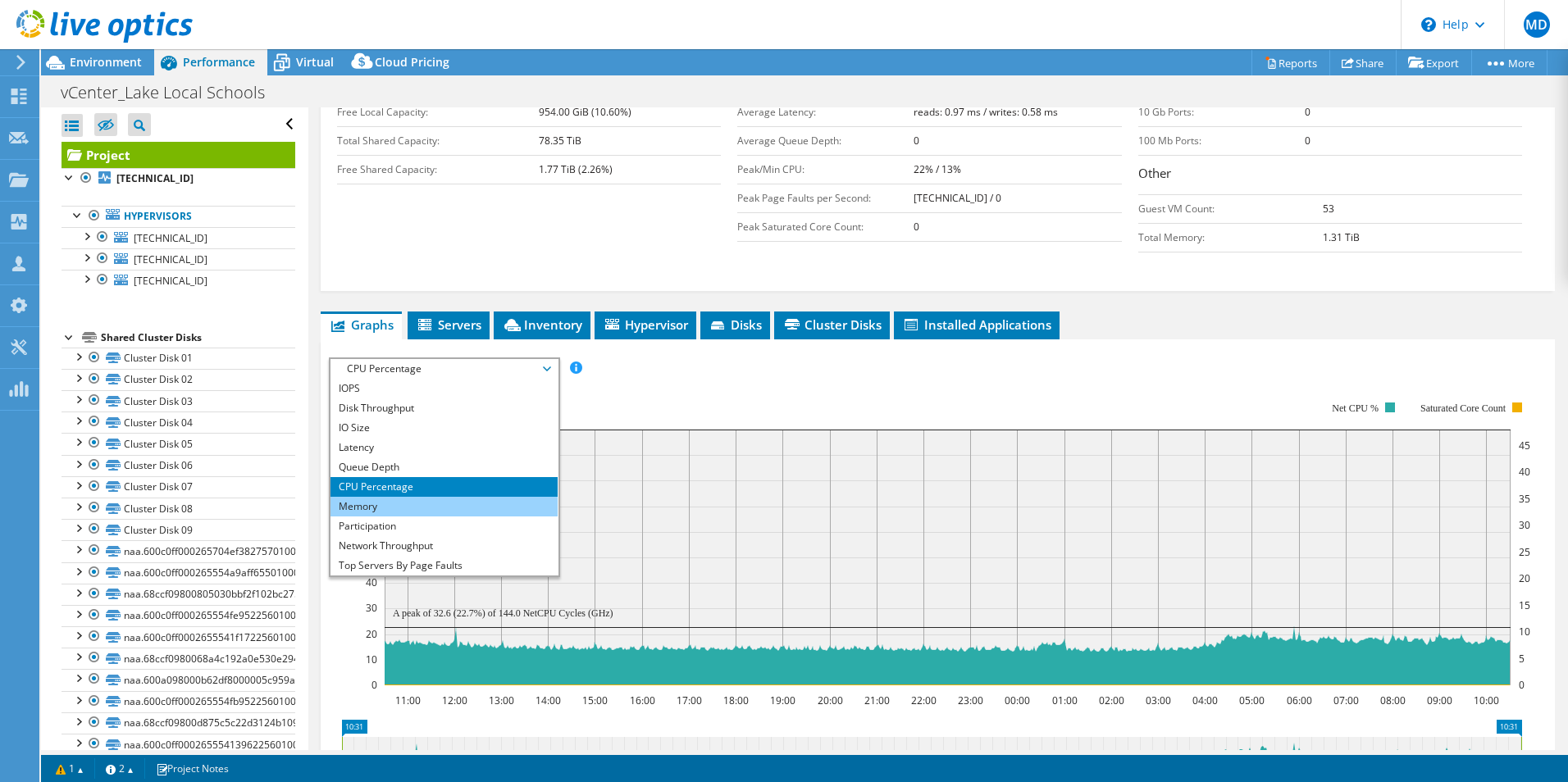
click at [439, 509] on li "Memory" at bounding box center [444, 507] width 227 height 20
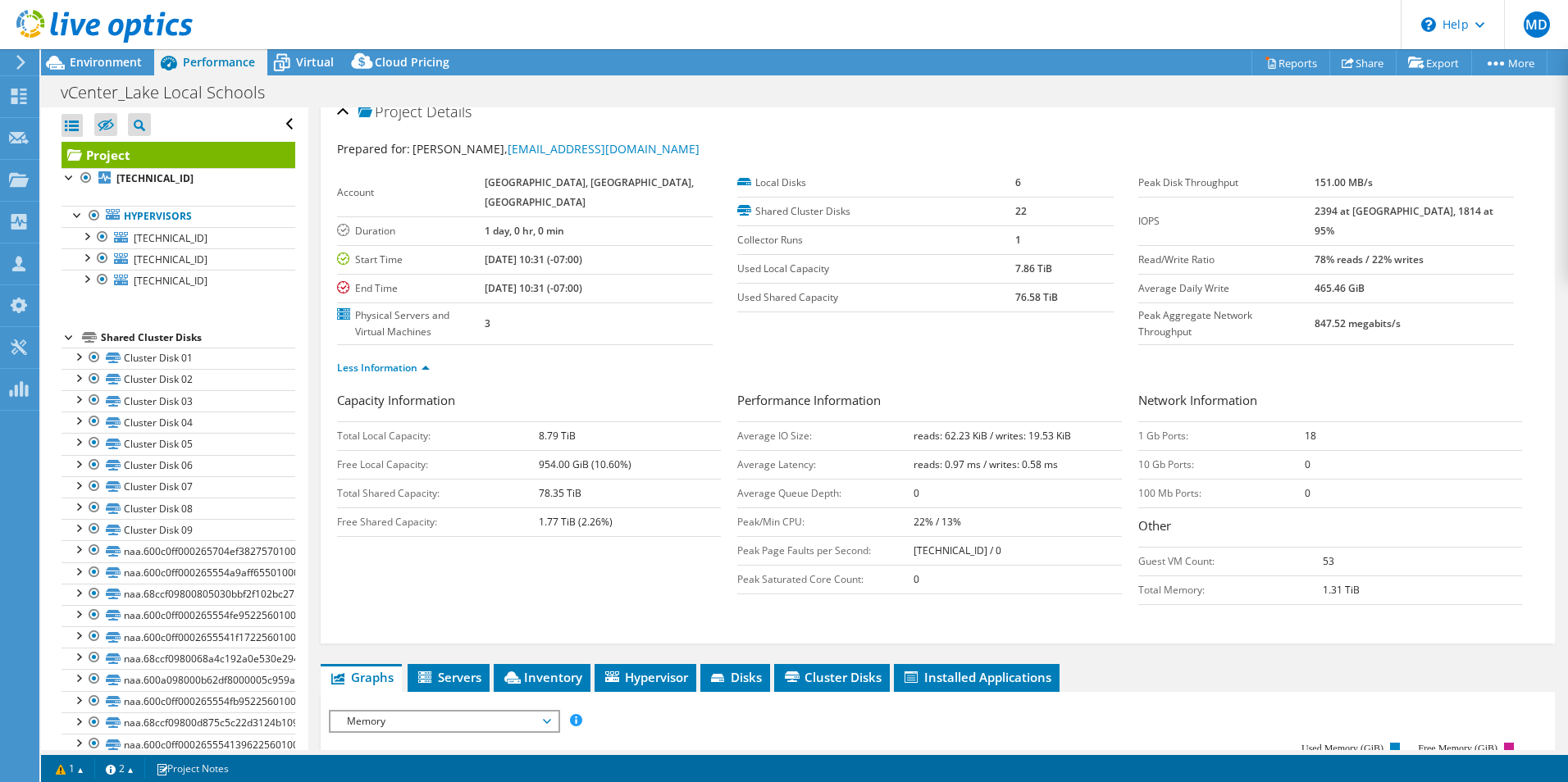
scroll to position [0, 0]
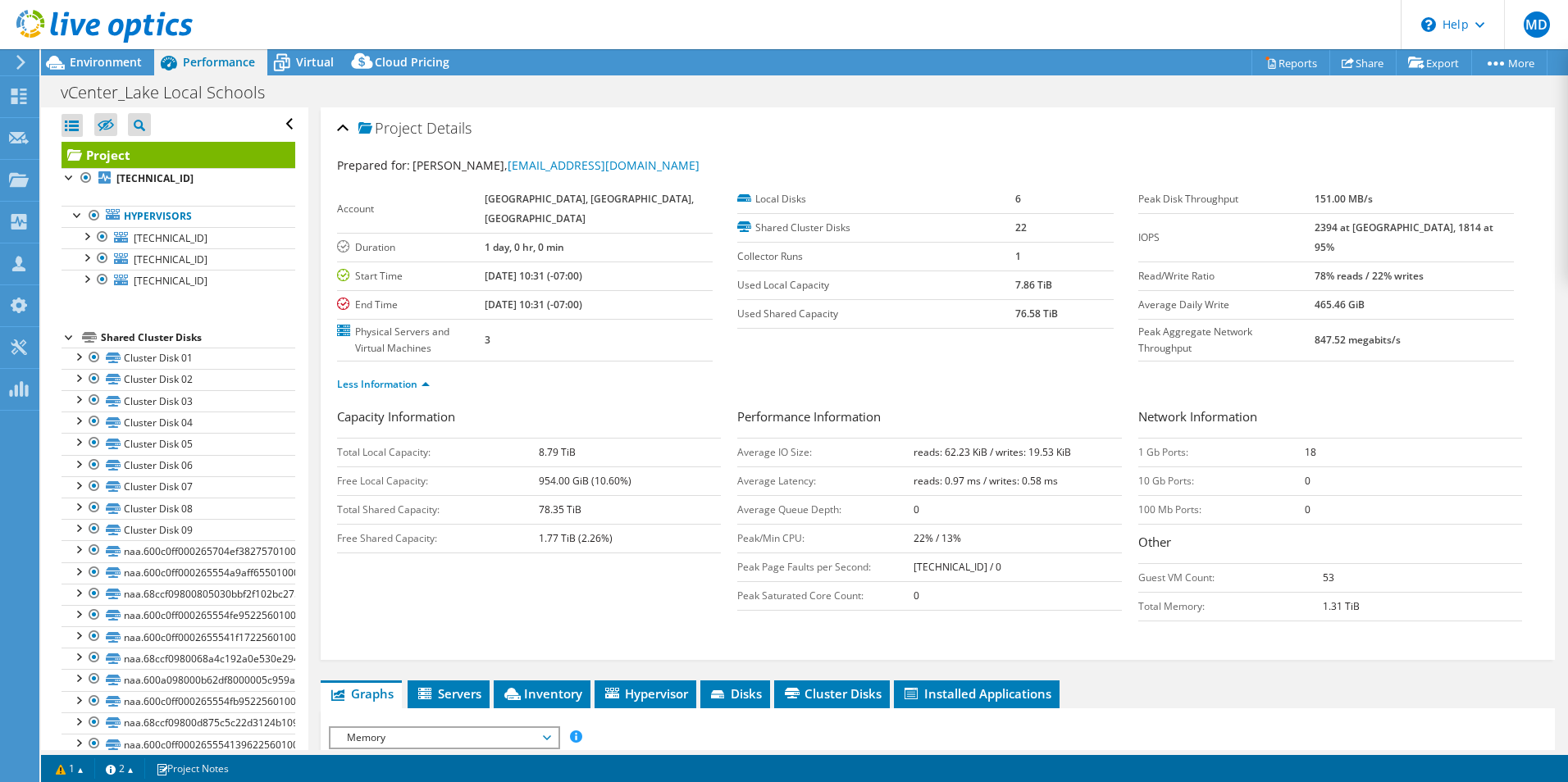
click at [319, 288] on div "Project Details Prepared for: Dave Schorsten, schorstendave@lakelocal.org Accou…" at bounding box center [937, 754] width 1259 height 1292
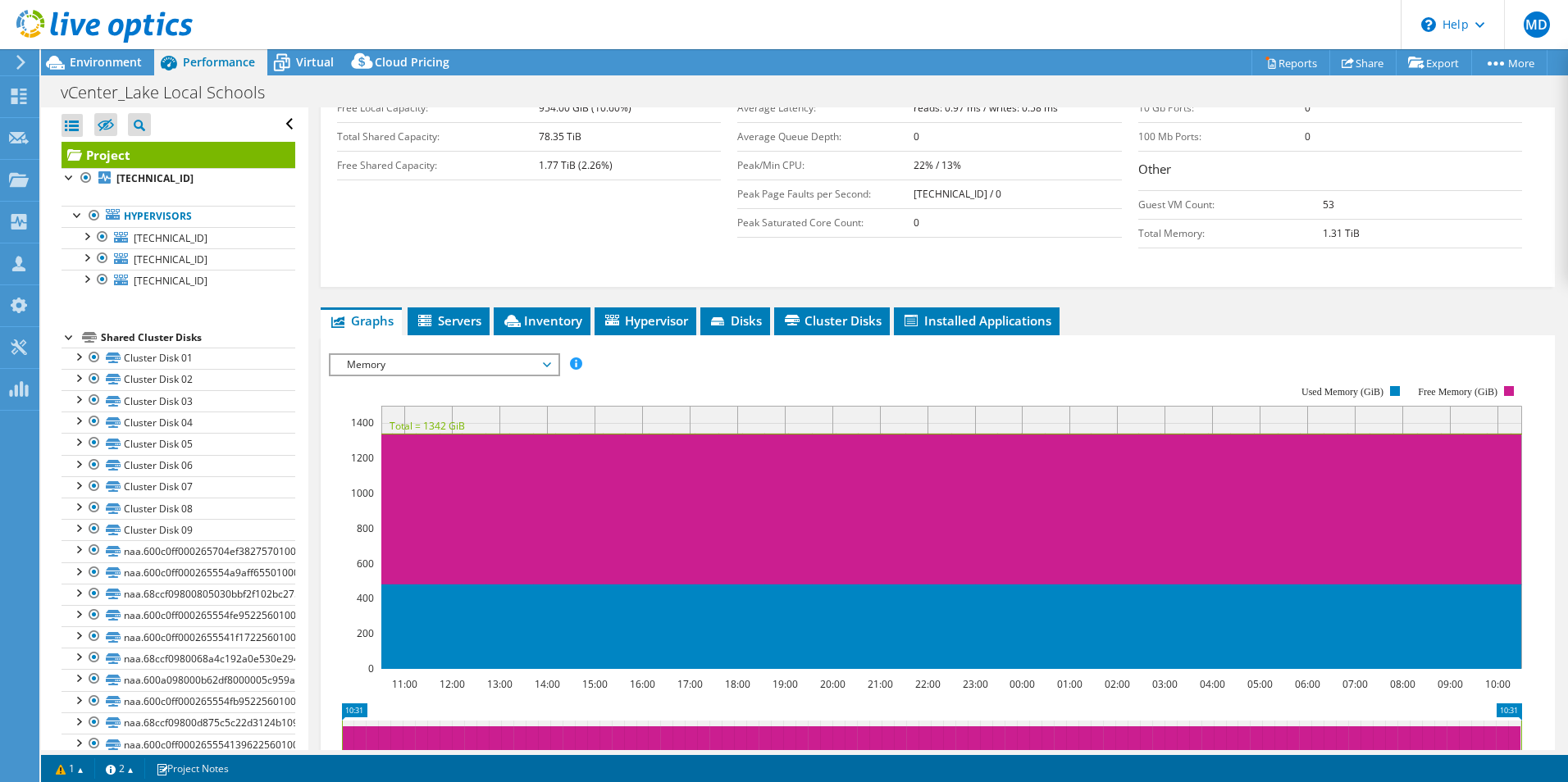
scroll to position [374, 0]
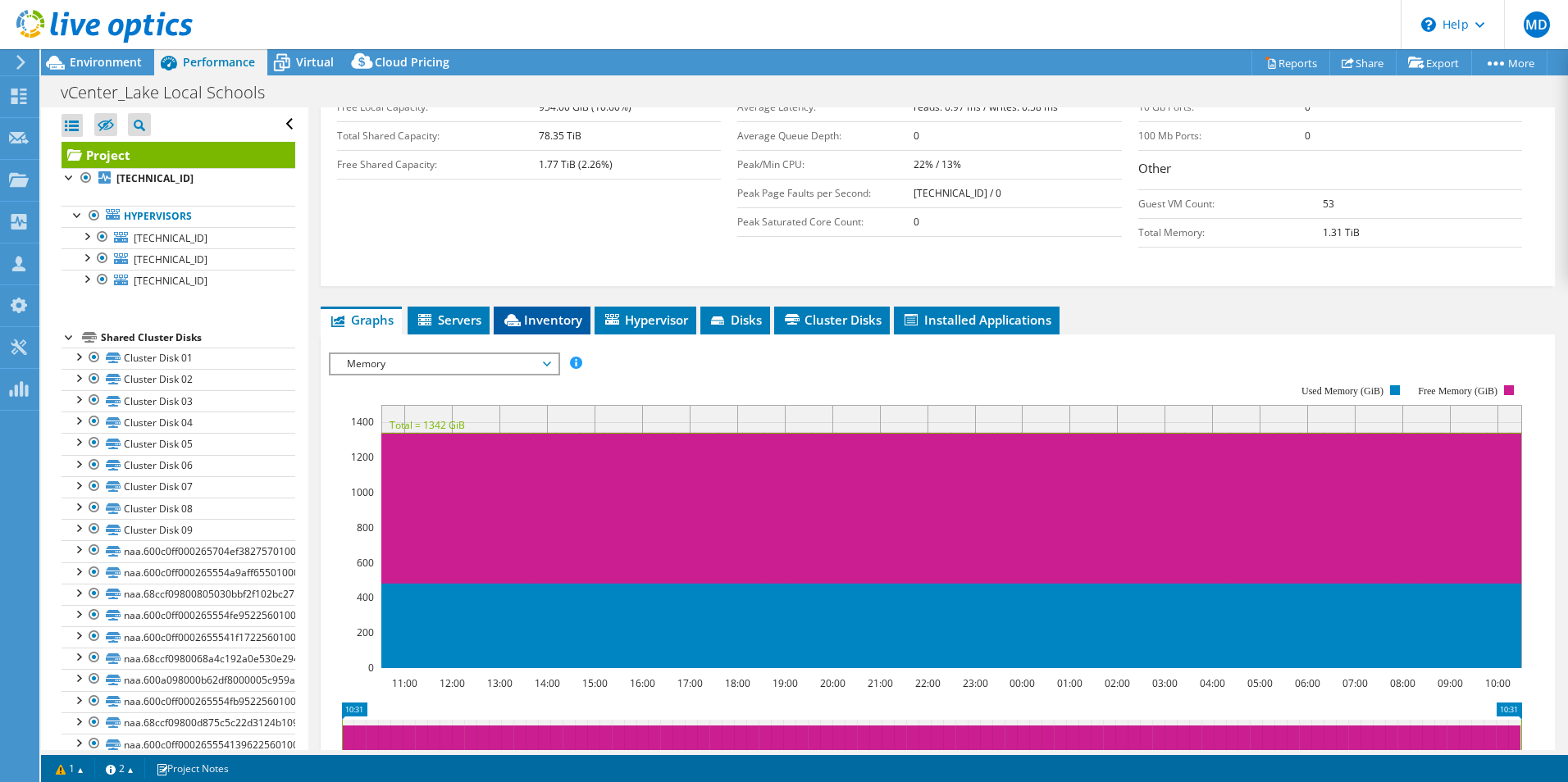
click at [567, 322] on span "Inventory" at bounding box center [542, 320] width 80 height 17
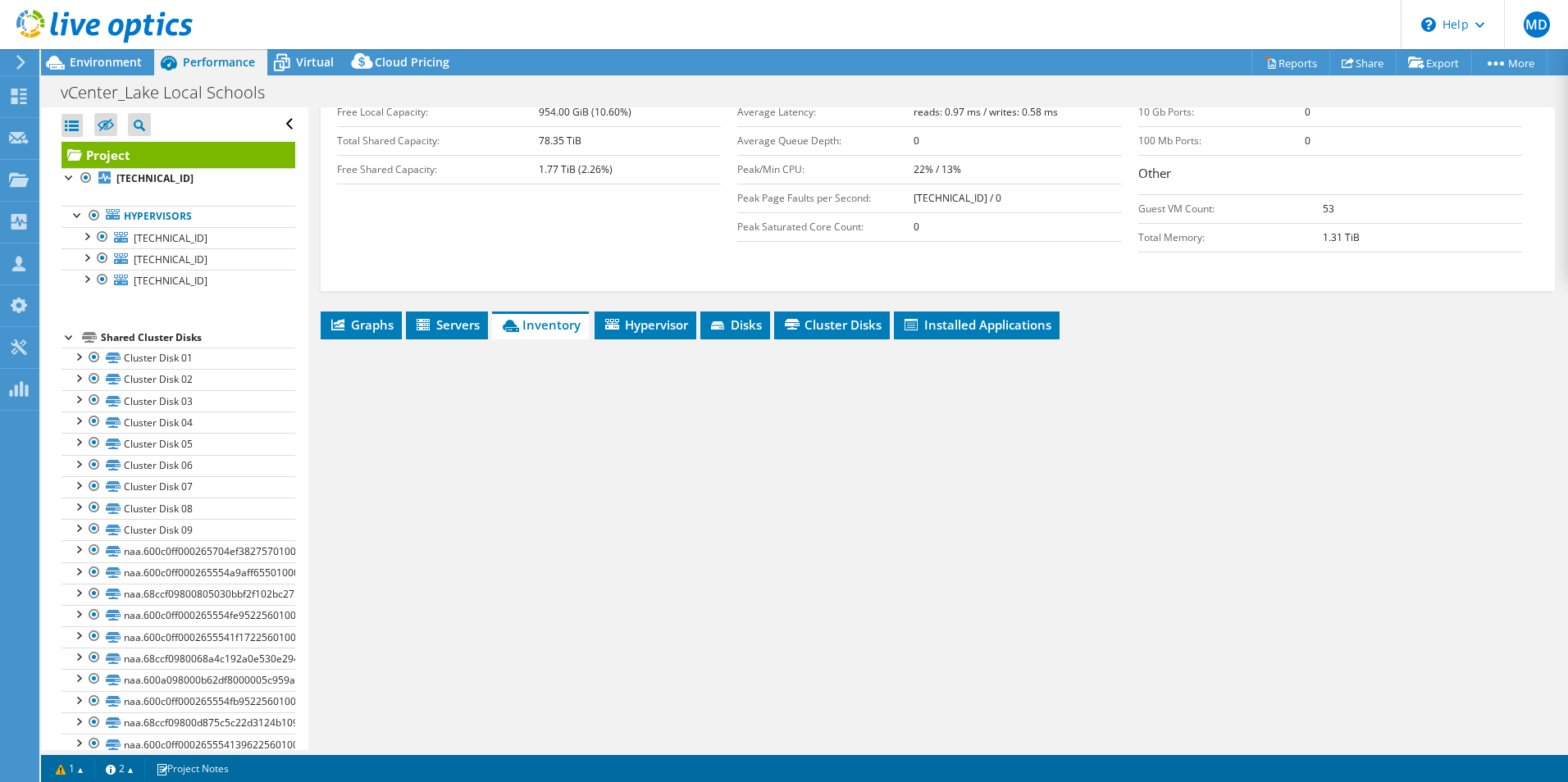
scroll to position [369, 0]
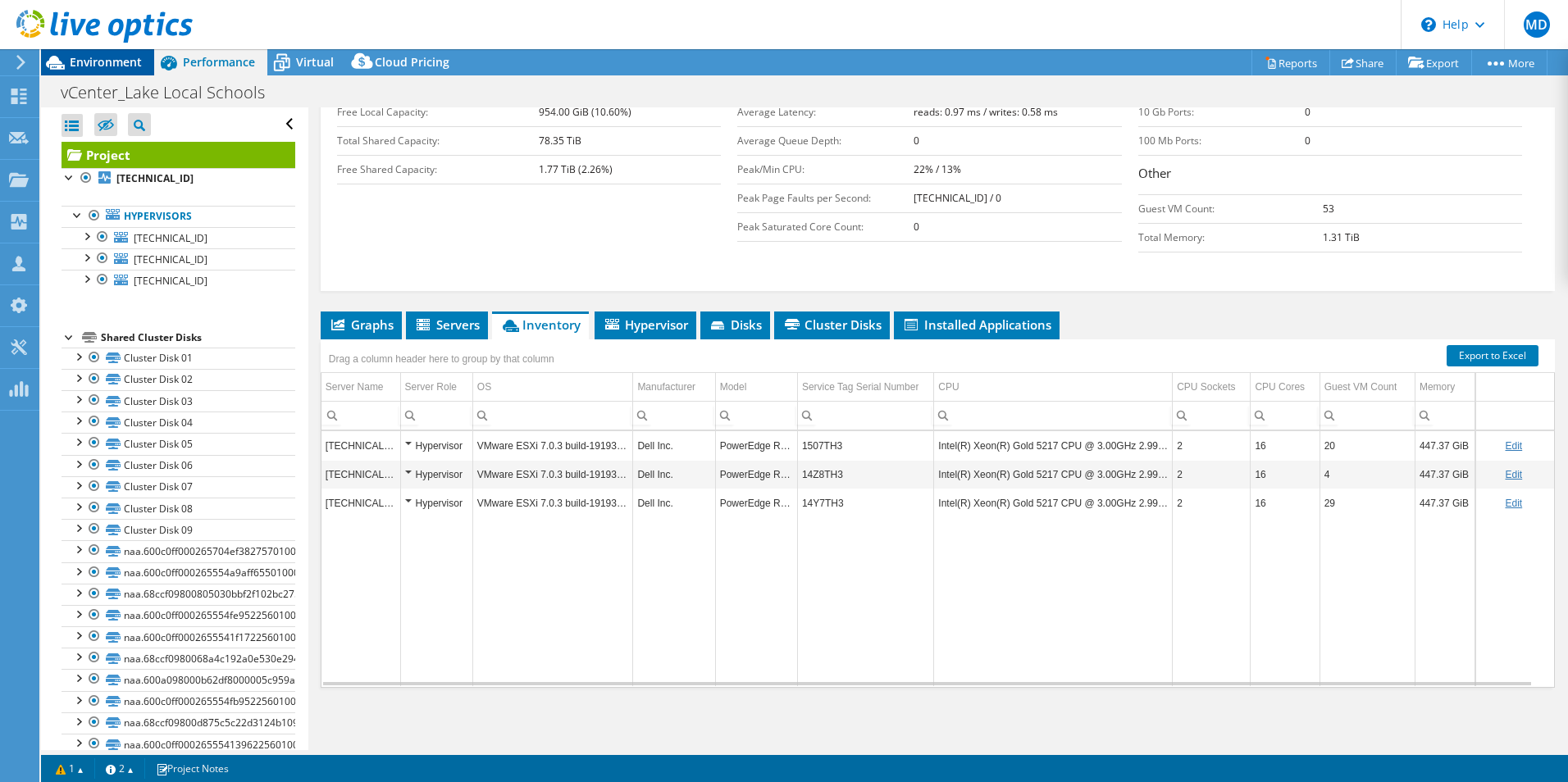
click at [112, 67] on span "Environment" at bounding box center [105, 61] width 72 height 16
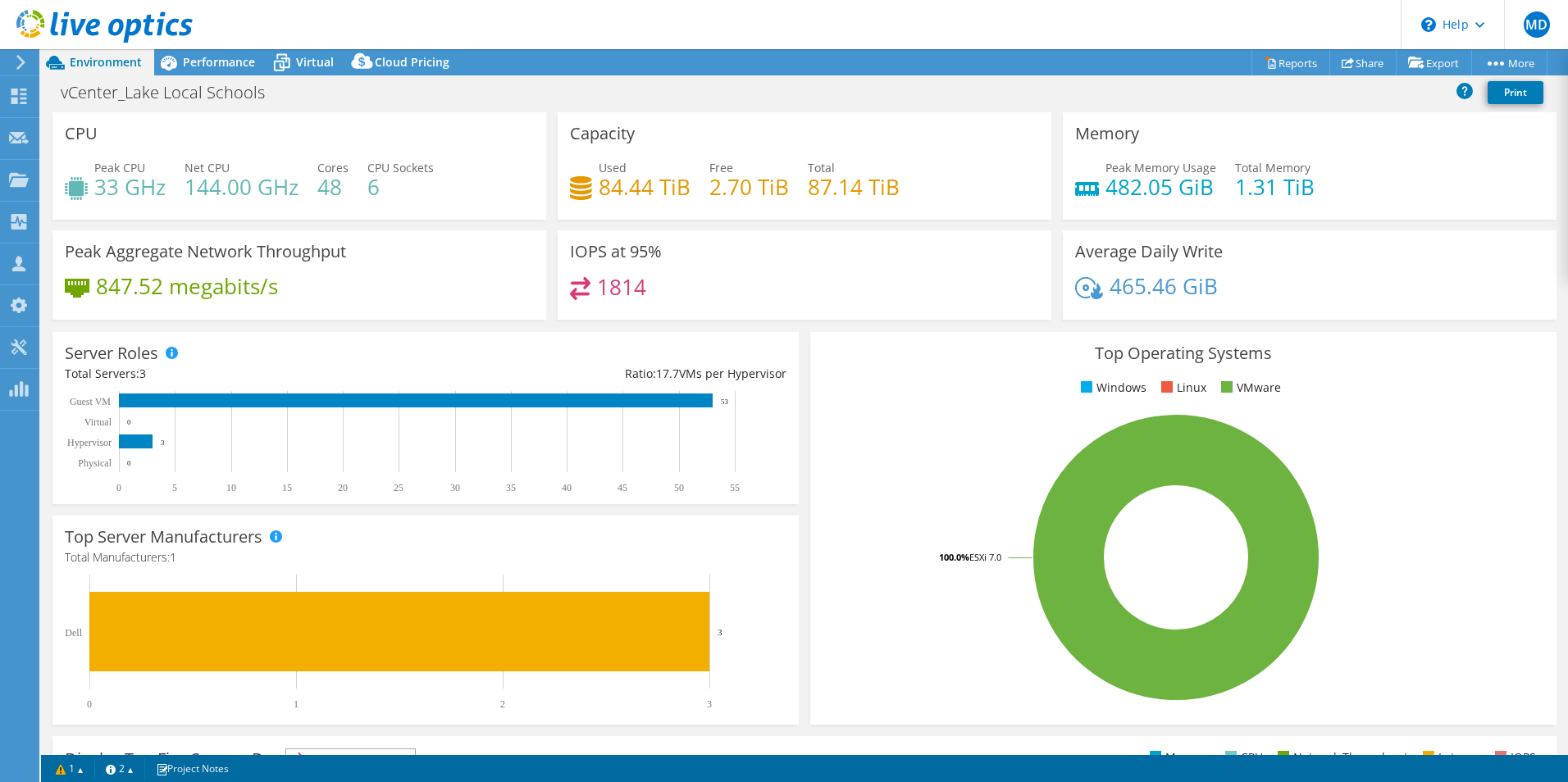
click at [805, 489] on div "Top Operating Systems Windows Linux VMware 100.0% ESXi 7.0" at bounding box center [1183, 529] width 757 height 404
click at [558, 187] on div "Capacity Used 84.44 TiB Free 2.70 TiB Total 87.14 TiB" at bounding box center [805, 167] width 494 height 108
click at [1114, 99] on div "vCenter_Lake Local Schools Print" at bounding box center [804, 92] width 1527 height 31
drag, startPoint x: 593, startPoint y: 191, endPoint x: 914, endPoint y: 192, distance: 321.0
click at [914, 192] on div "Used 84.44 TiB Free 2.70 TiB Total 87.14 TiB" at bounding box center [805, 186] width 469 height 53
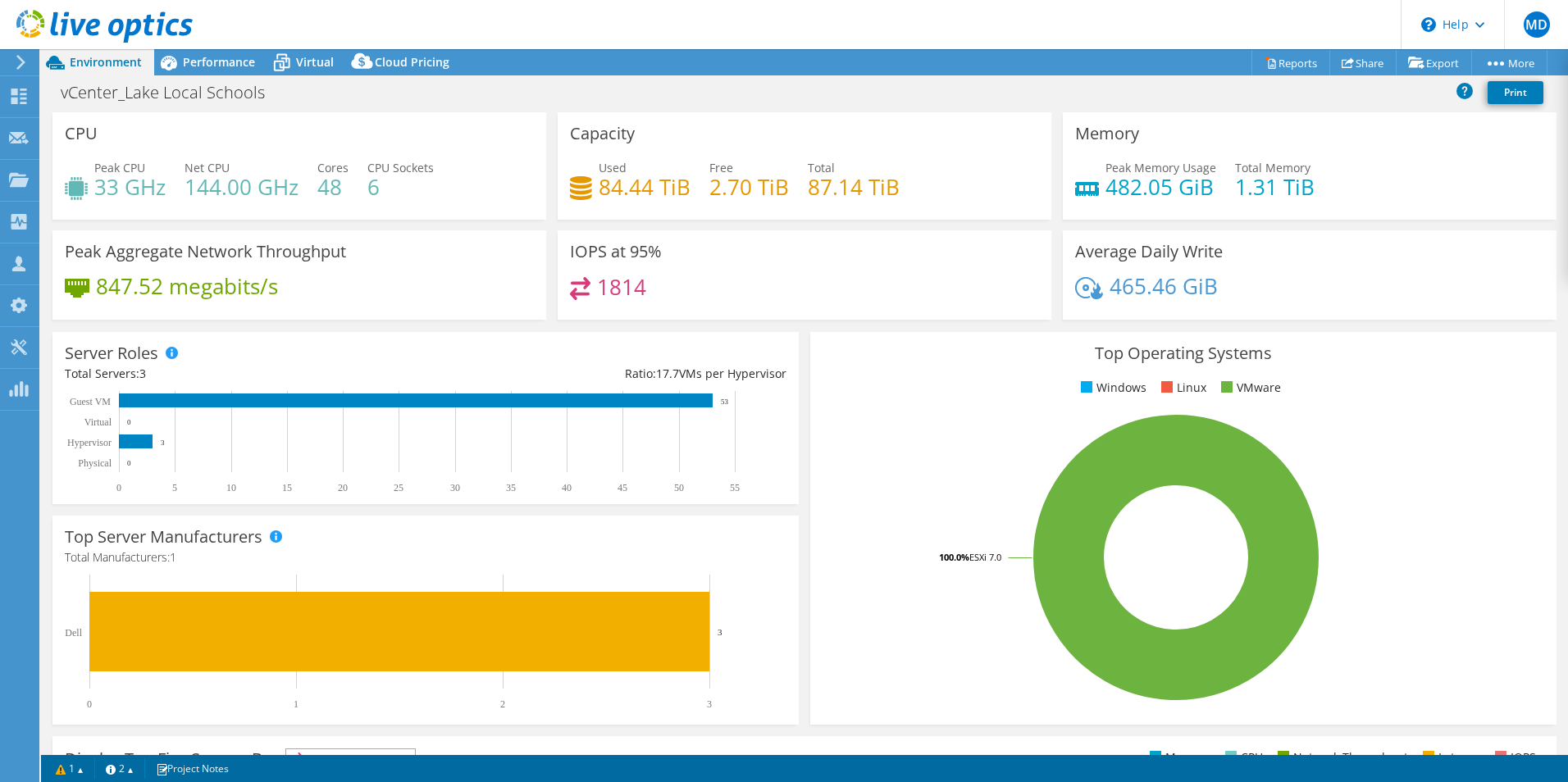
drag, startPoint x: 914, startPoint y: 192, endPoint x: 958, endPoint y: 211, distance: 47.9
click at [958, 211] on div "Used 84.44 TiB Free 2.70 TiB Total 87.14 TiB" at bounding box center [805, 186] width 469 height 53
click at [627, 215] on div "Capacity Used 84.44 TiB Free 2.70 TiB Total 87.14 TiB" at bounding box center [805, 167] width 494 height 108
click at [248, 59] on span "Performance" at bounding box center [219, 61] width 72 height 16
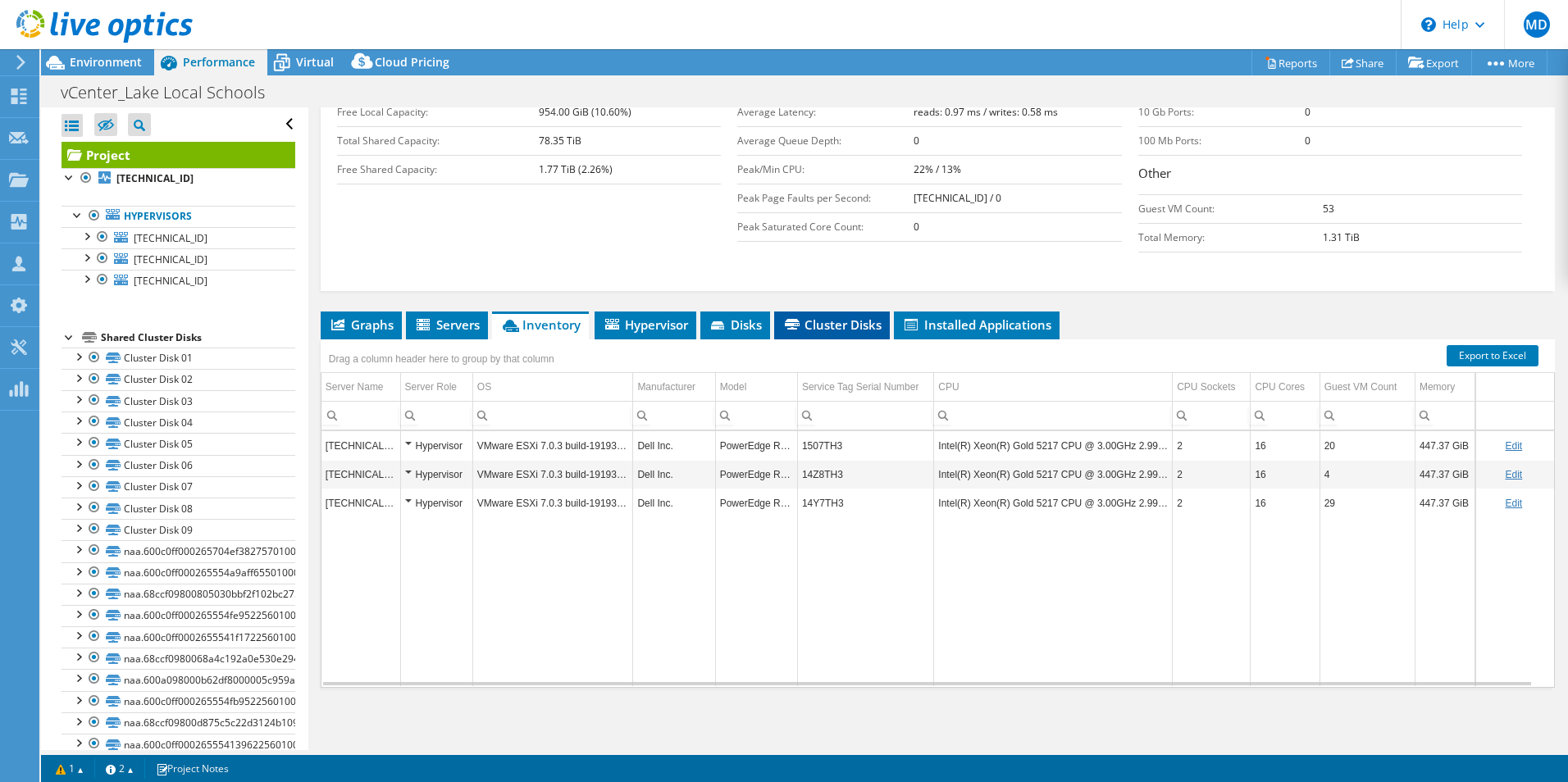
click at [848, 315] on li "Cluster Disks" at bounding box center [832, 326] width 116 height 28
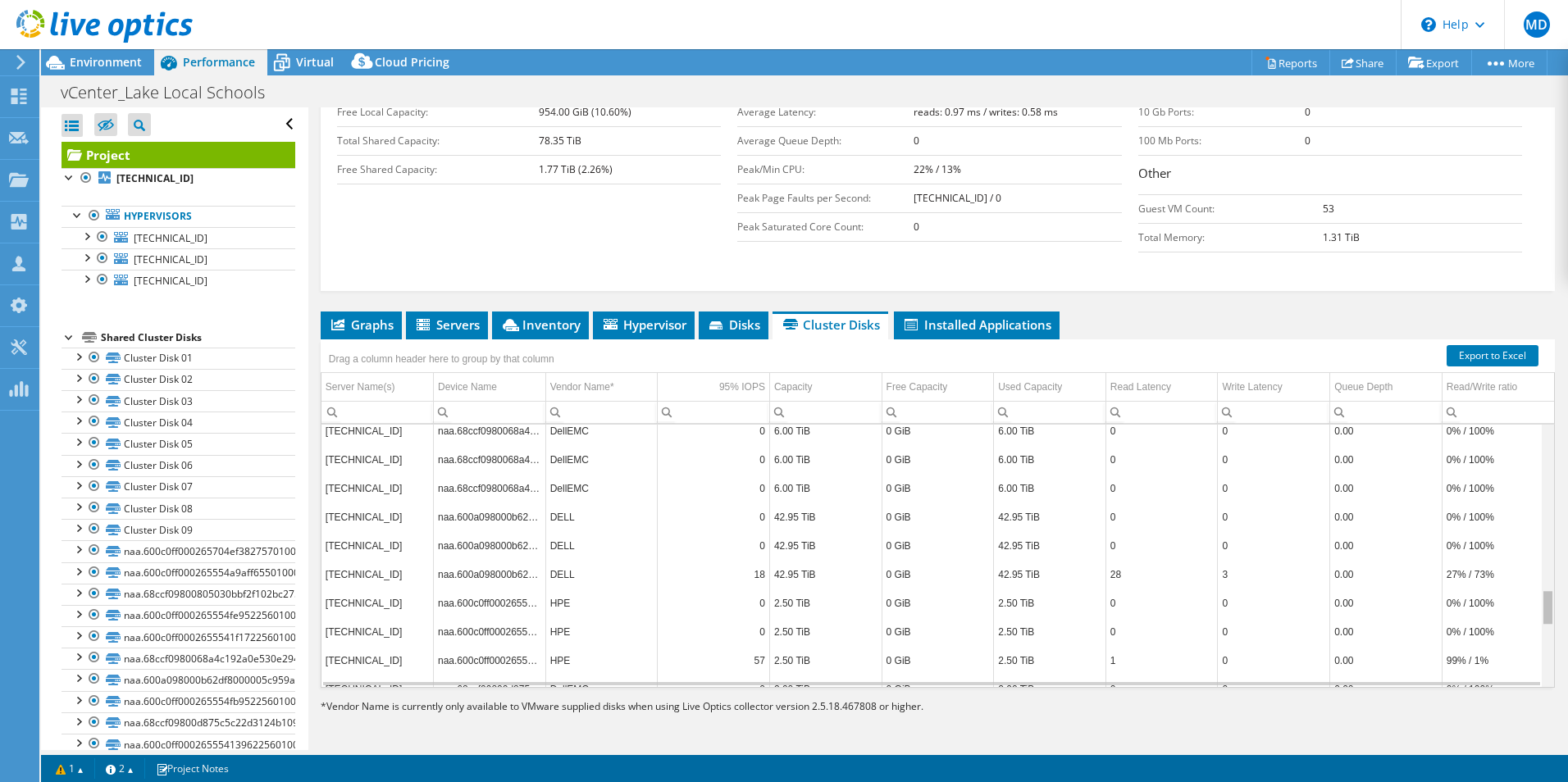
scroll to position [1179, 0]
drag, startPoint x: 1538, startPoint y: 459, endPoint x: 1537, endPoint y: 627, distance: 168.0
click at [1537, 627] on body "MD Channel Partner Mithcell Donnan mdonnan@abtechtechnologies.com Abtech Techno…" at bounding box center [784, 391] width 1568 height 782
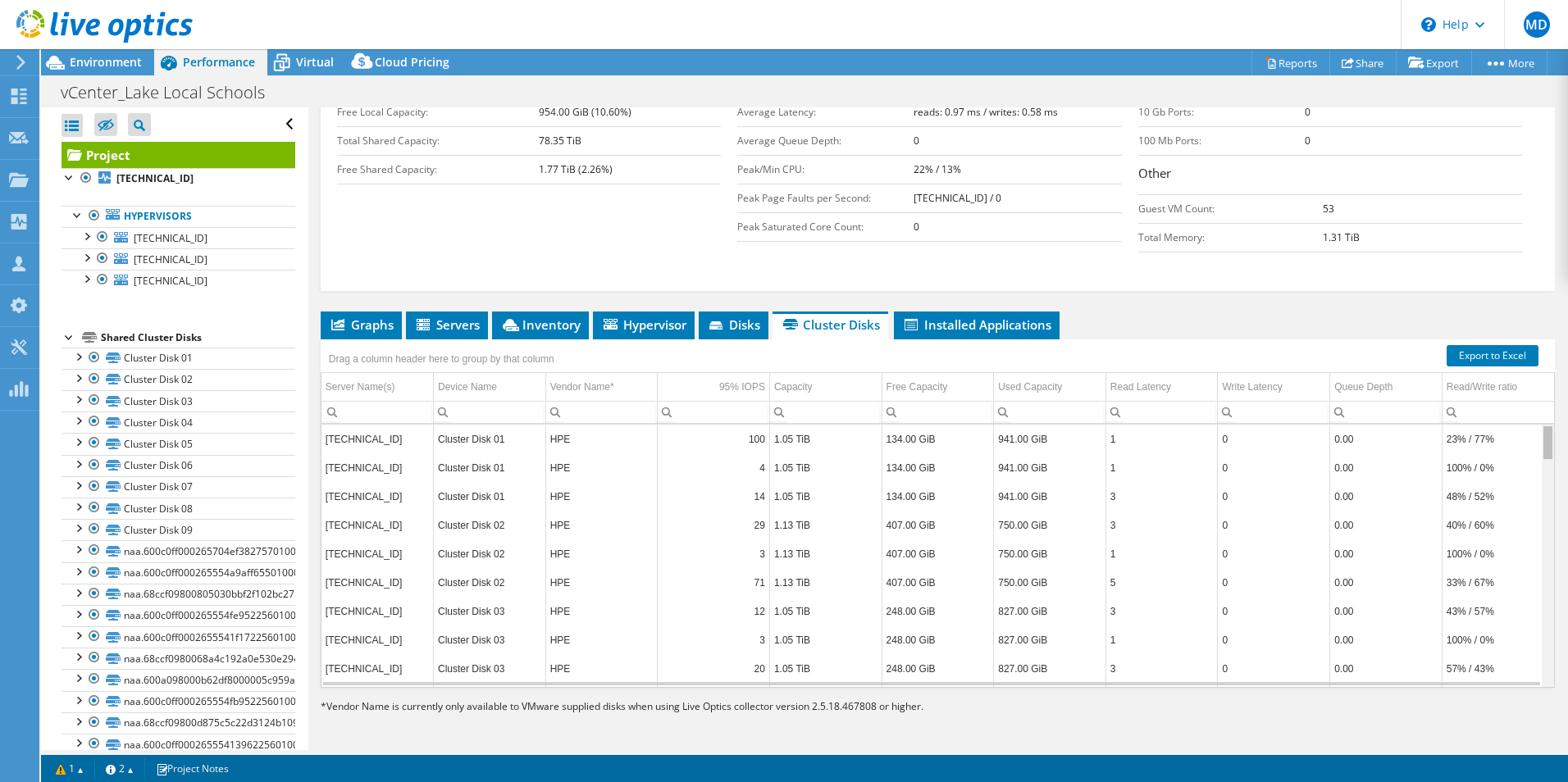
drag, startPoint x: 1541, startPoint y: 606, endPoint x: 1549, endPoint y: 317, distance: 289.1
click at [1549, 317] on body "MD Channel Partner Mithcell Donnan mdonnan@abtechtechnologies.com Abtech Techno…" at bounding box center [784, 391] width 1568 height 782
click at [140, 231] on span "10.24.5.3" at bounding box center [170, 238] width 74 height 14
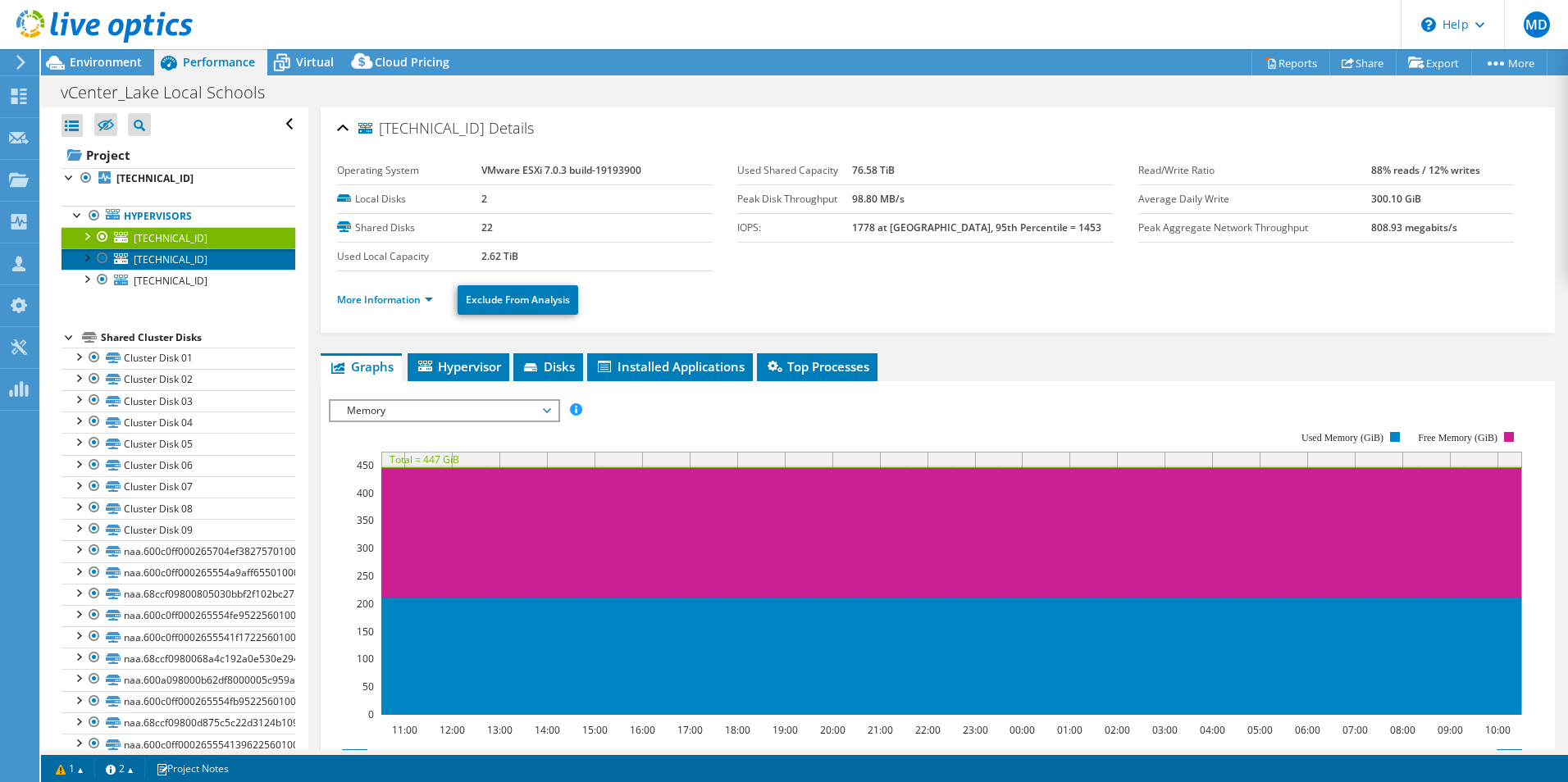
click at [225, 253] on link "10.24.5.66" at bounding box center [178, 259] width 234 height 22
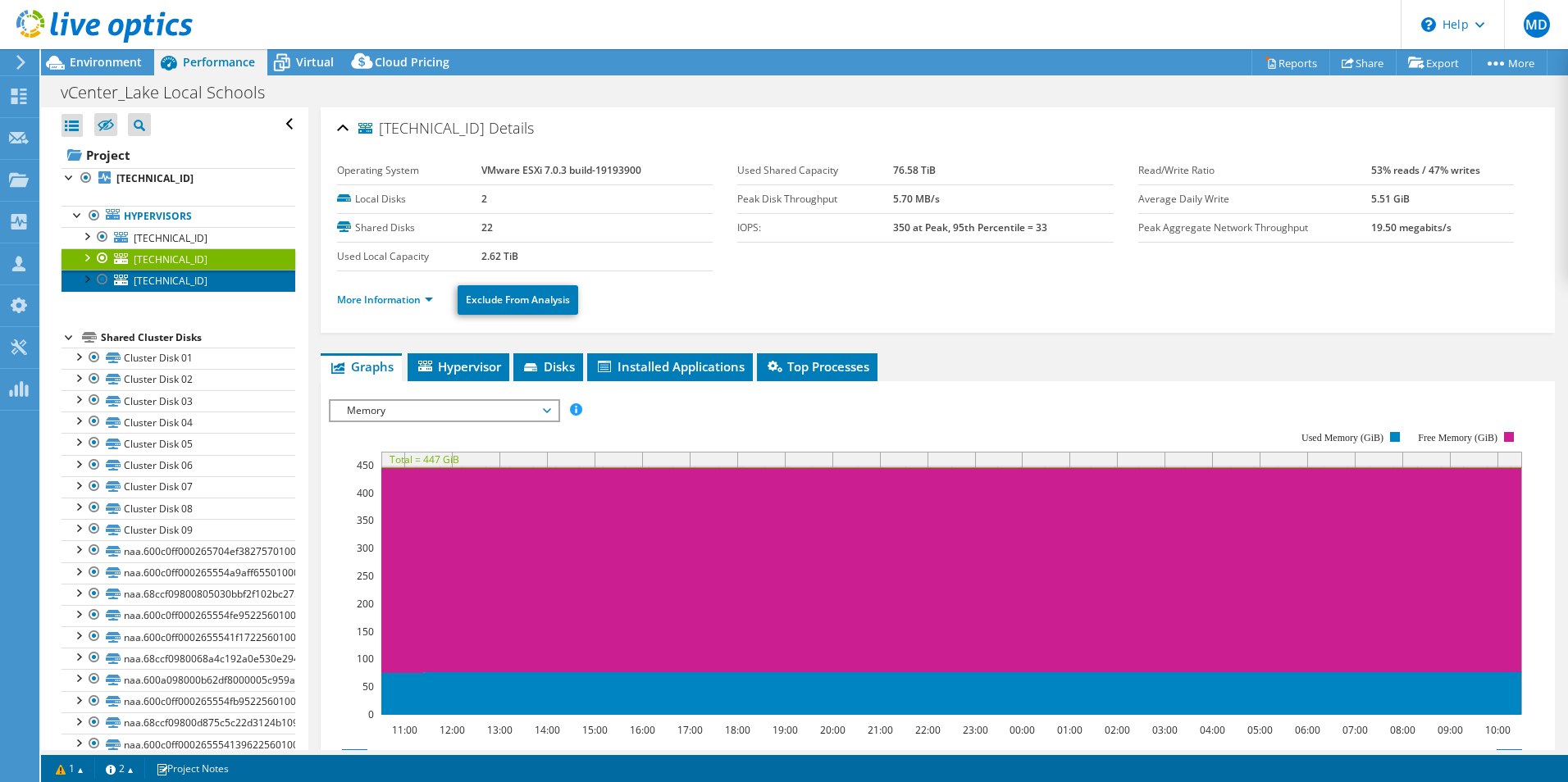
click at [246, 283] on link "10.24.5.30" at bounding box center [178, 281] width 234 height 22
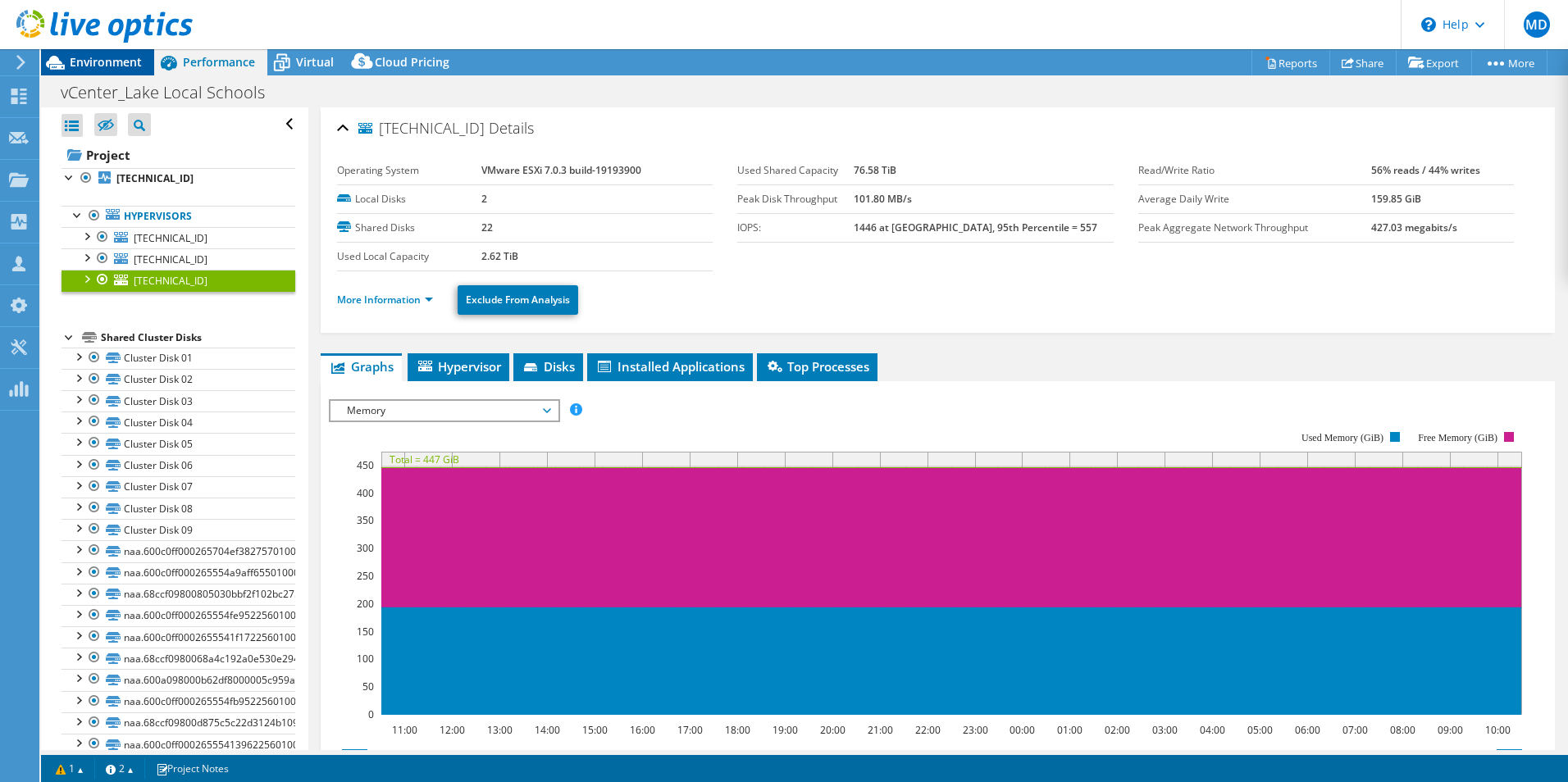
click at [125, 65] on span "Environment" at bounding box center [105, 61] width 72 height 16
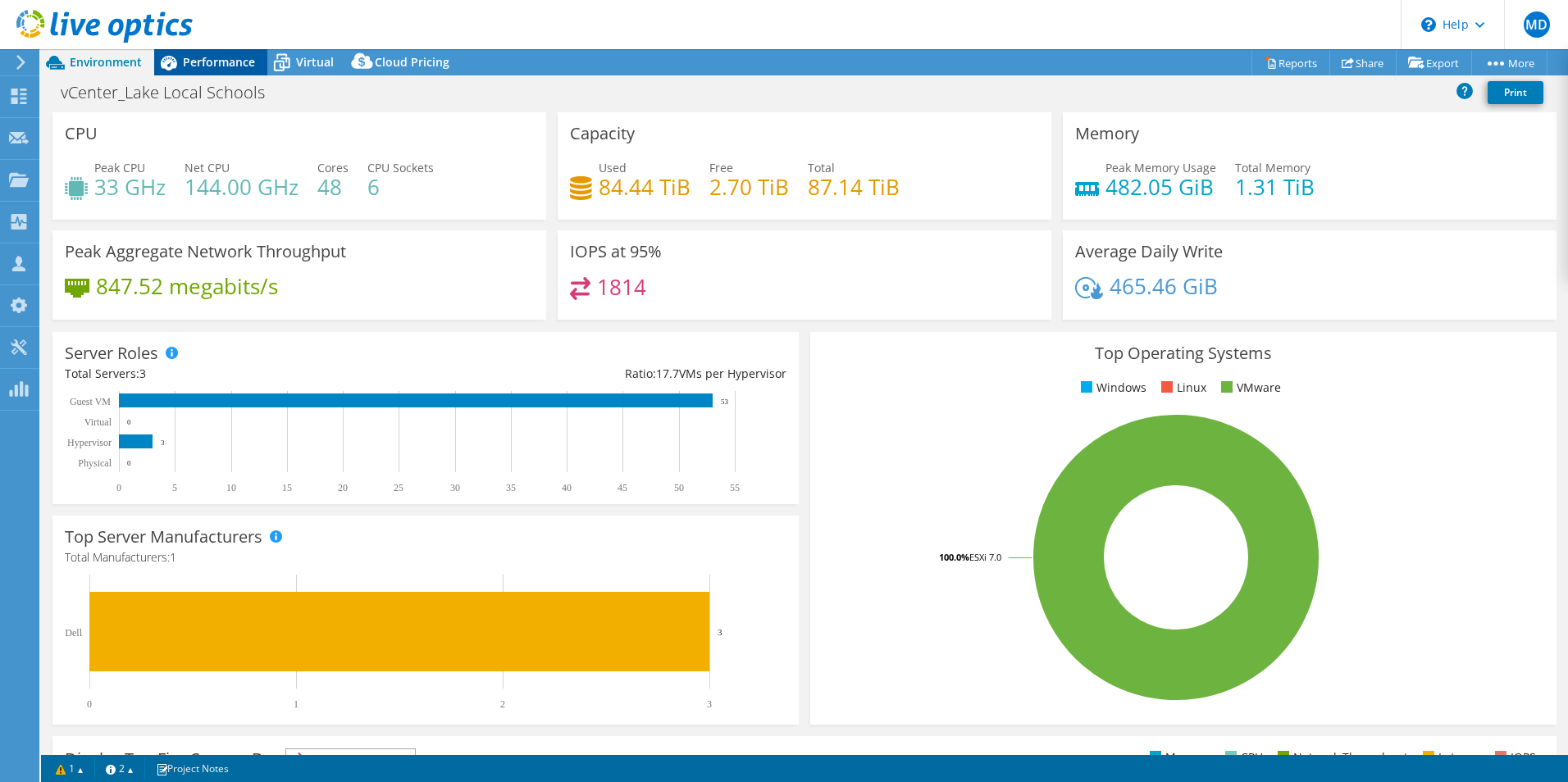
click at [221, 73] on div "Performance" at bounding box center [211, 62] width 114 height 27
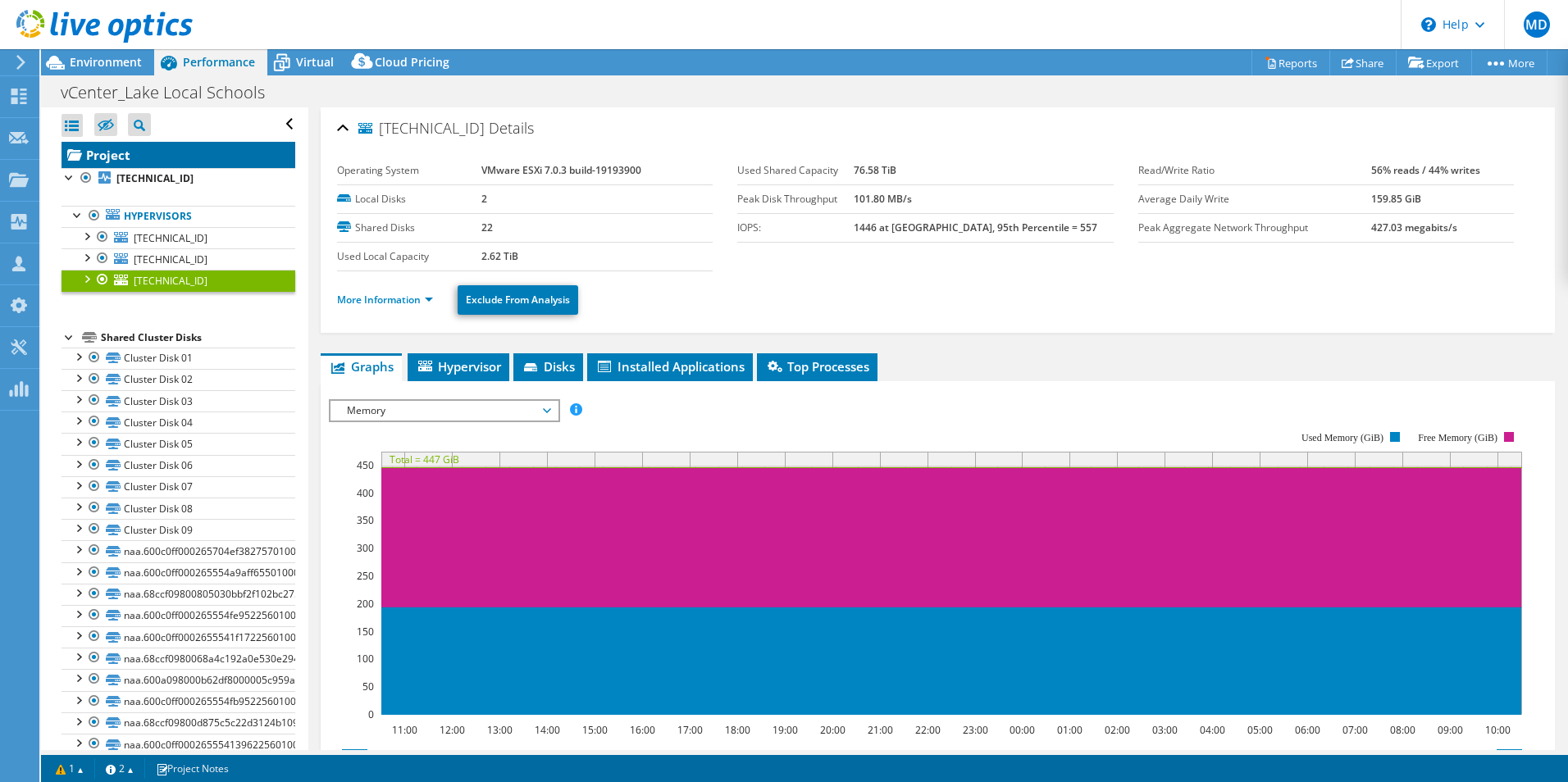
click at [169, 158] on link "Project" at bounding box center [178, 155] width 234 height 27
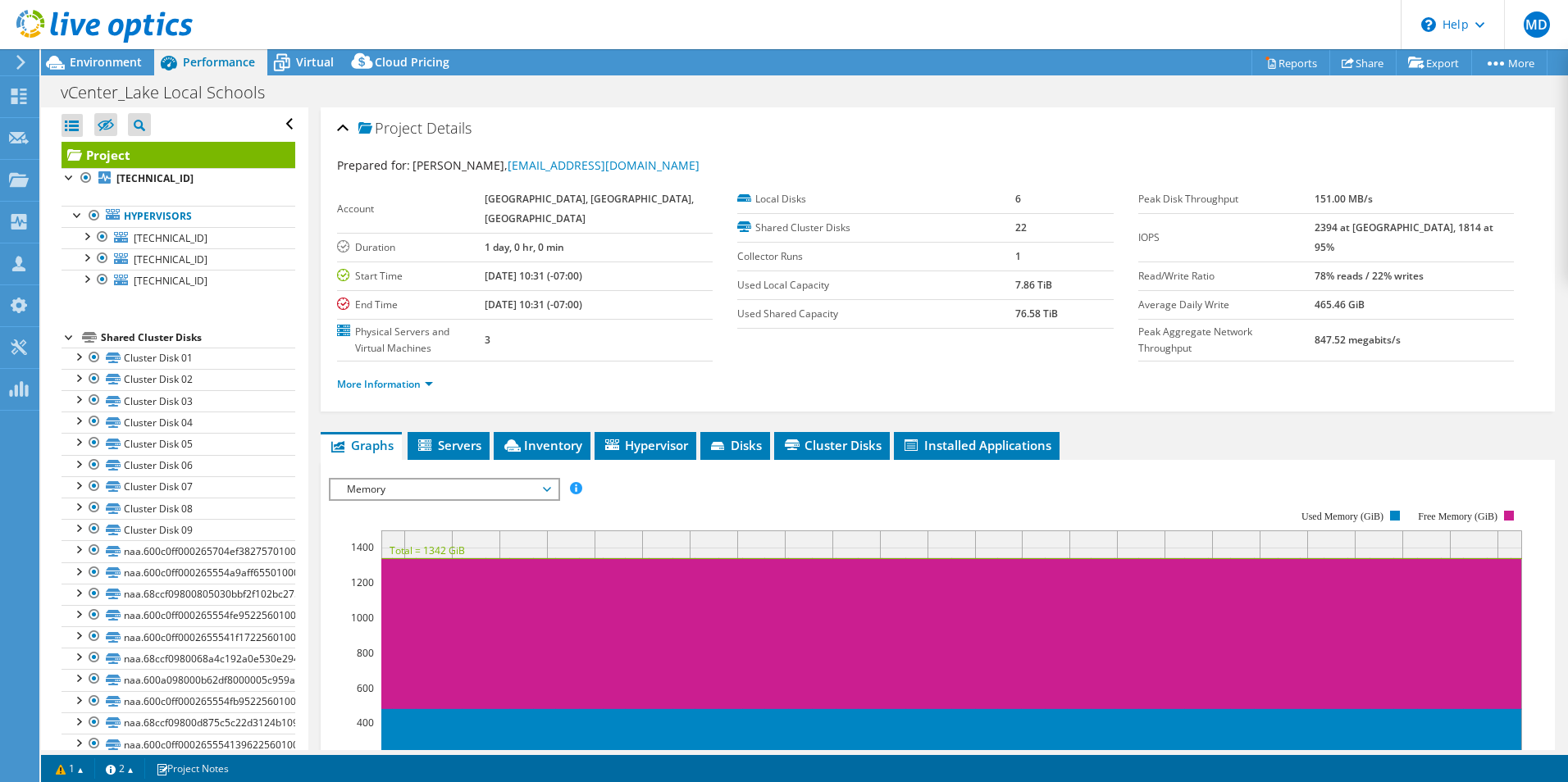
click at [1297, 442] on ul "Graphs Servers Inventory Hypervisor Disks Cluster Disks Installed Applications" at bounding box center [937, 447] width 1234 height 28
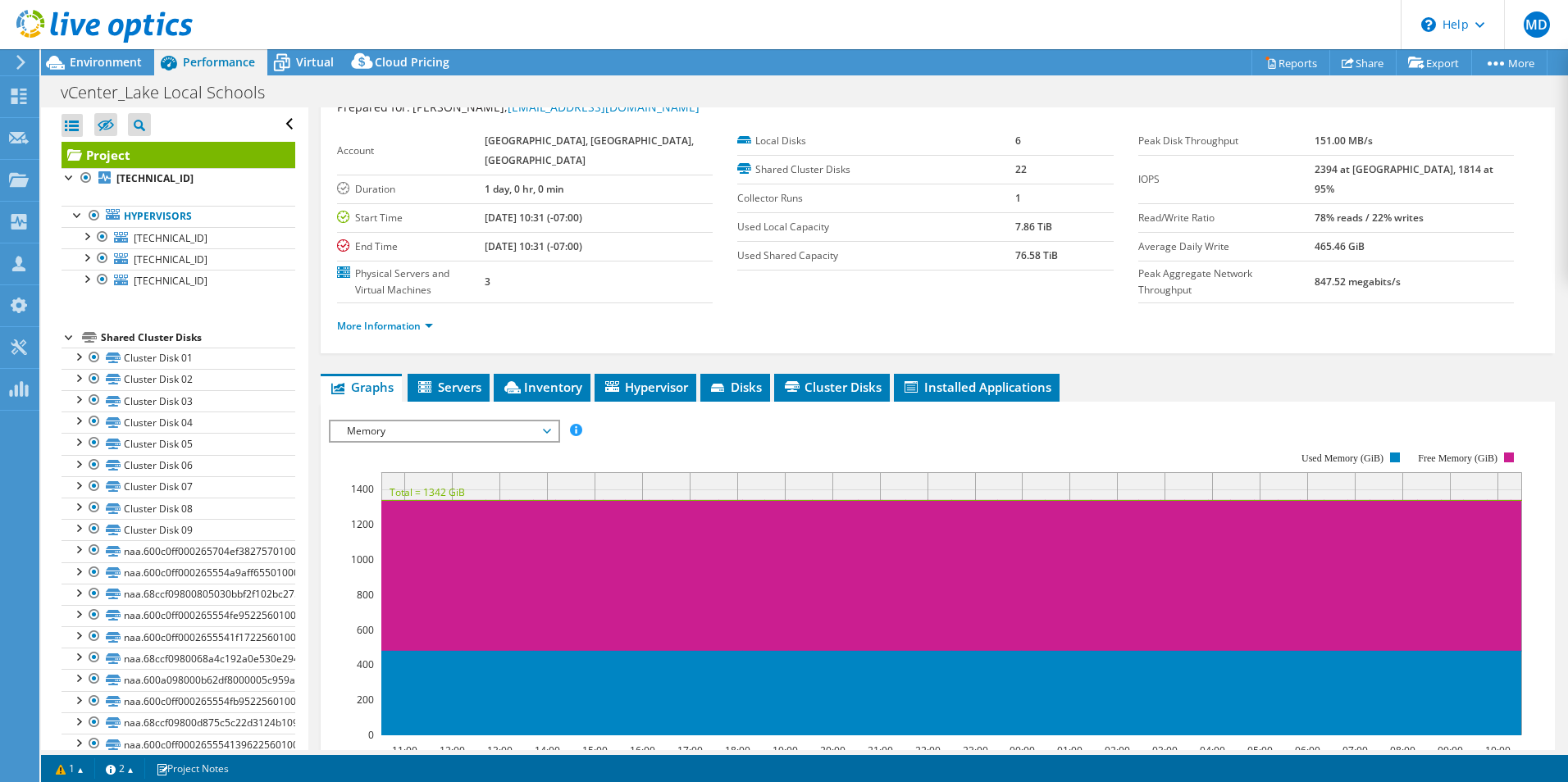
scroll to position [59, 0]
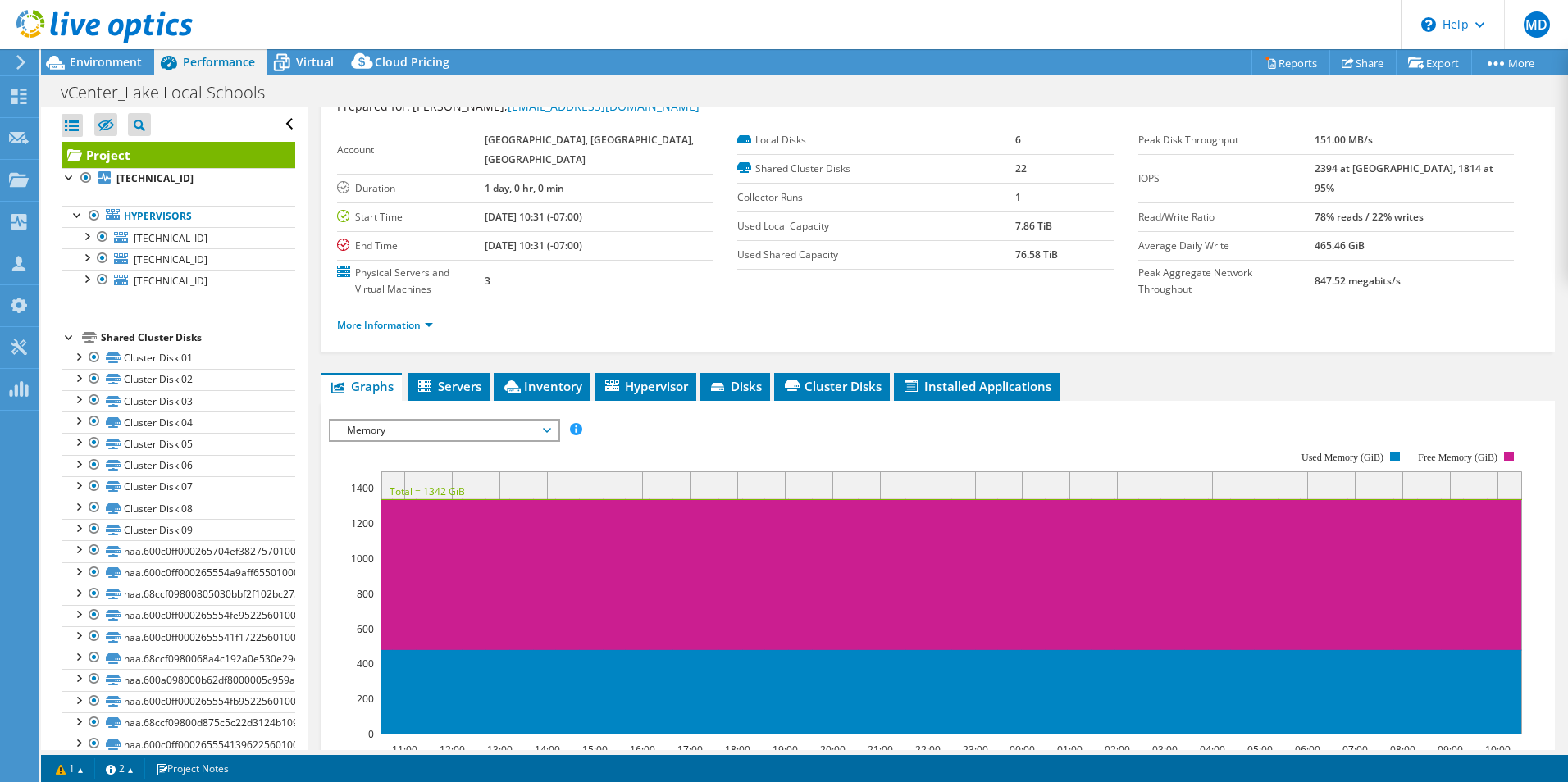
click at [442, 422] on span "Memory" at bounding box center [444, 431] width 211 height 20
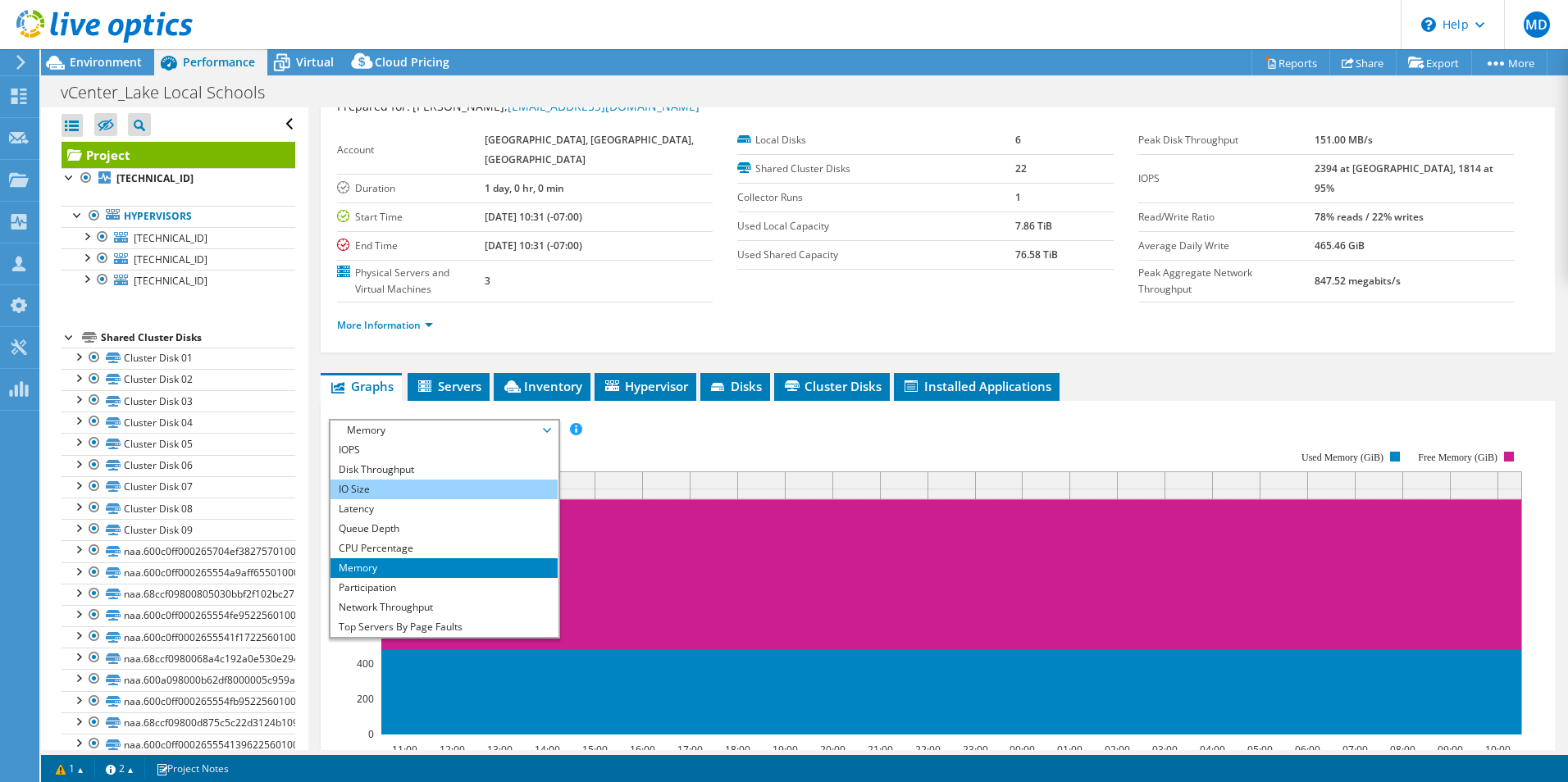
drag, startPoint x: 442, startPoint y: 453, endPoint x: 536, endPoint y: 494, distance: 102.6
click at [442, 453] on li "IOPS" at bounding box center [444, 450] width 227 height 20
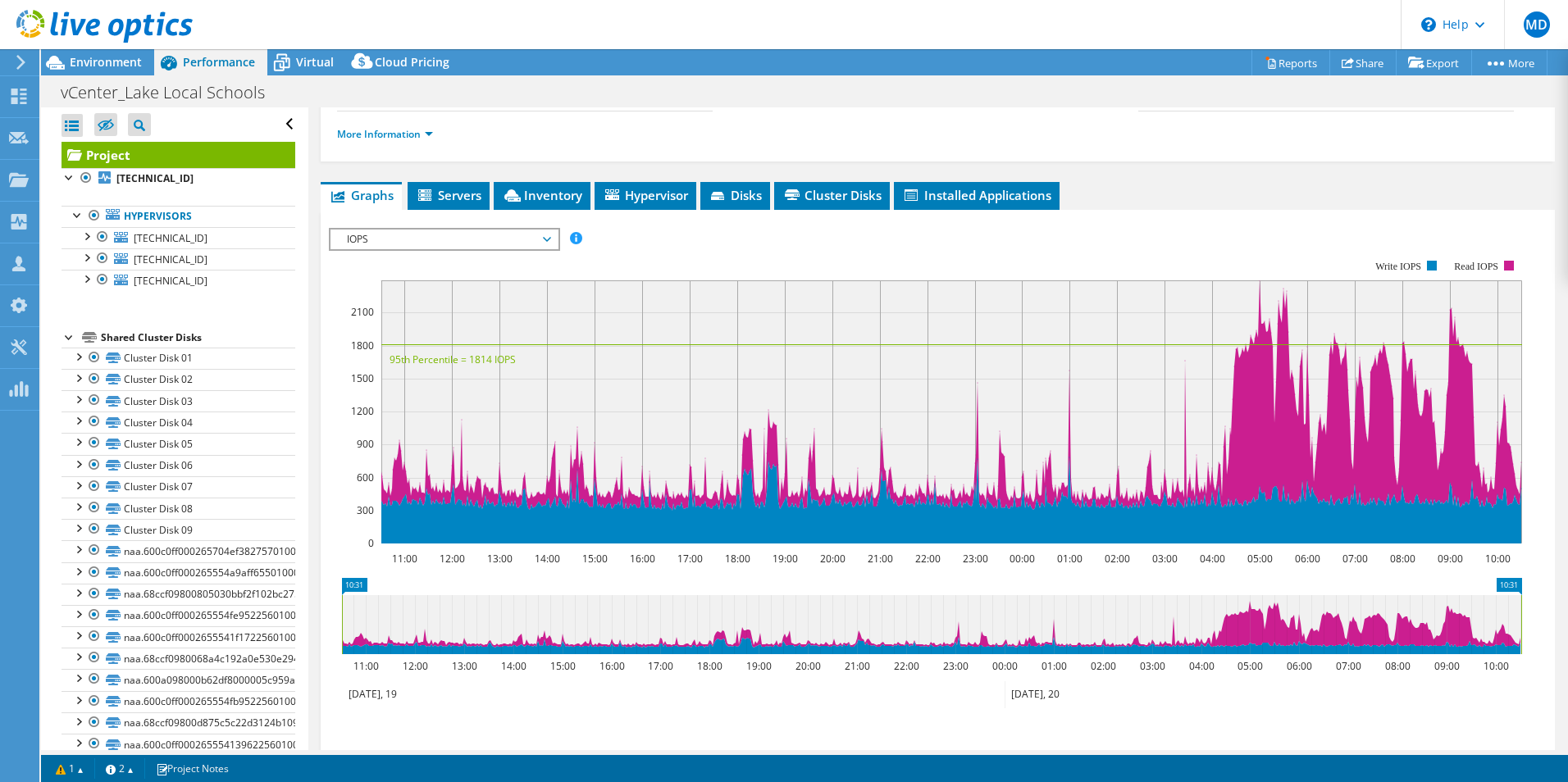
scroll to position [223, 0]
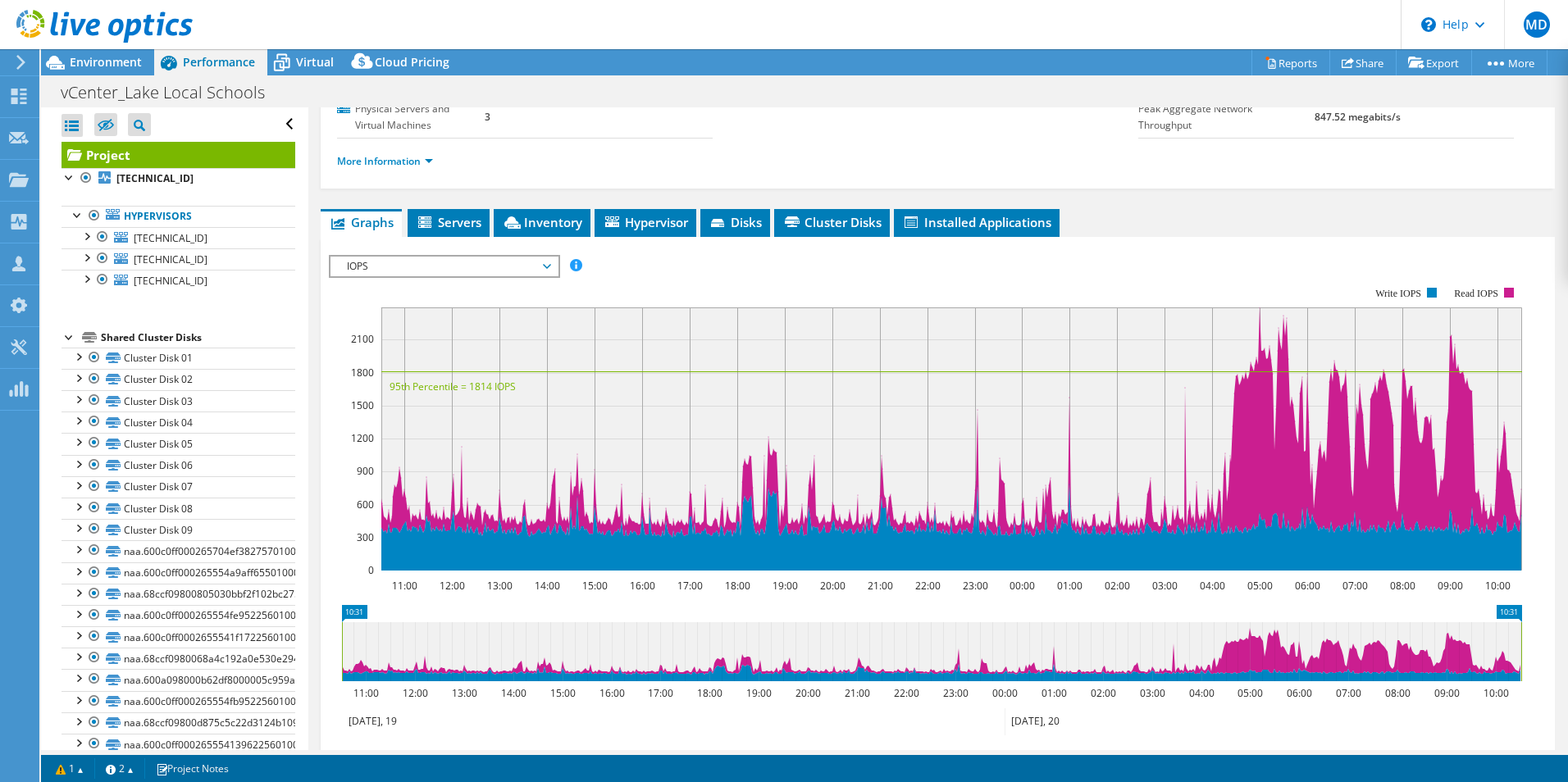
click at [1413, 219] on ul "Graphs Servers Inventory Hypervisor Disks Cluster Disks Installed Applications" at bounding box center [937, 223] width 1234 height 28
click at [467, 275] on span "IOPS" at bounding box center [444, 267] width 211 height 20
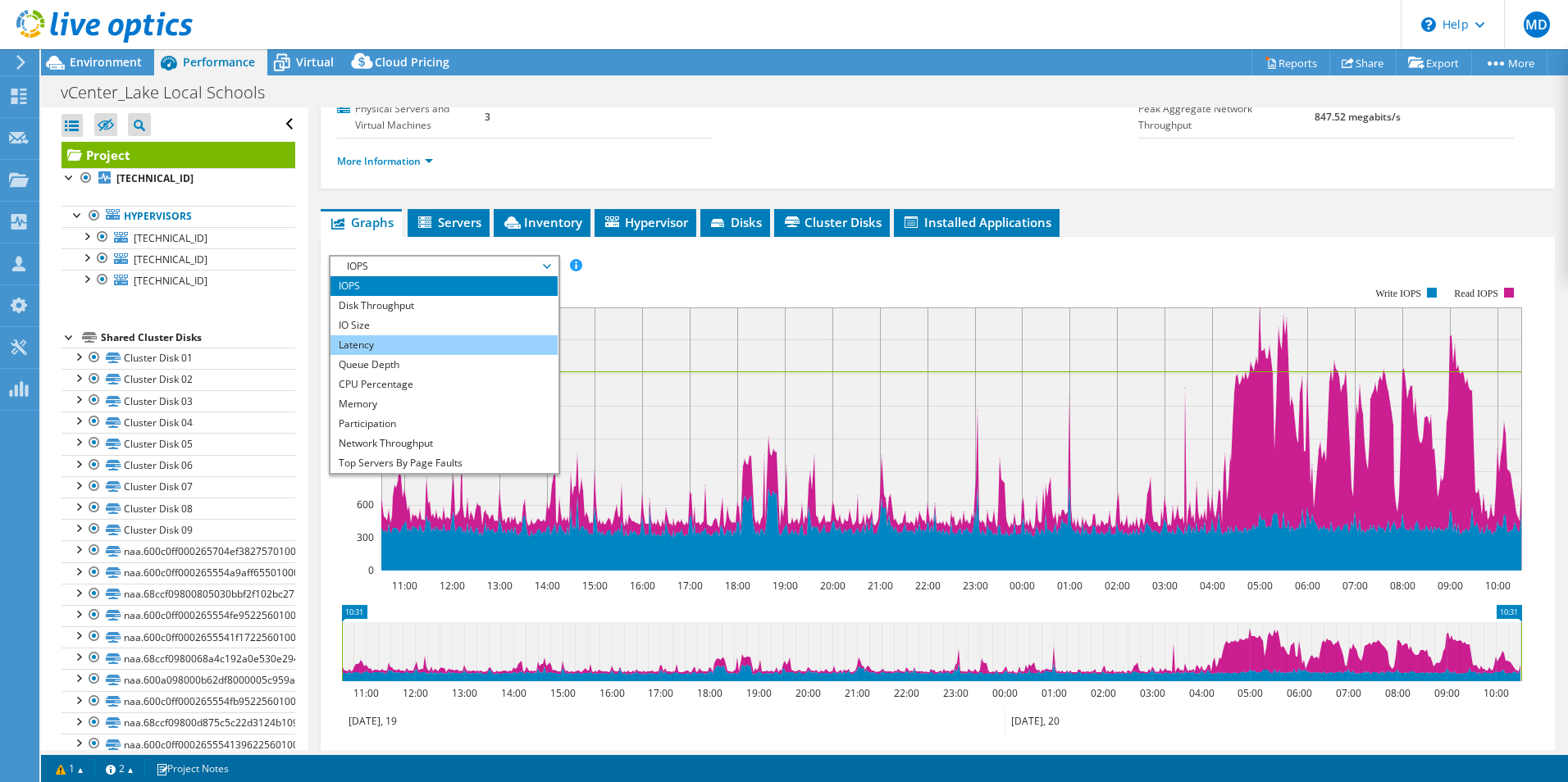
click at [397, 348] on li "Latency" at bounding box center [444, 345] width 227 height 20
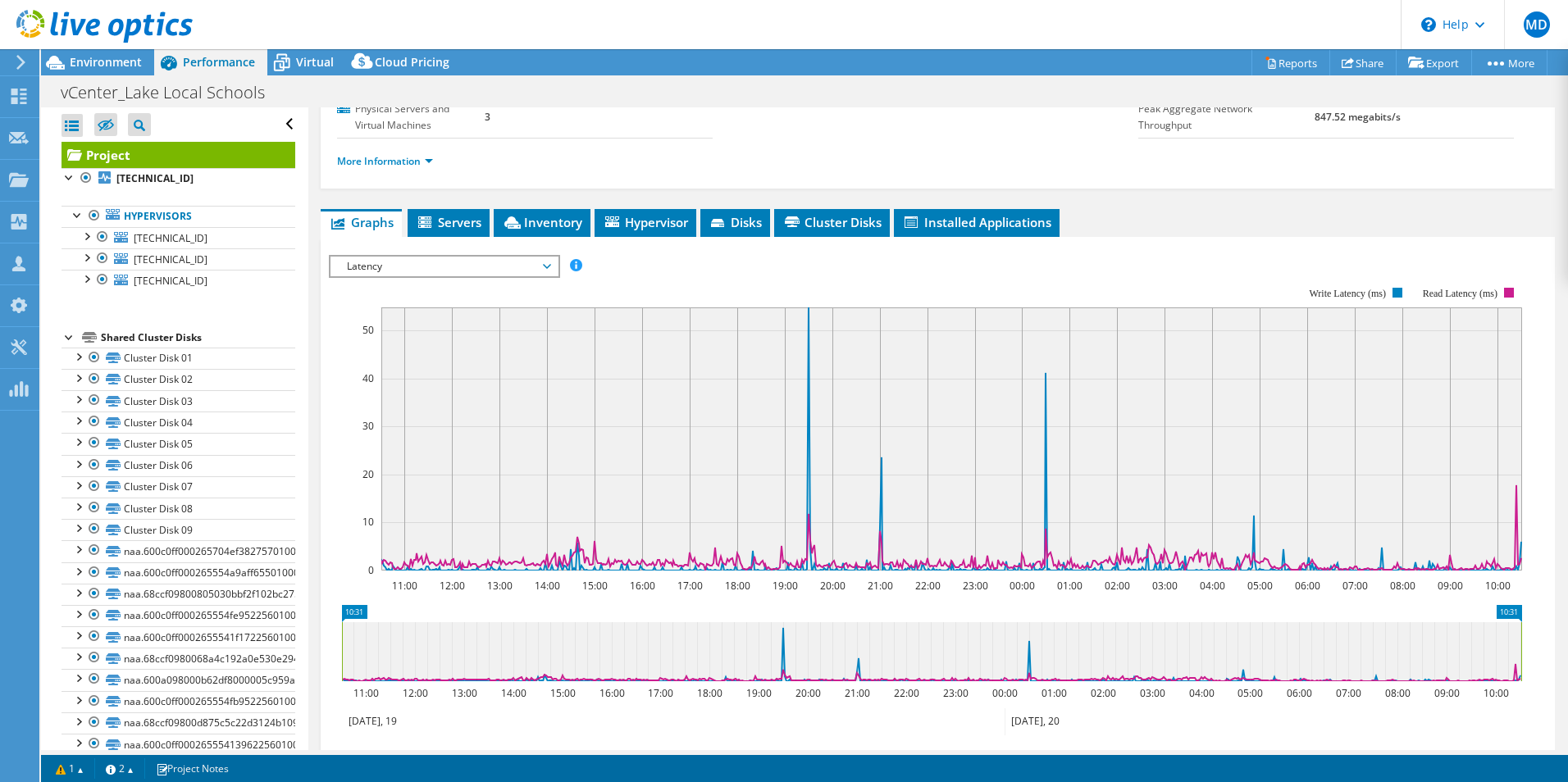
click at [1155, 221] on ul "Graphs Servers Inventory Hypervisor Disks Cluster Disks Installed Applications" at bounding box center [937, 223] width 1234 height 28
click at [1159, 238] on div "IOPS Disk Throughput IO Size Latency Queue Depth CPU Percentage Memory Page Fau…" at bounding box center [938, 526] width 1218 height 578
click at [332, 490] on rect at bounding box center [926, 429] width 1193 height 328
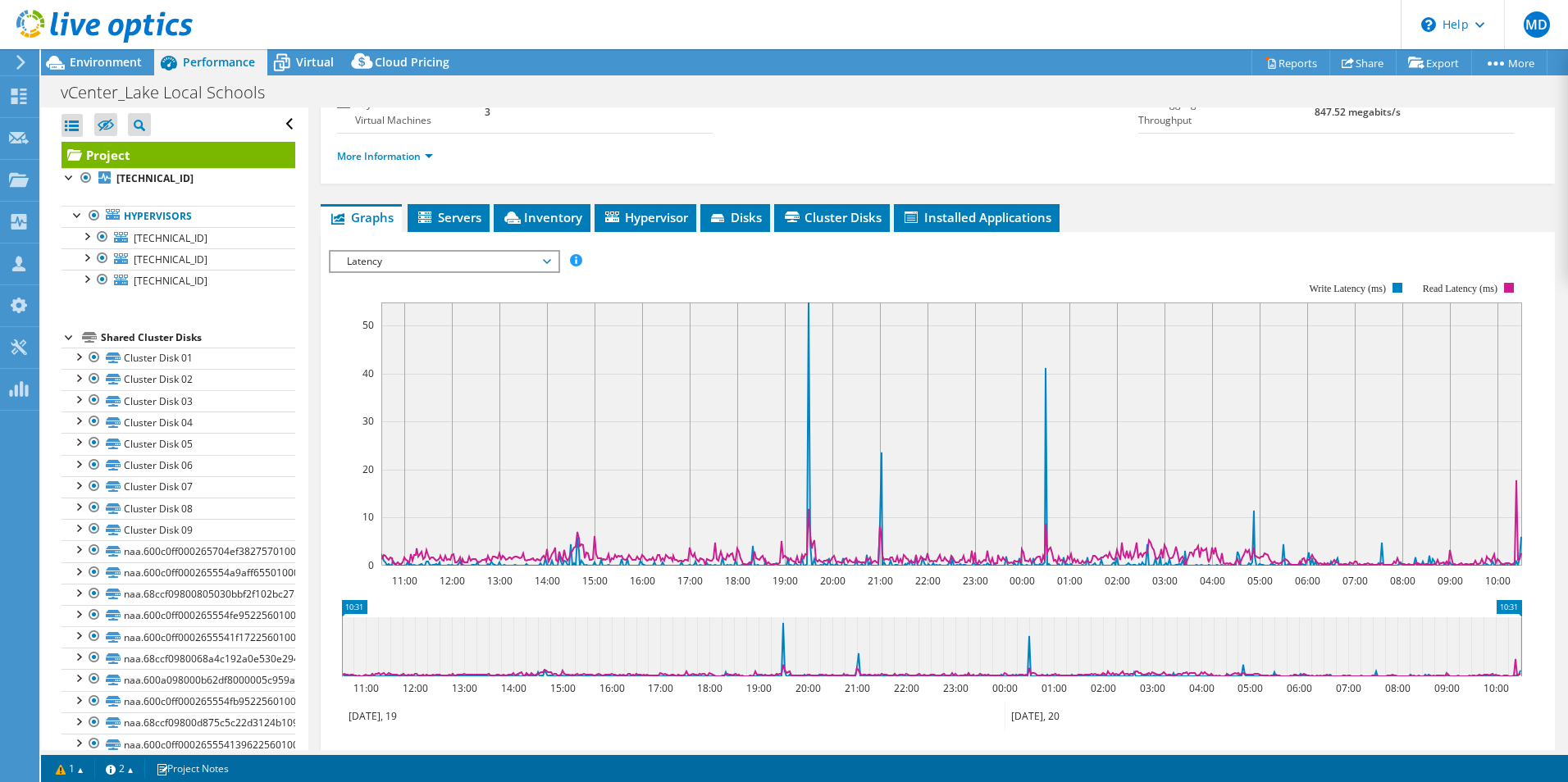
scroll to position [229, 0]
click at [1295, 252] on div "IOPS Disk Throughput IO Size Latency Queue Depth CPU Percentage Memory Page Fau…" at bounding box center [938, 260] width 1218 height 22
click at [1256, 219] on ul "Graphs Servers Inventory Hypervisor Disks Cluster Disks Installed Applications" at bounding box center [937, 217] width 1234 height 28
click at [333, 396] on rect at bounding box center [926, 423] width 1193 height 328
click at [335, 495] on rect at bounding box center [926, 423] width 1193 height 328
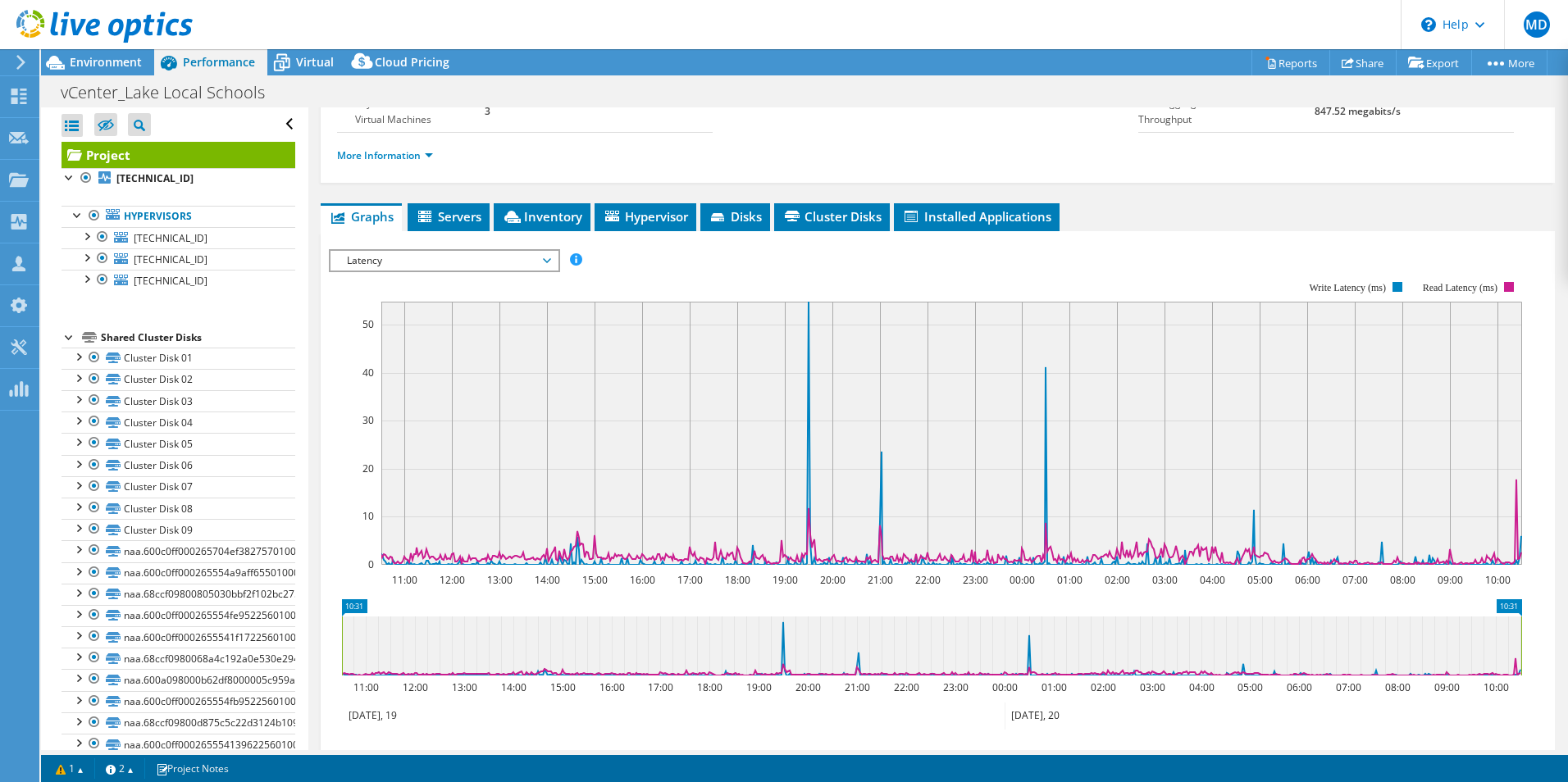
click at [359, 413] on rect at bounding box center [926, 423] width 1193 height 328
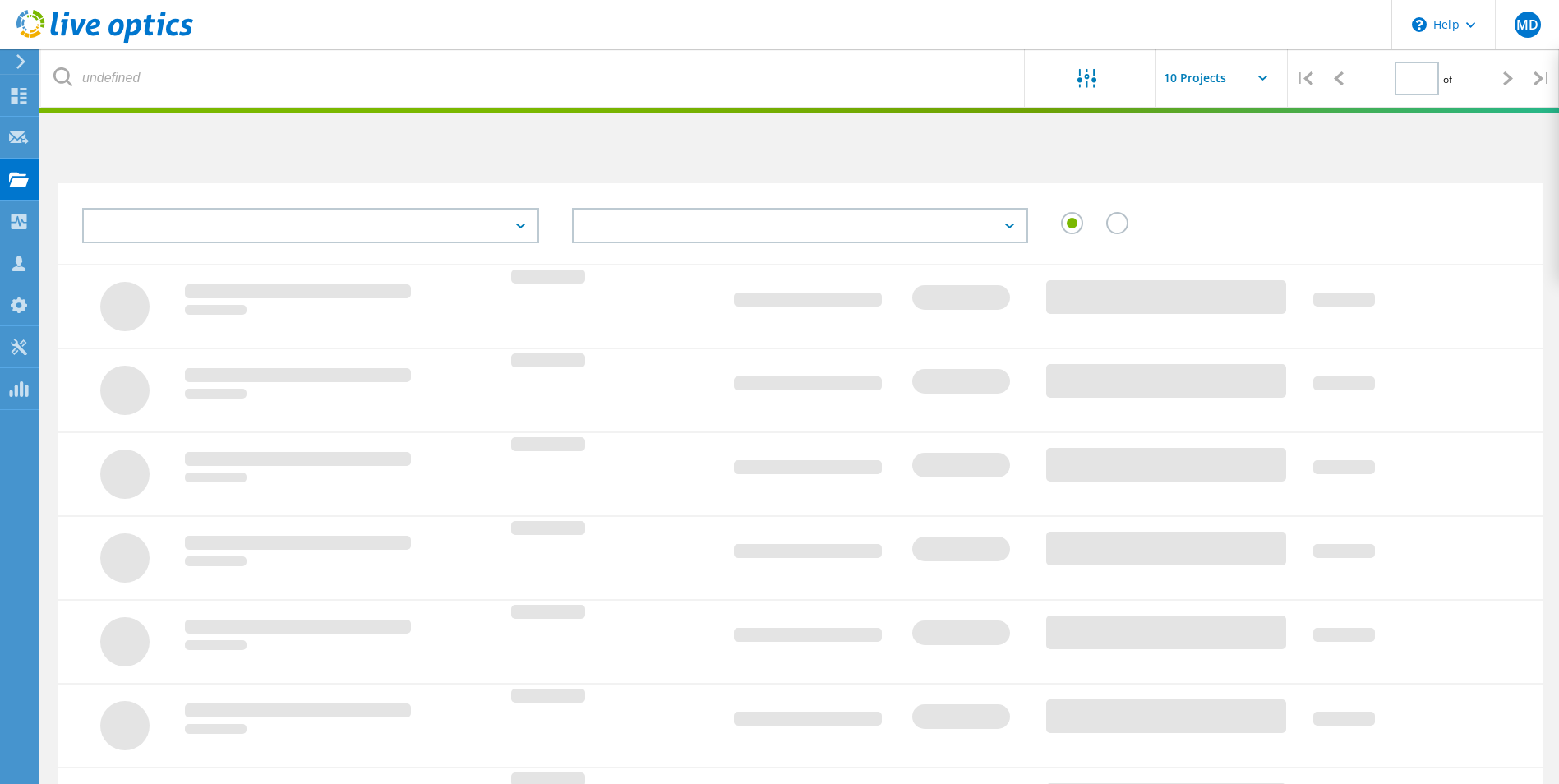
type input "1"
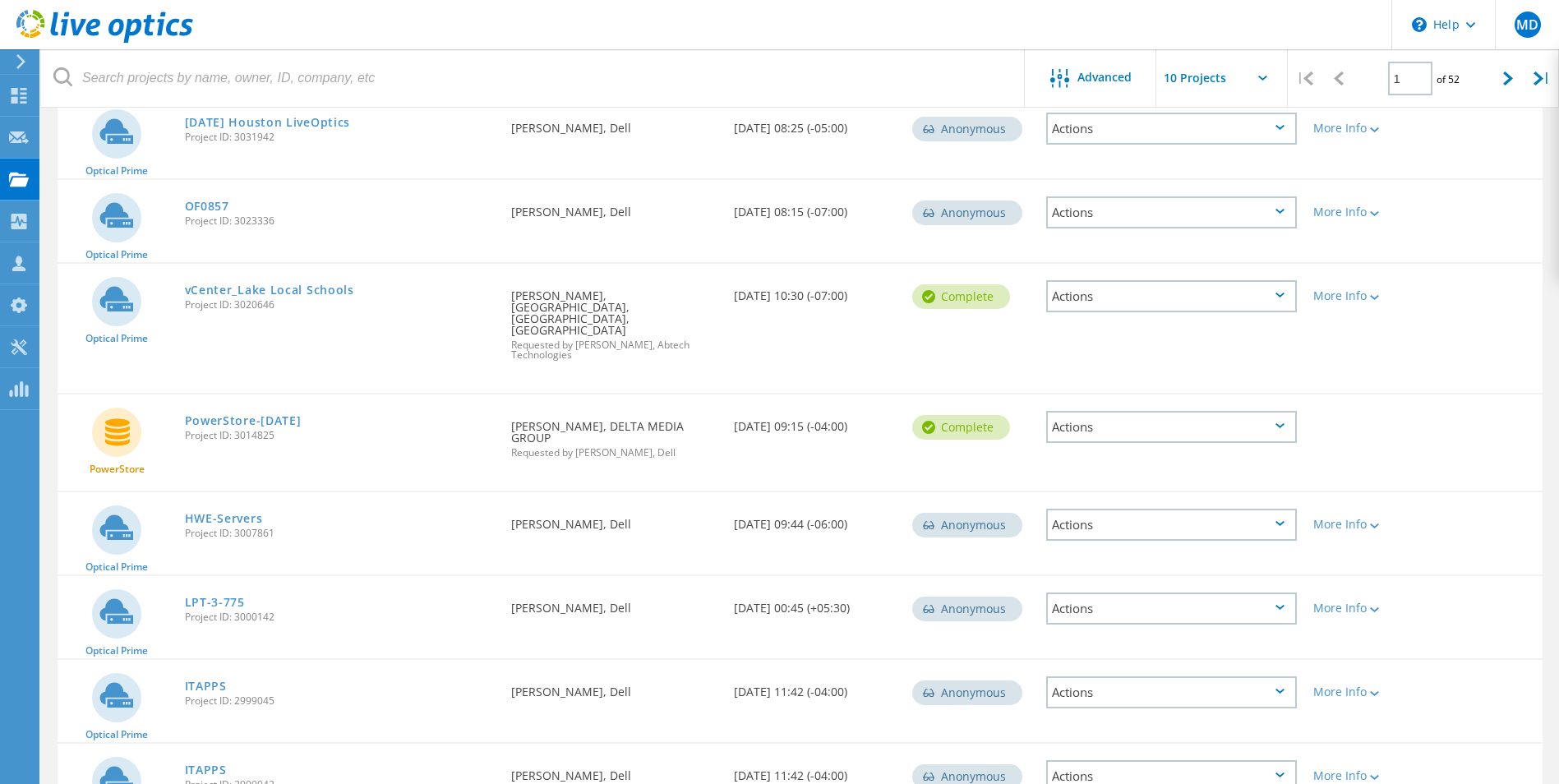
scroll to position [412, 0]
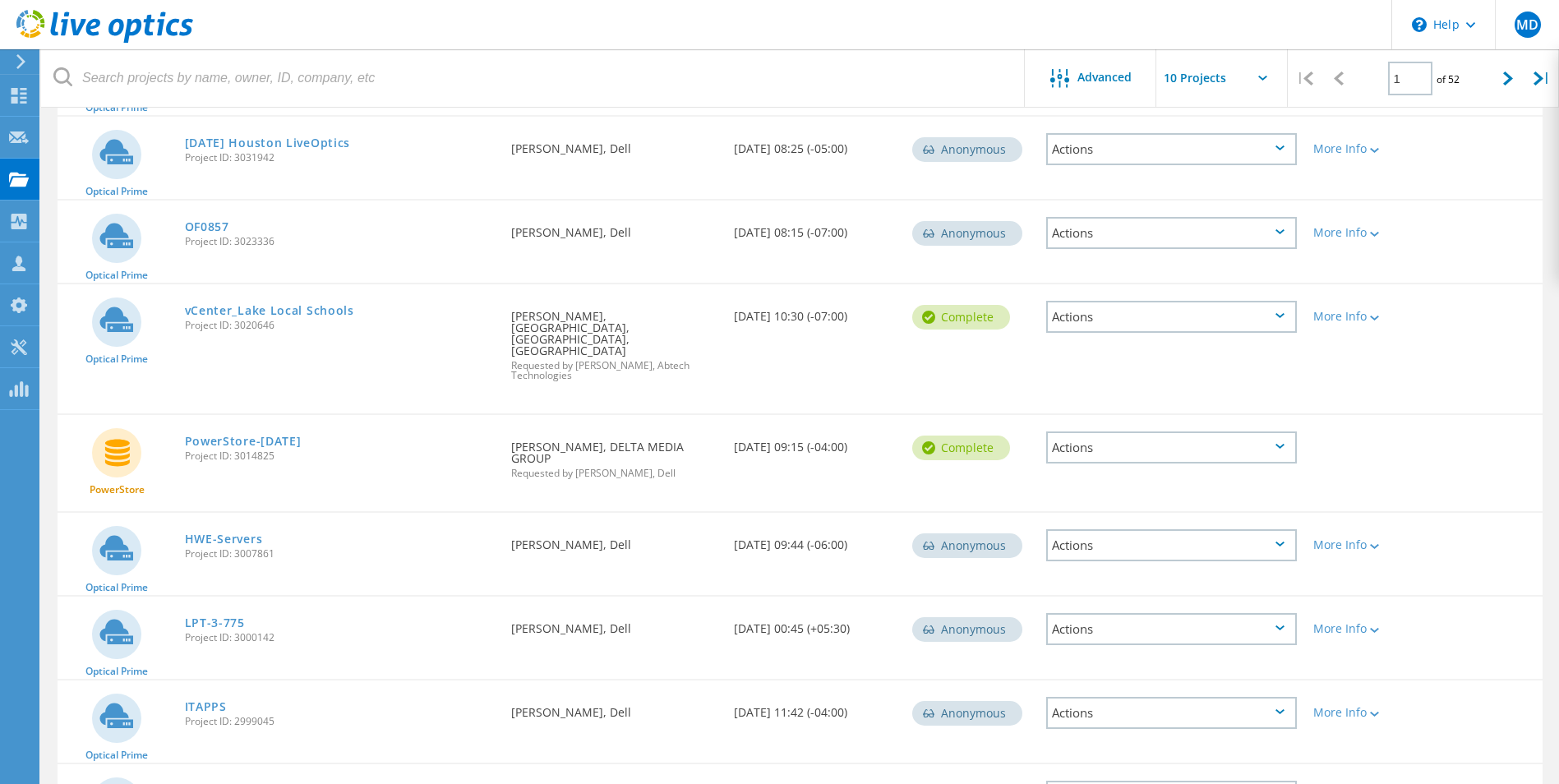
click at [1231, 88] on input "text" at bounding box center [1239, 77] width 164 height 57
click at [1201, 200] on div "Show 40 Projects" at bounding box center [1238, 203] width 163 height 27
type input "Show 40 Projects"
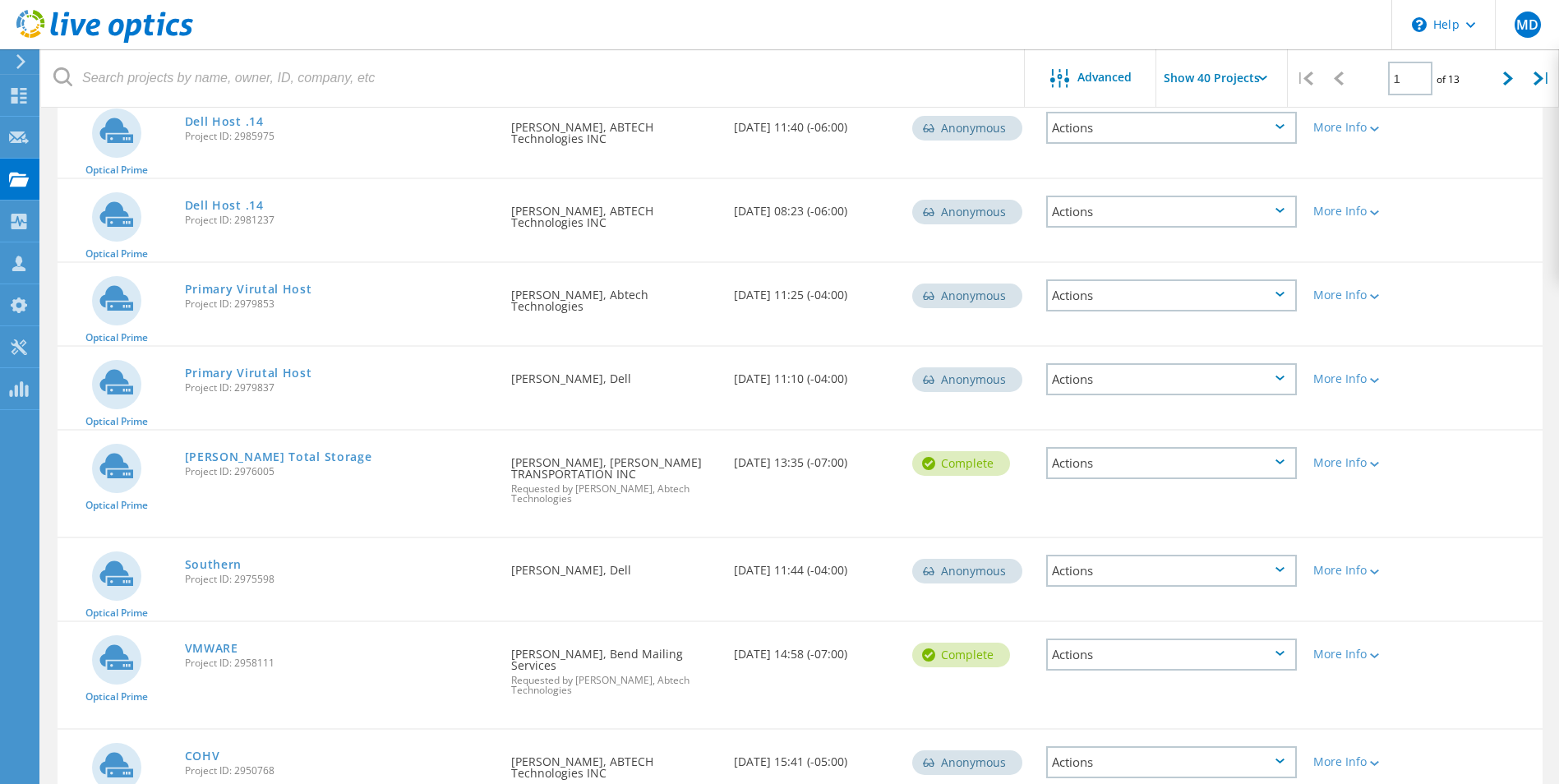
scroll to position [1508, 0]
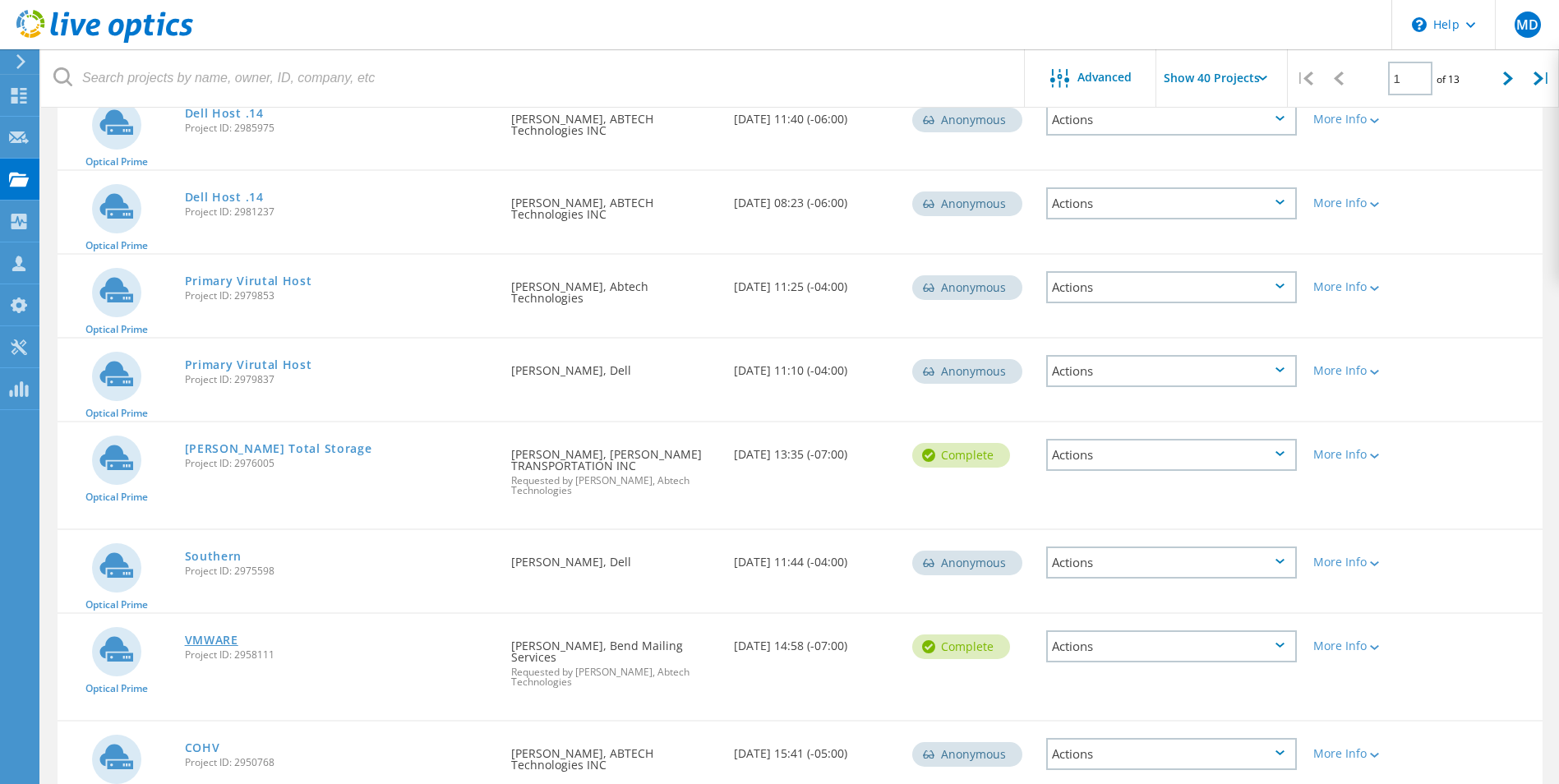
click at [234, 635] on link "VMWARE" at bounding box center [212, 640] width 53 height 12
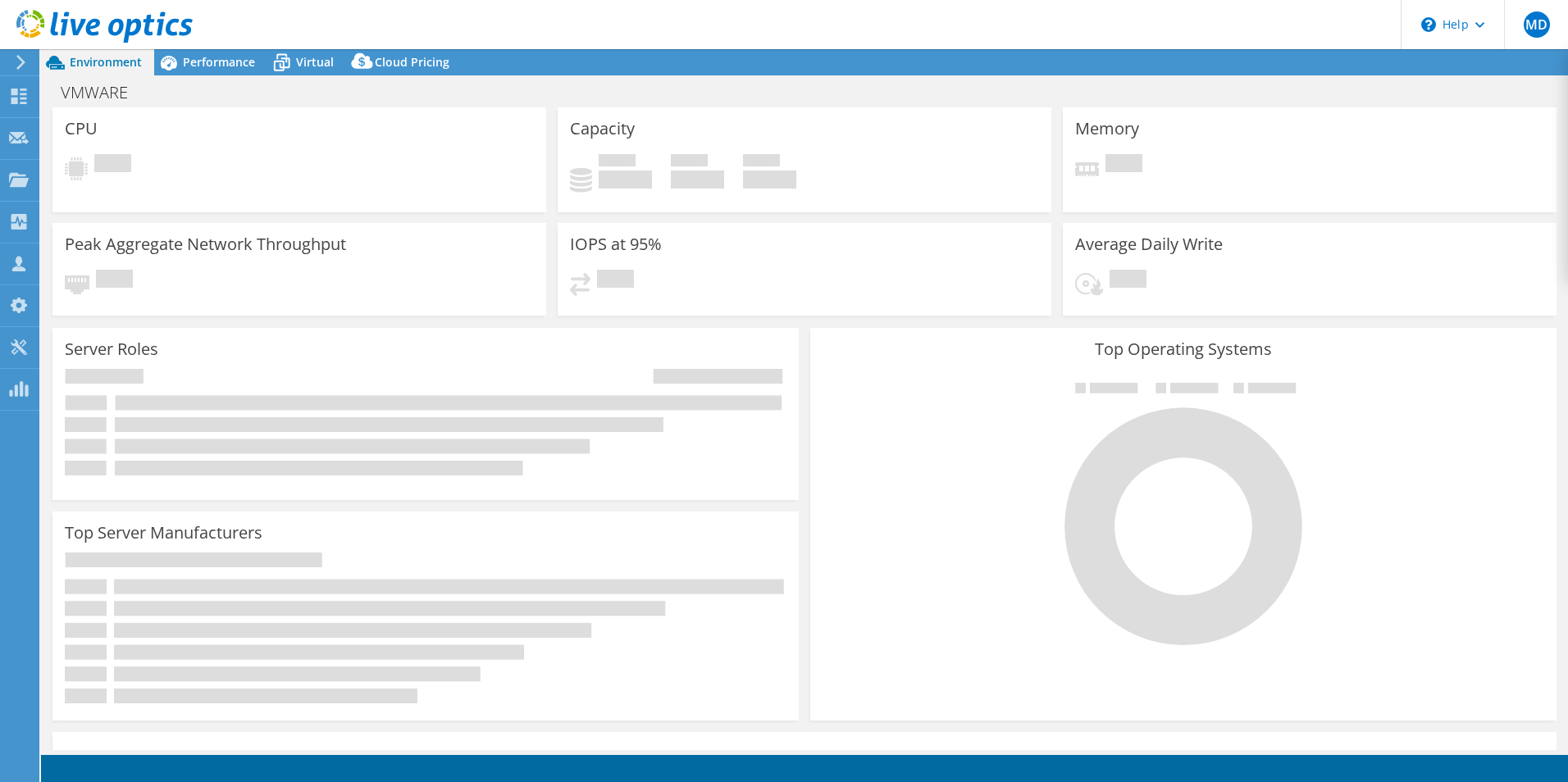
select select "USD"
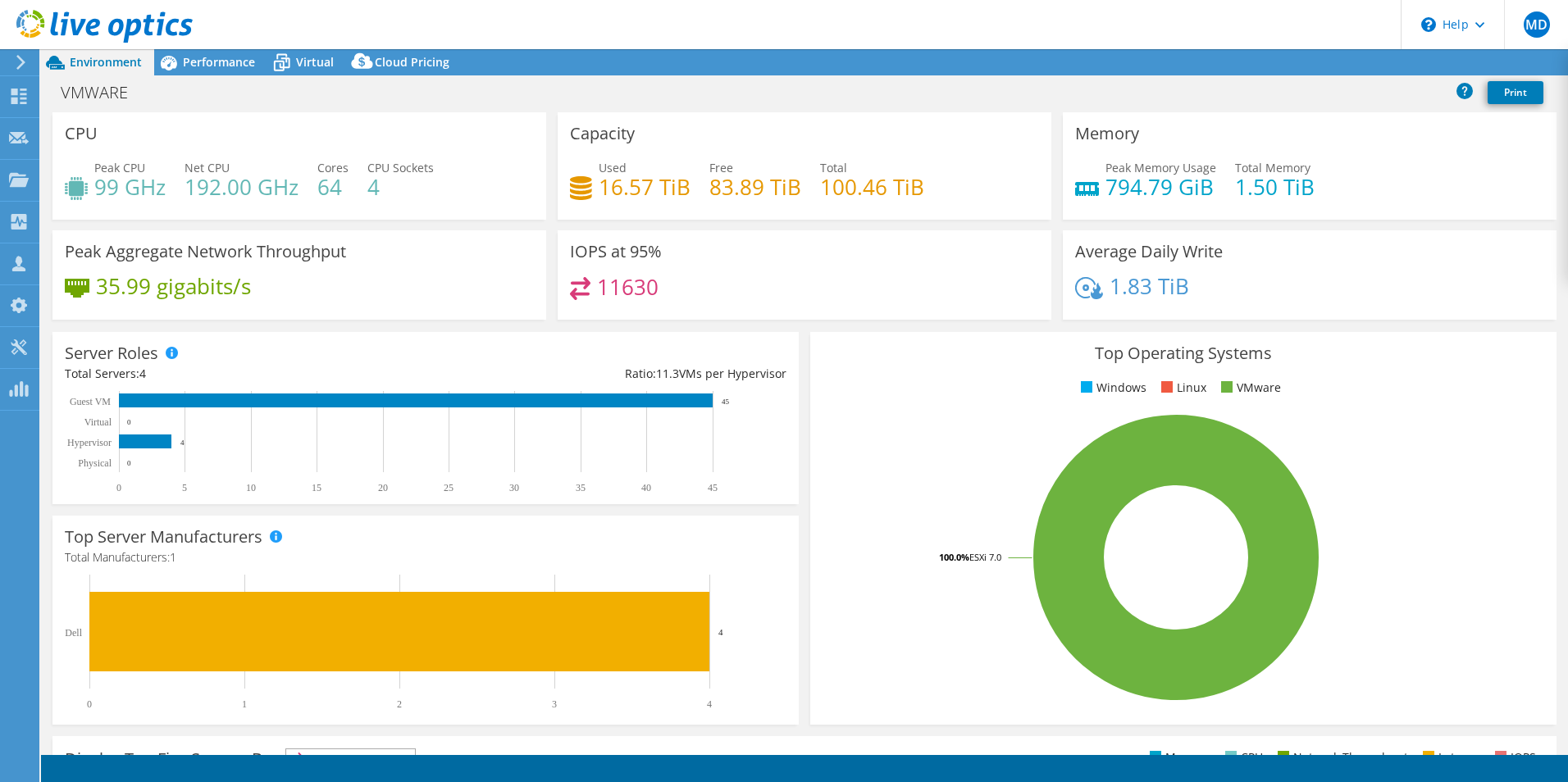
click at [538, 198] on div "CPU Peak CPU 99 GHz Net CPU 192.00 GHz Cores 64 CPU Sockets 4" at bounding box center [299, 167] width 494 height 108
click at [186, 60] on span "Performance" at bounding box center [219, 61] width 72 height 16
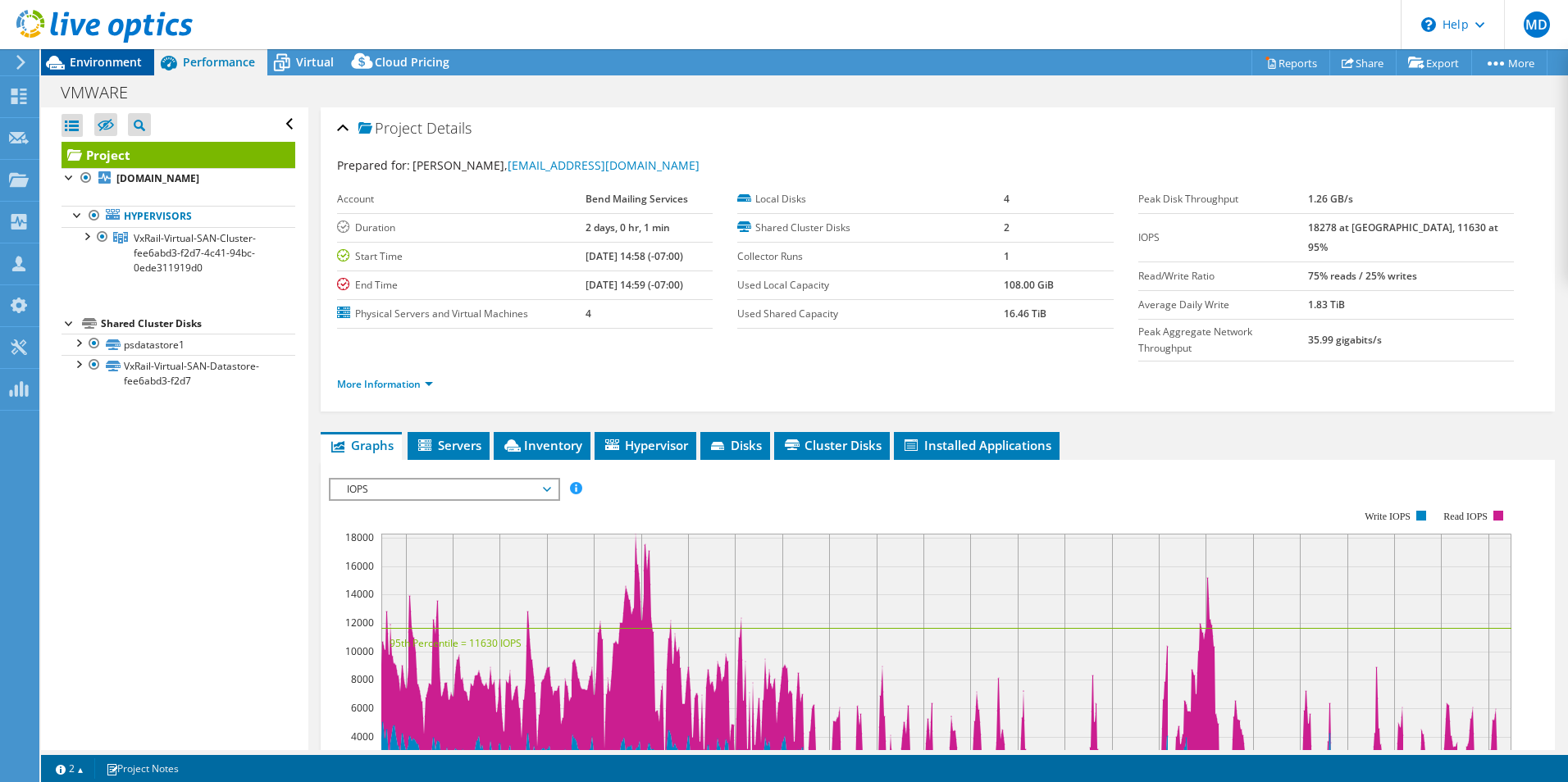
click at [119, 57] on span "Environment" at bounding box center [105, 61] width 72 height 16
